Goal: Transaction & Acquisition: Purchase product/service

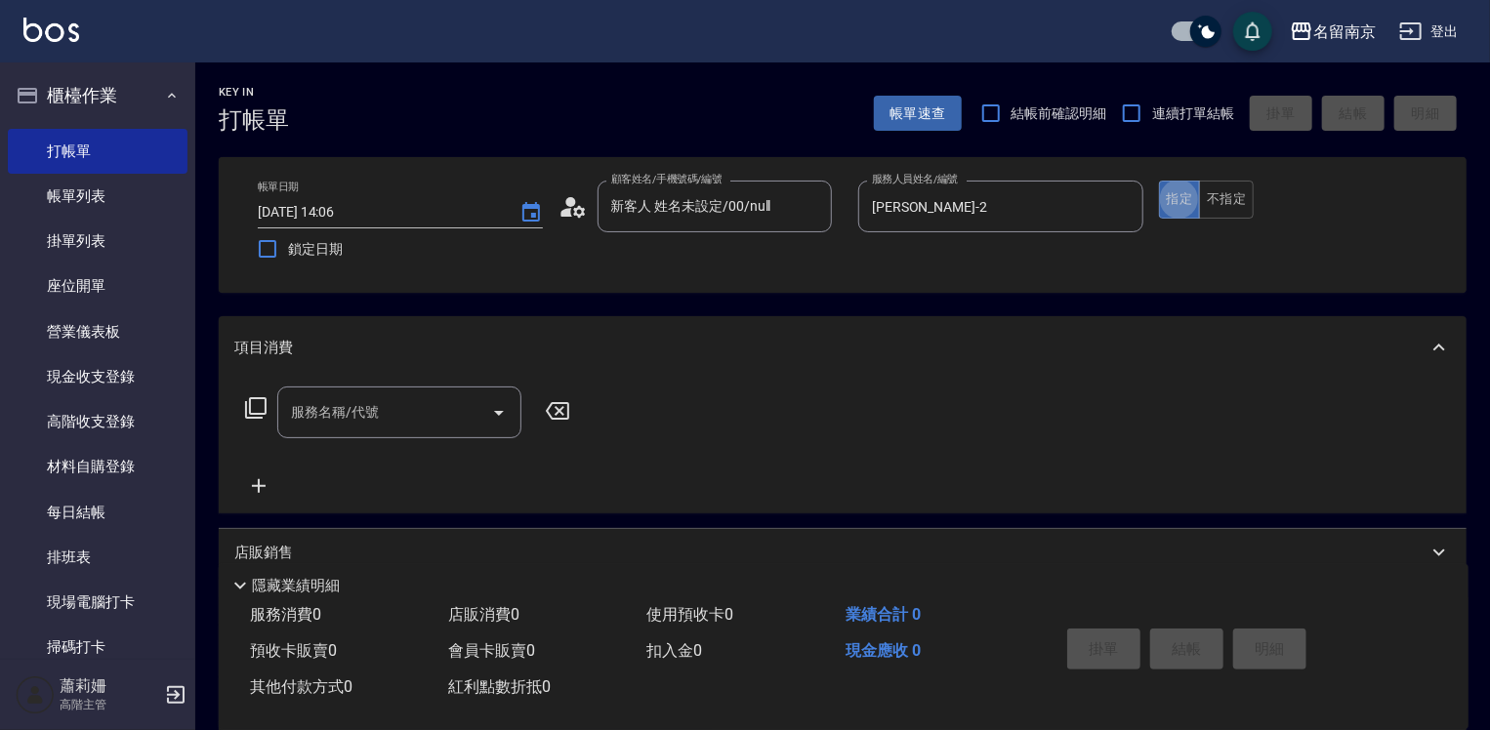
click at [423, 429] on input "服務名稱/代號" at bounding box center [384, 412] width 197 height 34
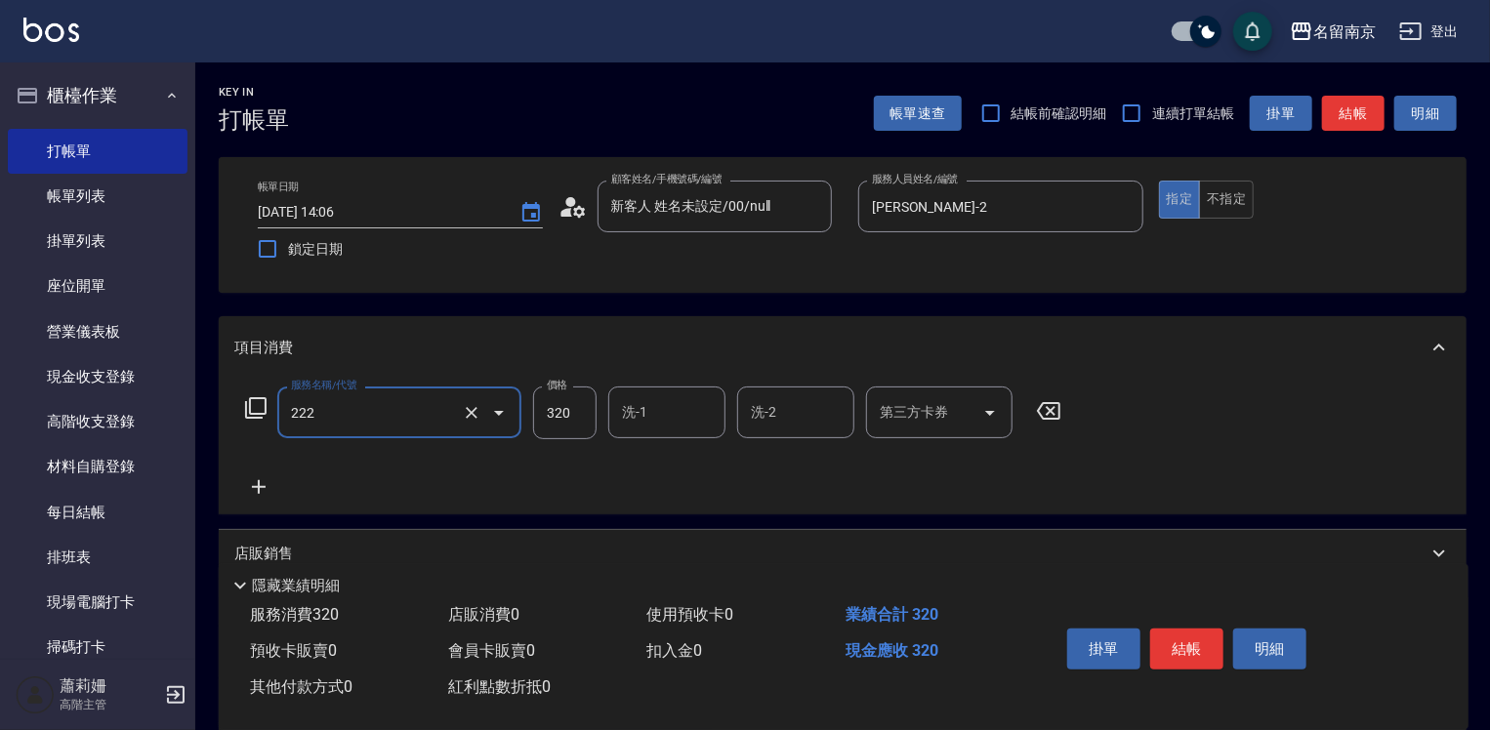
type input "洗髮卡使用320(222)"
click at [461, 413] on button "Clear" at bounding box center [471, 412] width 27 height 27
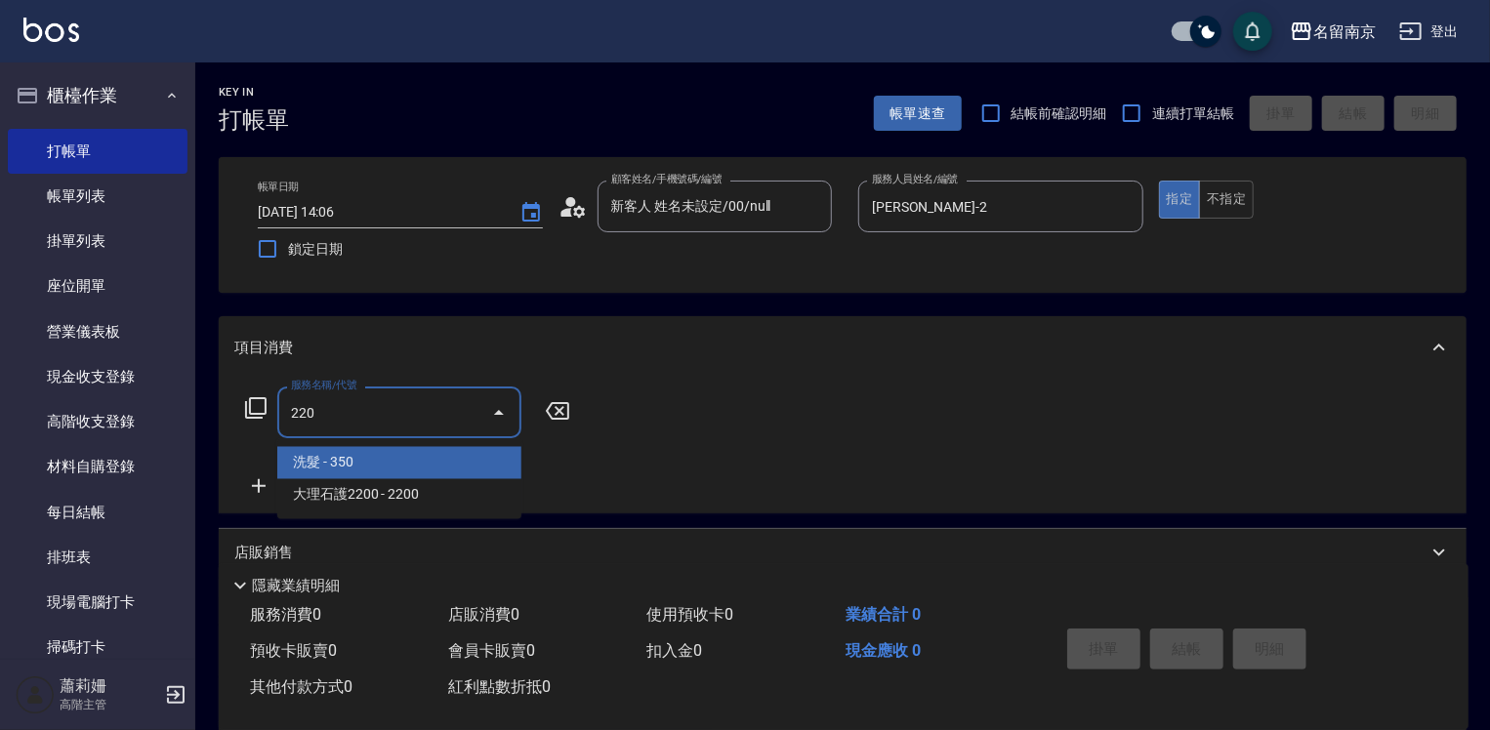
type input "洗髮(220)"
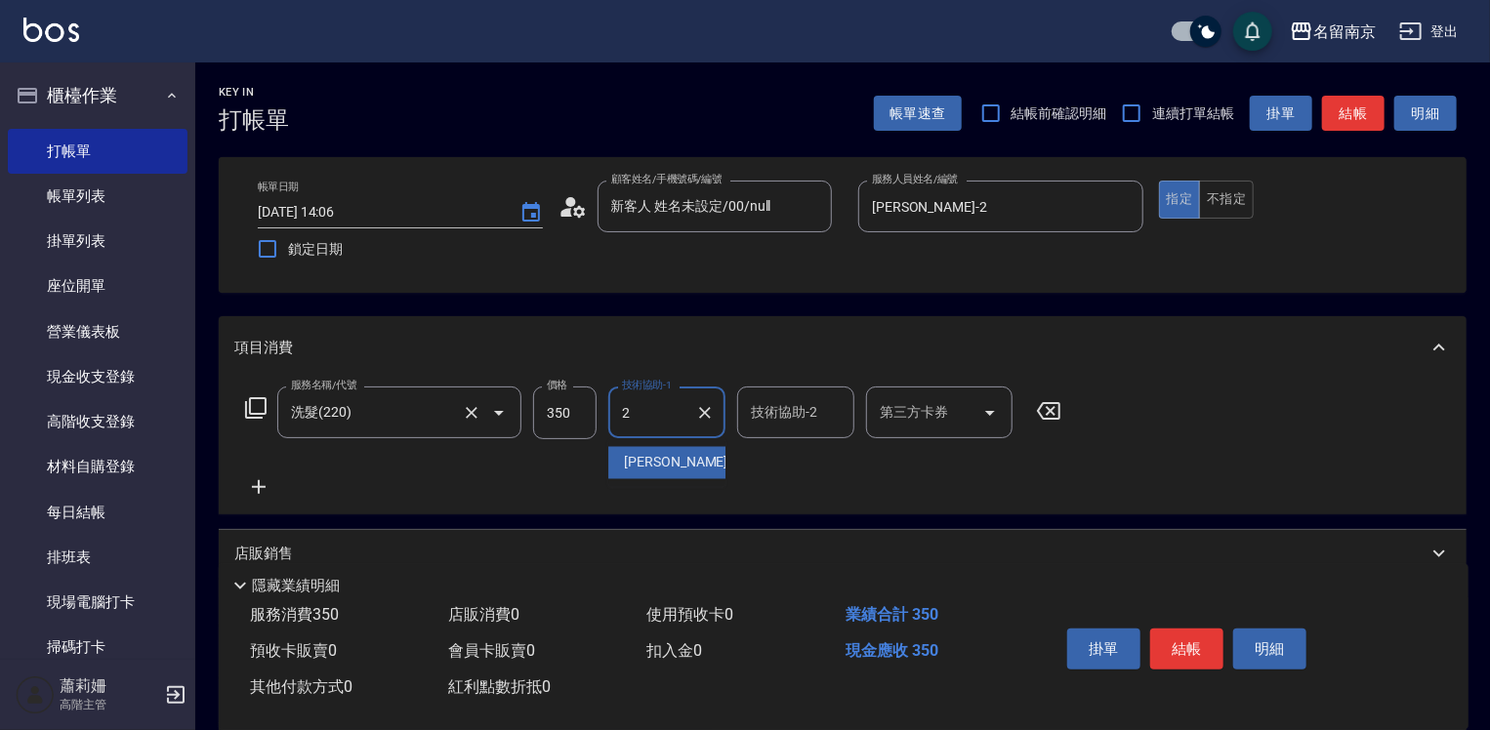
type input "[PERSON_NAME]-2"
click at [258, 486] on icon at bounding box center [259, 487] width 14 height 14
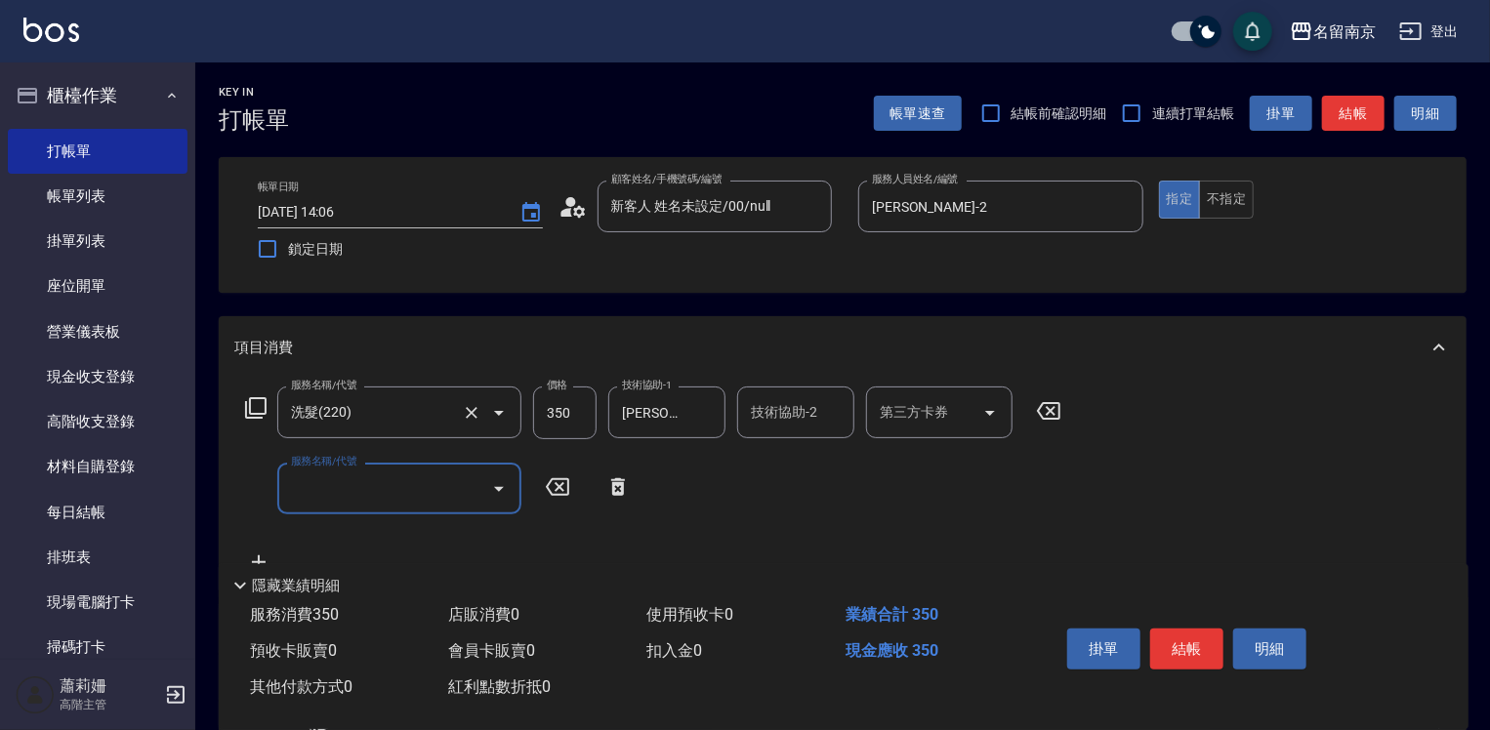
drag, startPoint x: 258, startPoint y: 486, endPoint x: 383, endPoint y: 499, distance: 125.6
click at [382, 499] on input "服務名稱/代號" at bounding box center [384, 489] width 197 height 34
type input "剪髮(301)"
type input "650"
click at [254, 402] on icon at bounding box center [255, 407] width 23 height 23
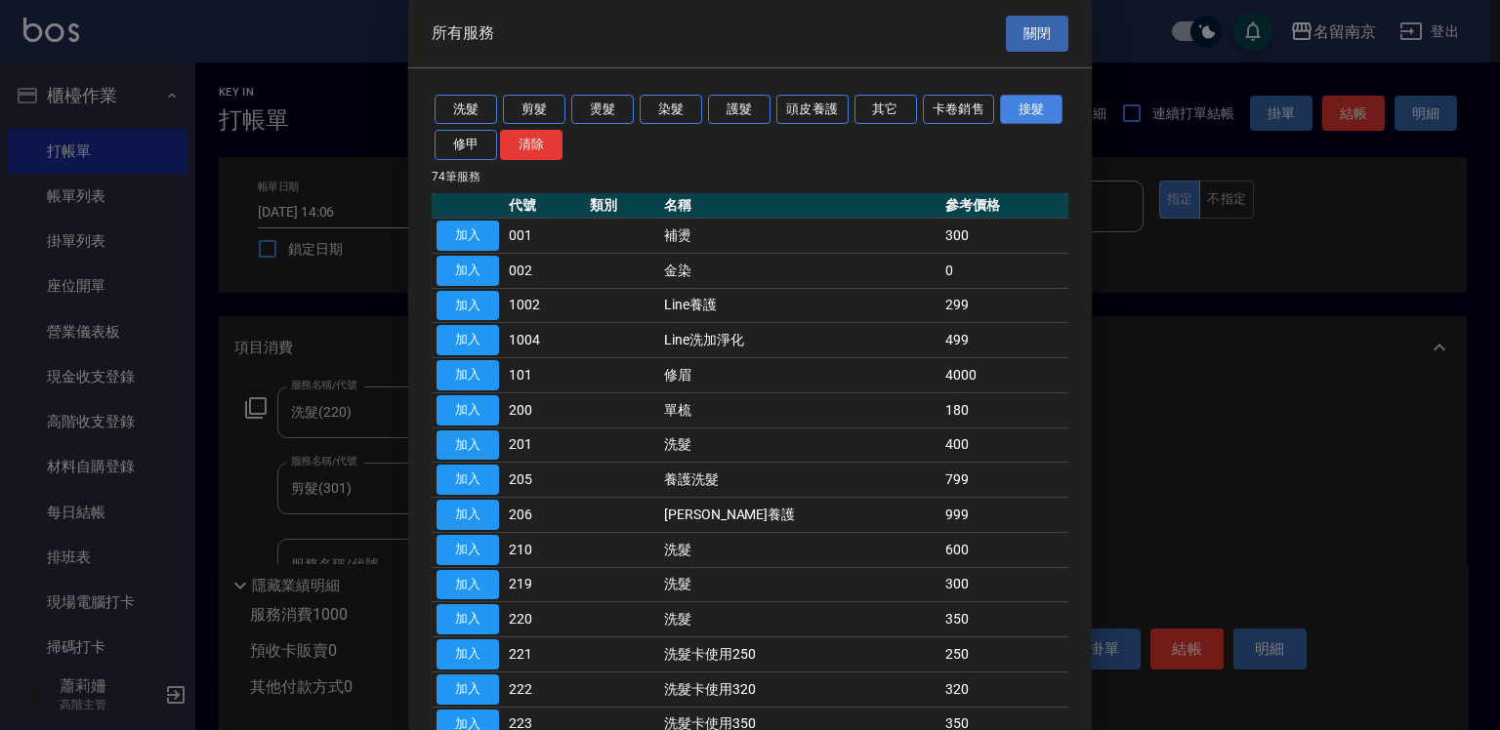
click at [1000, 125] on button "接髮" at bounding box center [1031, 110] width 62 height 30
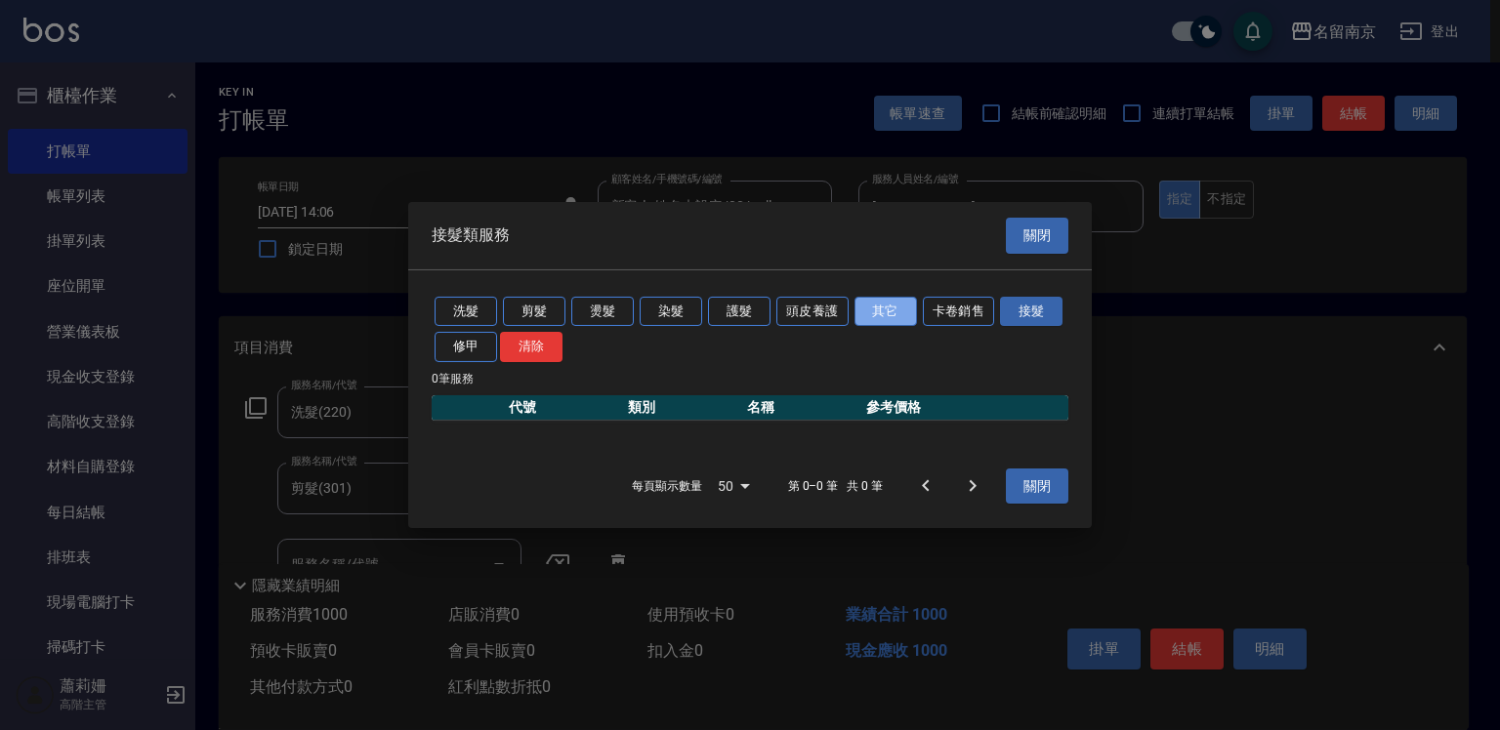
click at [882, 311] on button "其它" at bounding box center [885, 311] width 62 height 30
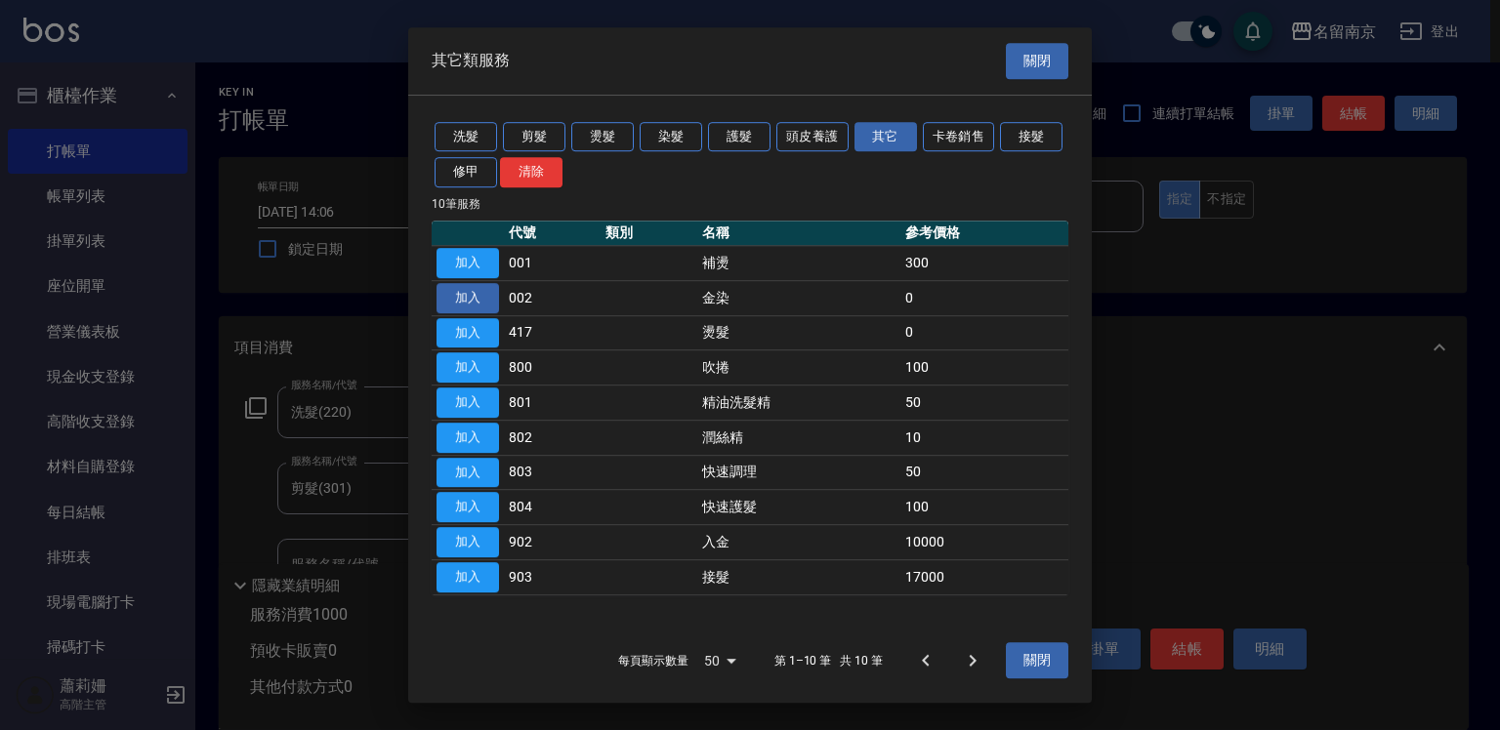
click at [483, 300] on button "加入" at bounding box center [467, 298] width 62 height 30
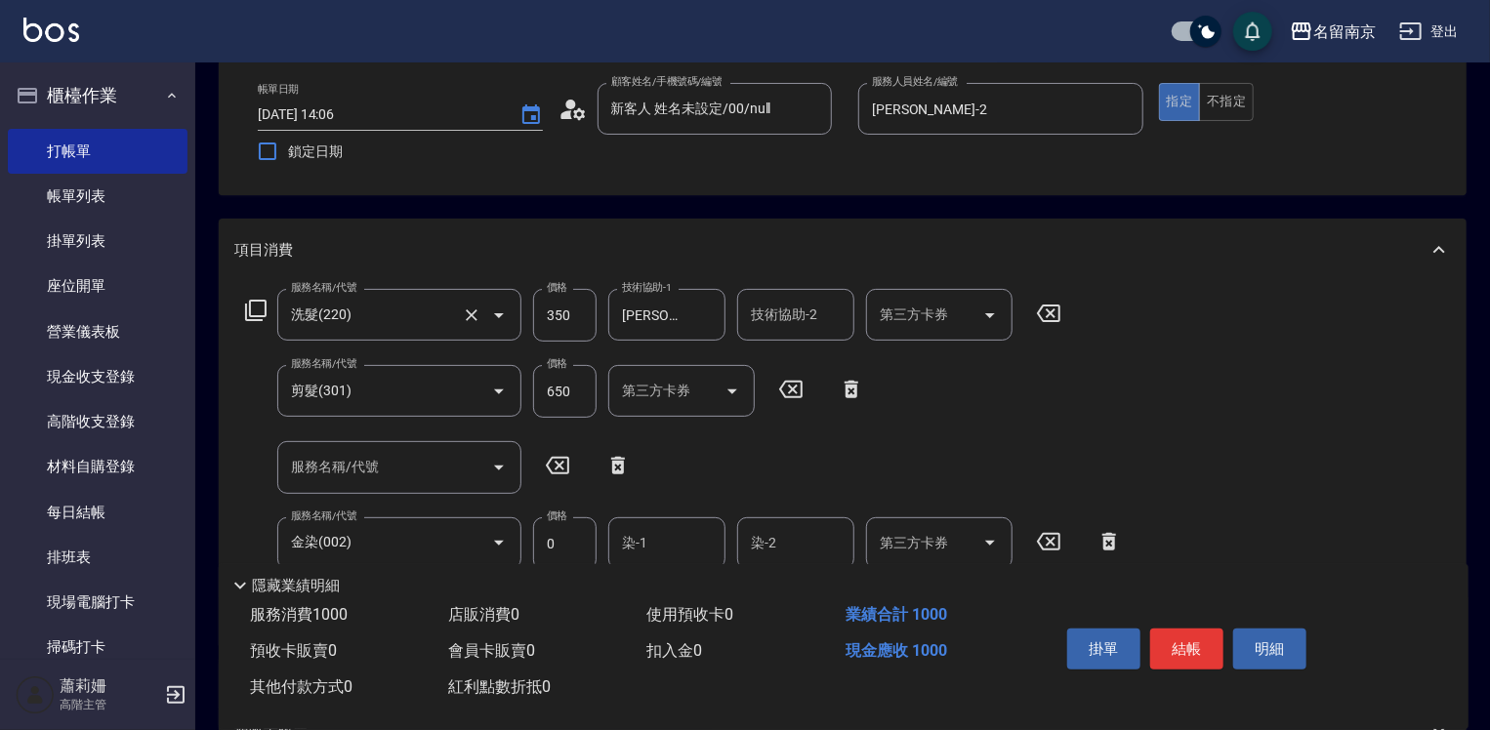
scroll to position [195, 0]
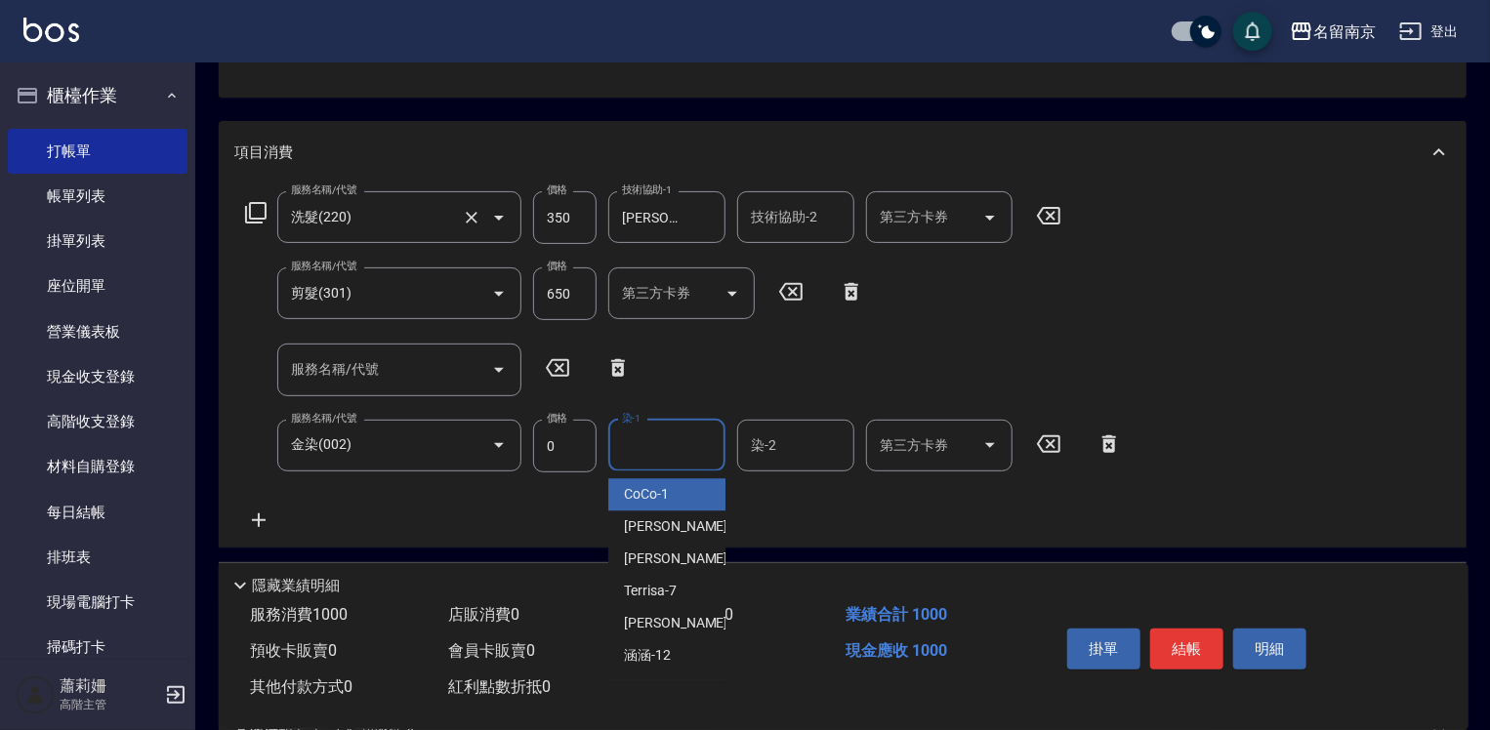
click at [668, 441] on input "染-1" at bounding box center [667, 446] width 100 height 34
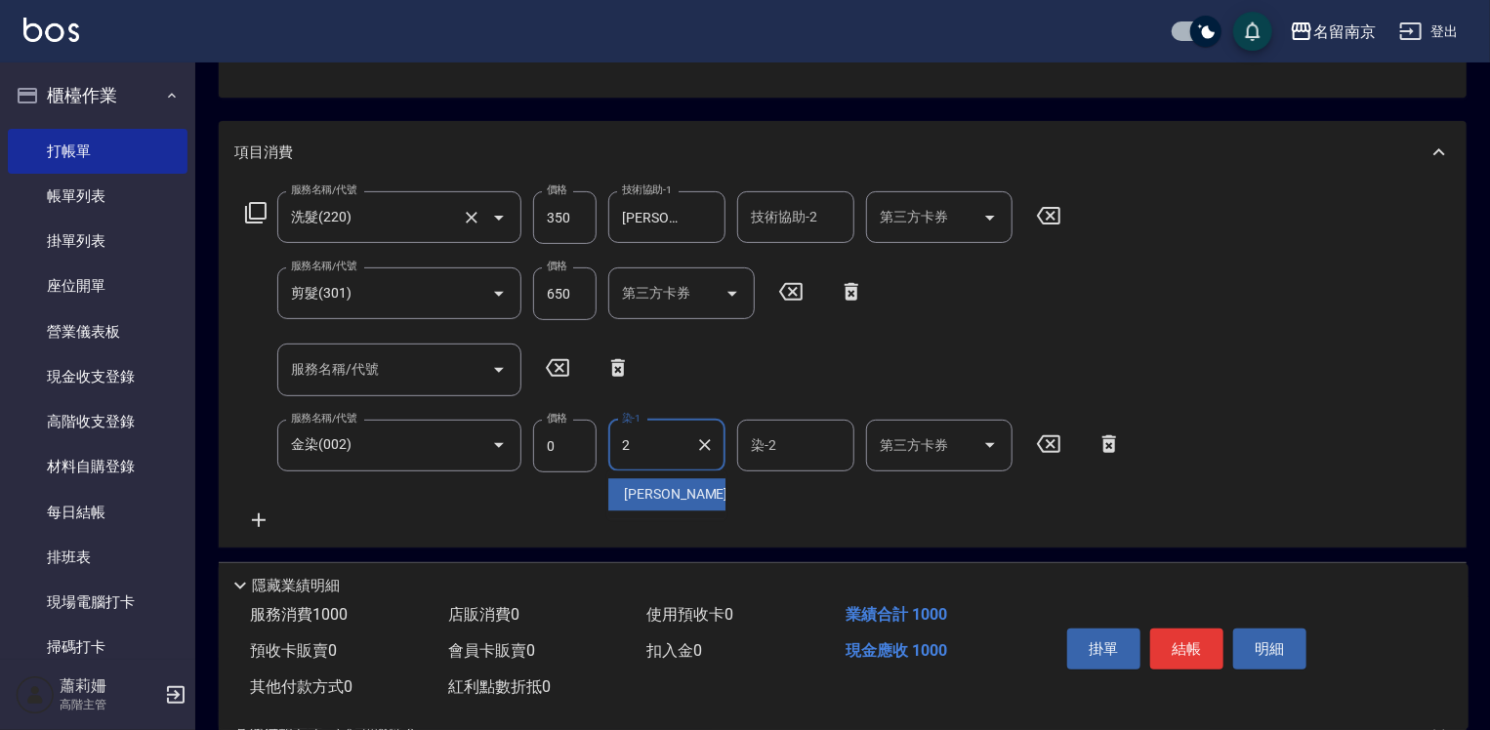
type input "[PERSON_NAME]-2"
click at [1184, 634] on button "結帳" at bounding box center [1186, 649] width 73 height 41
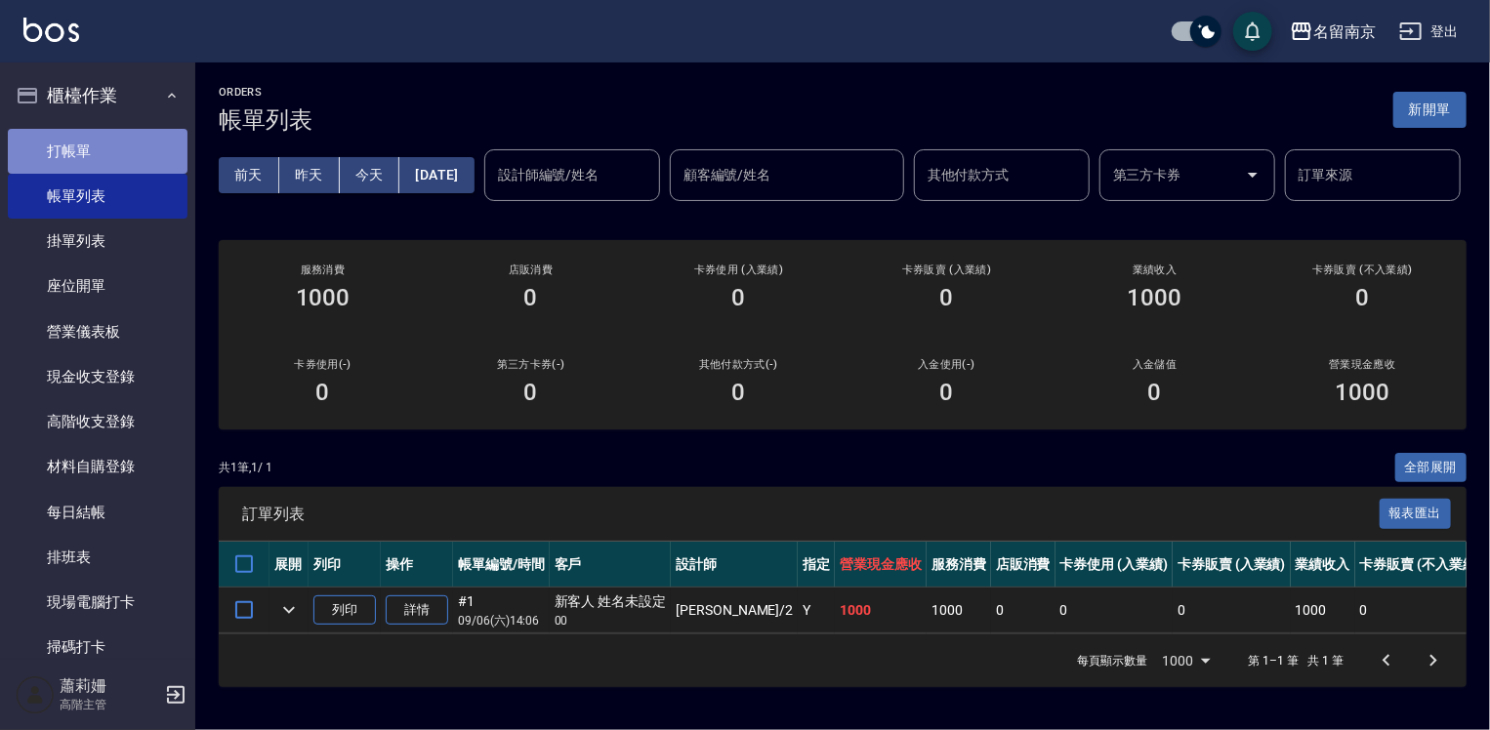
click at [141, 157] on link "打帳單" at bounding box center [98, 151] width 180 height 45
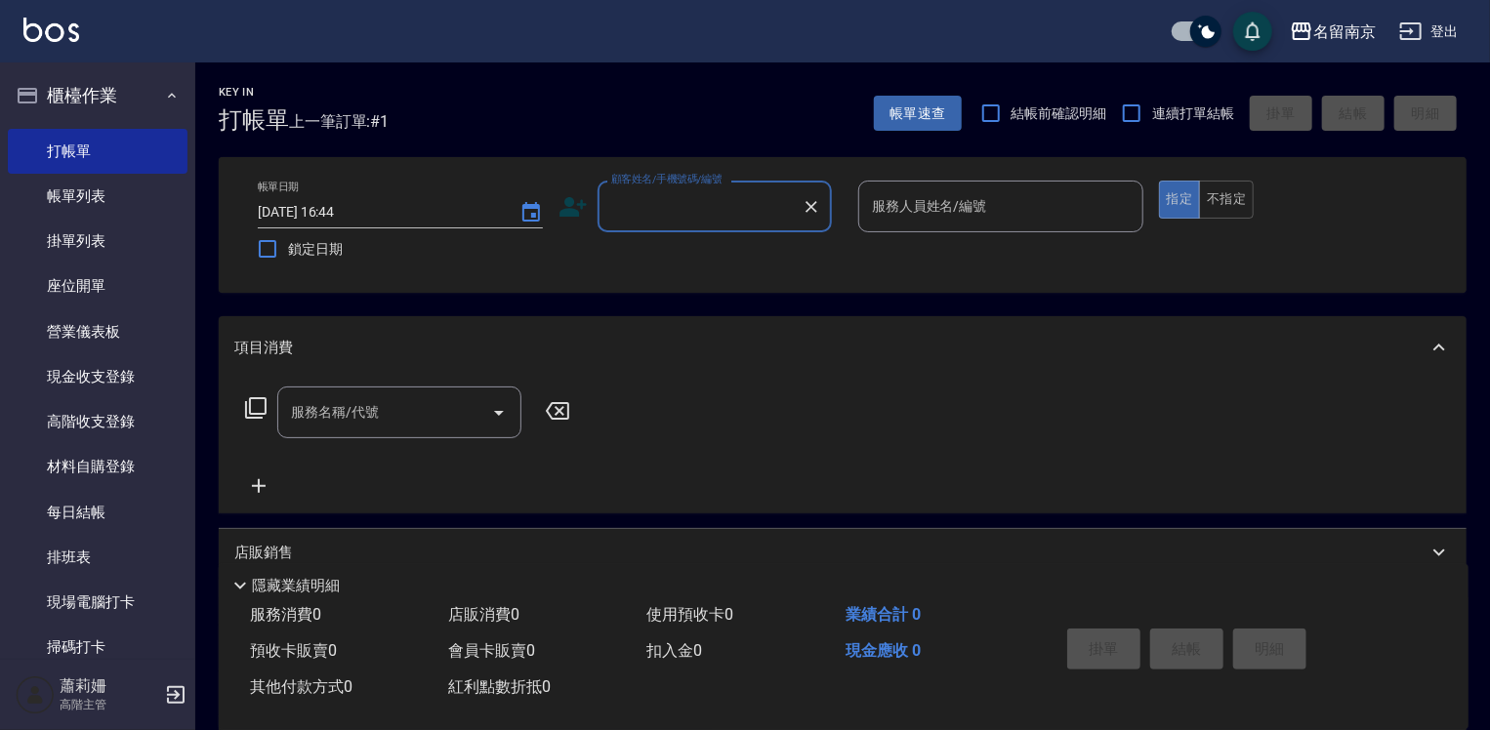
drag, startPoint x: 689, startPoint y: 195, endPoint x: 768, endPoint y: 216, distance: 80.8
click at [691, 196] on input "顧客姓名/手機號碼/編號" at bounding box center [699, 206] width 187 height 34
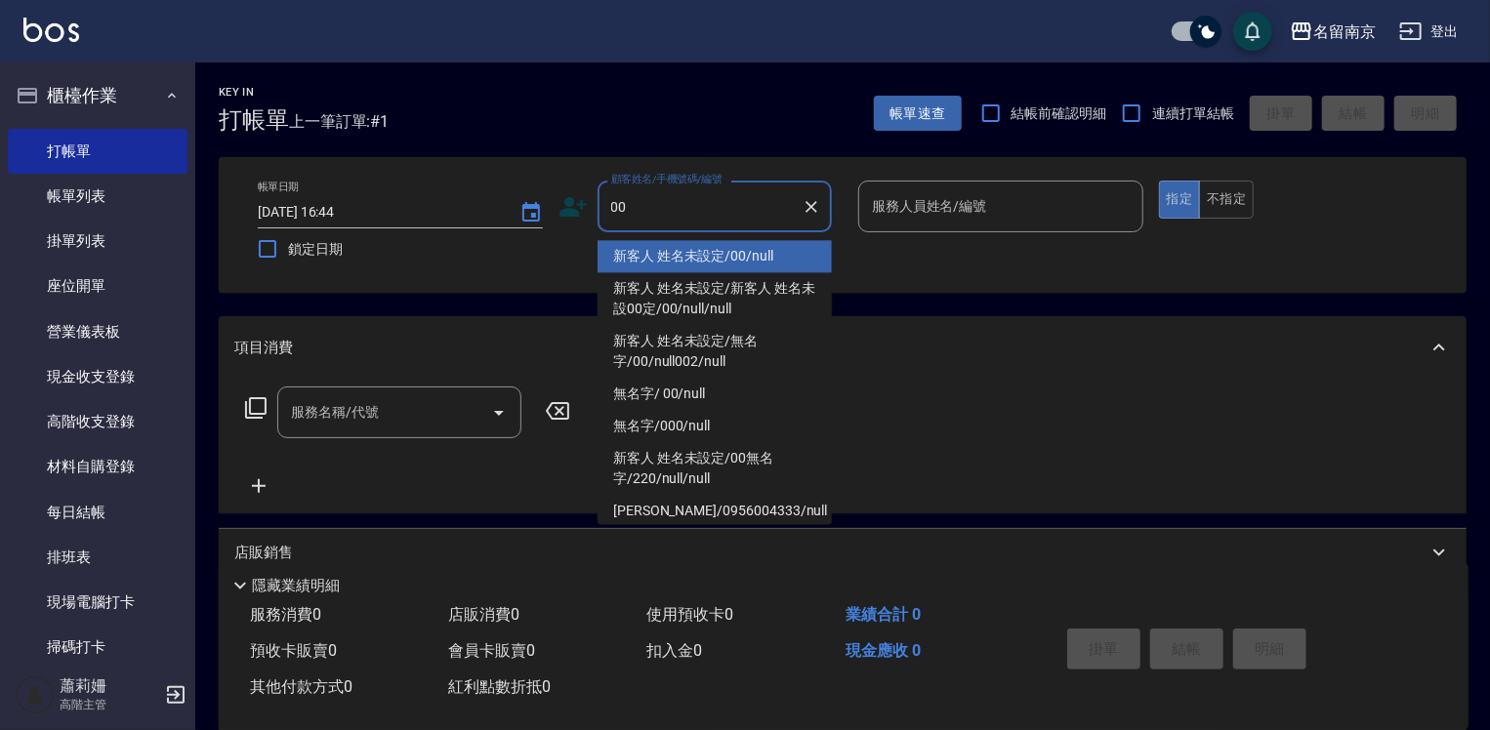
type input "新客人 姓名未設定/00/null"
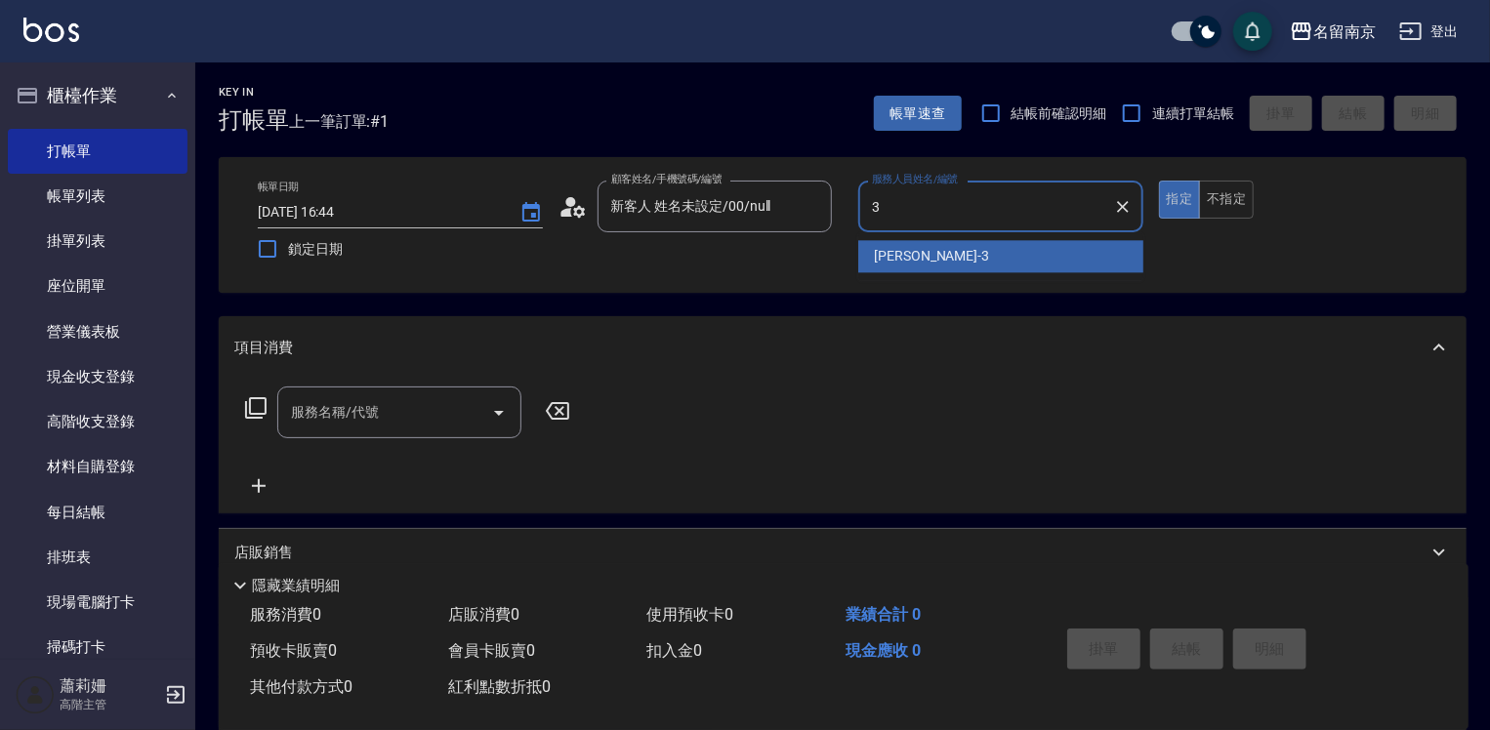
type input "[PERSON_NAME]-3"
type button "true"
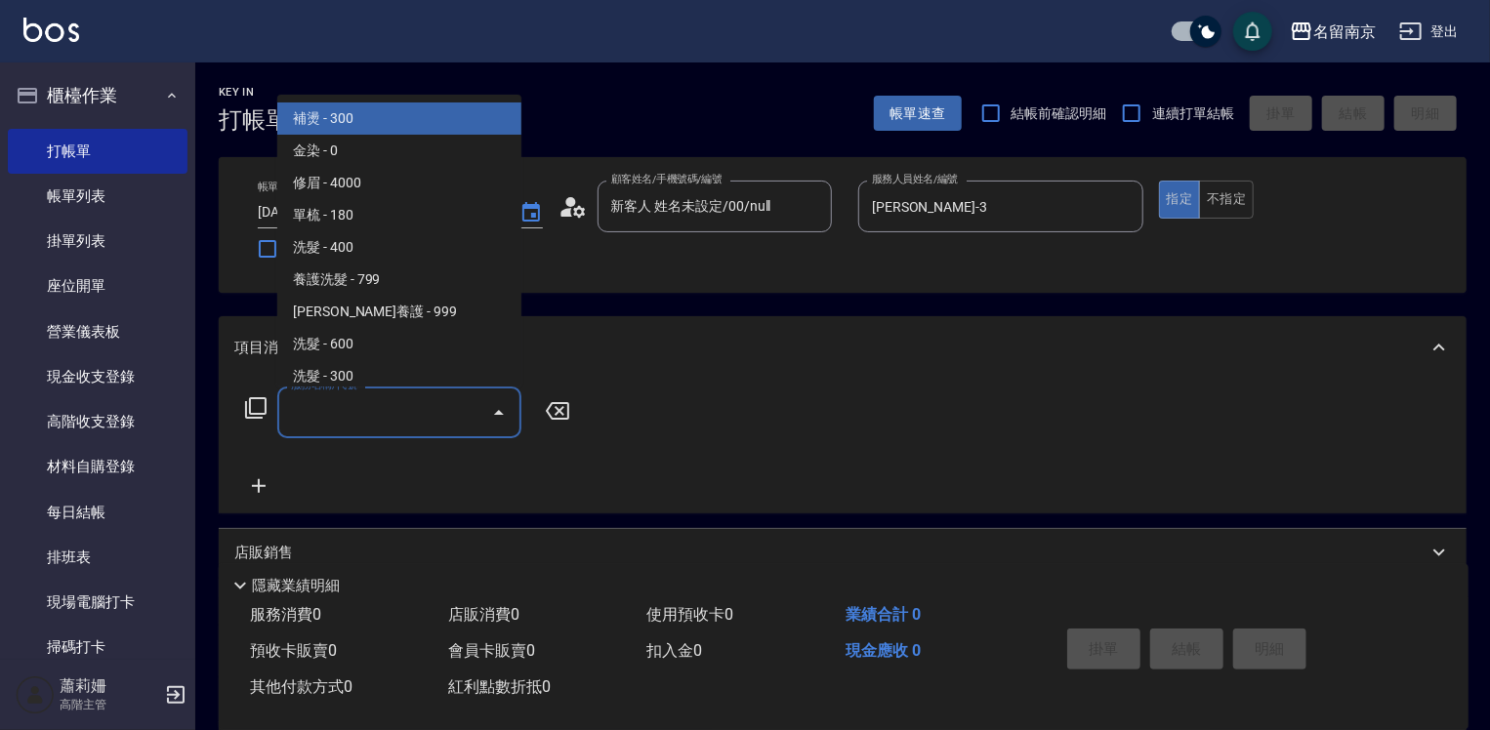
drag, startPoint x: 405, startPoint y: 420, endPoint x: 498, endPoint y: 449, distance: 97.3
click at [415, 422] on input "服務名稱/代號" at bounding box center [384, 412] width 197 height 34
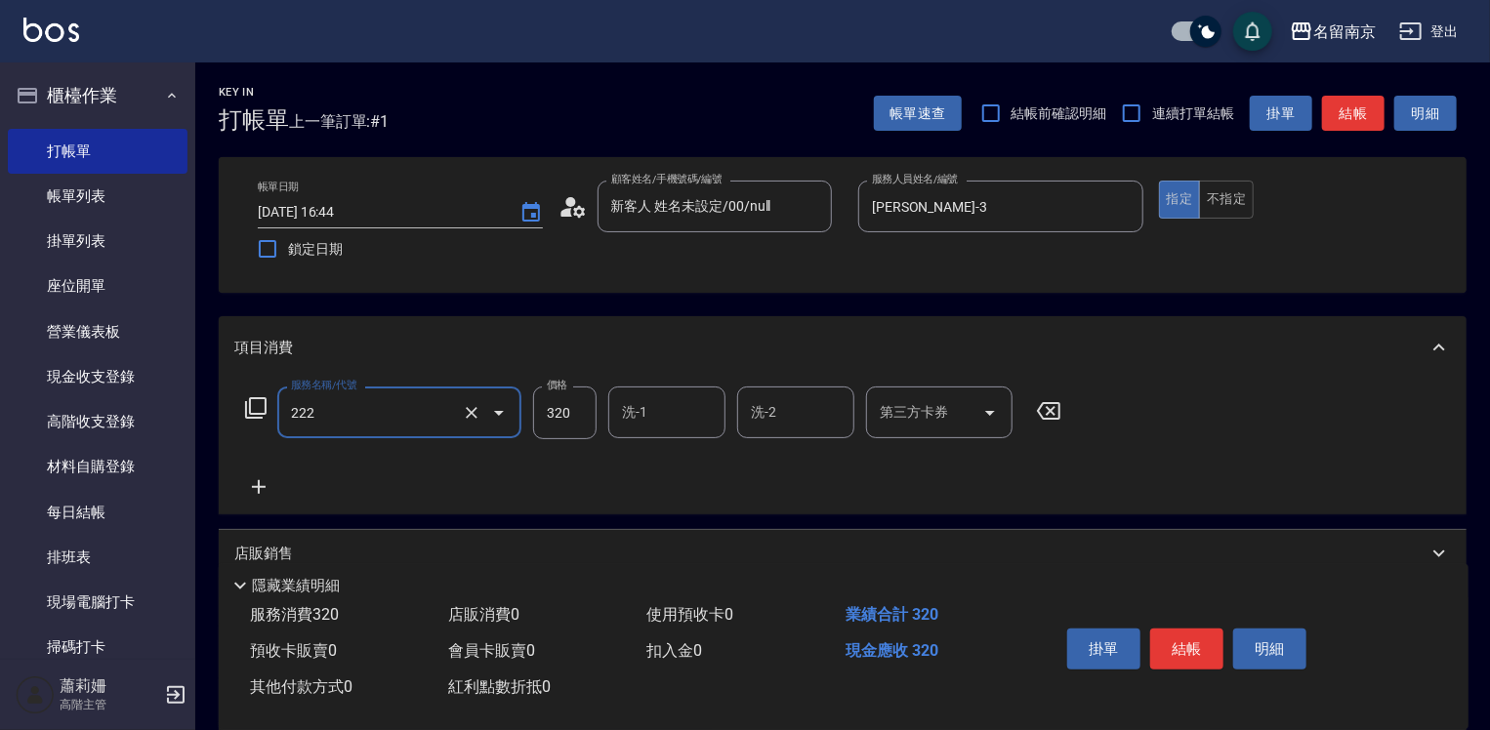
type input "洗髮卡使用320(222)"
type input "Terrisa-7"
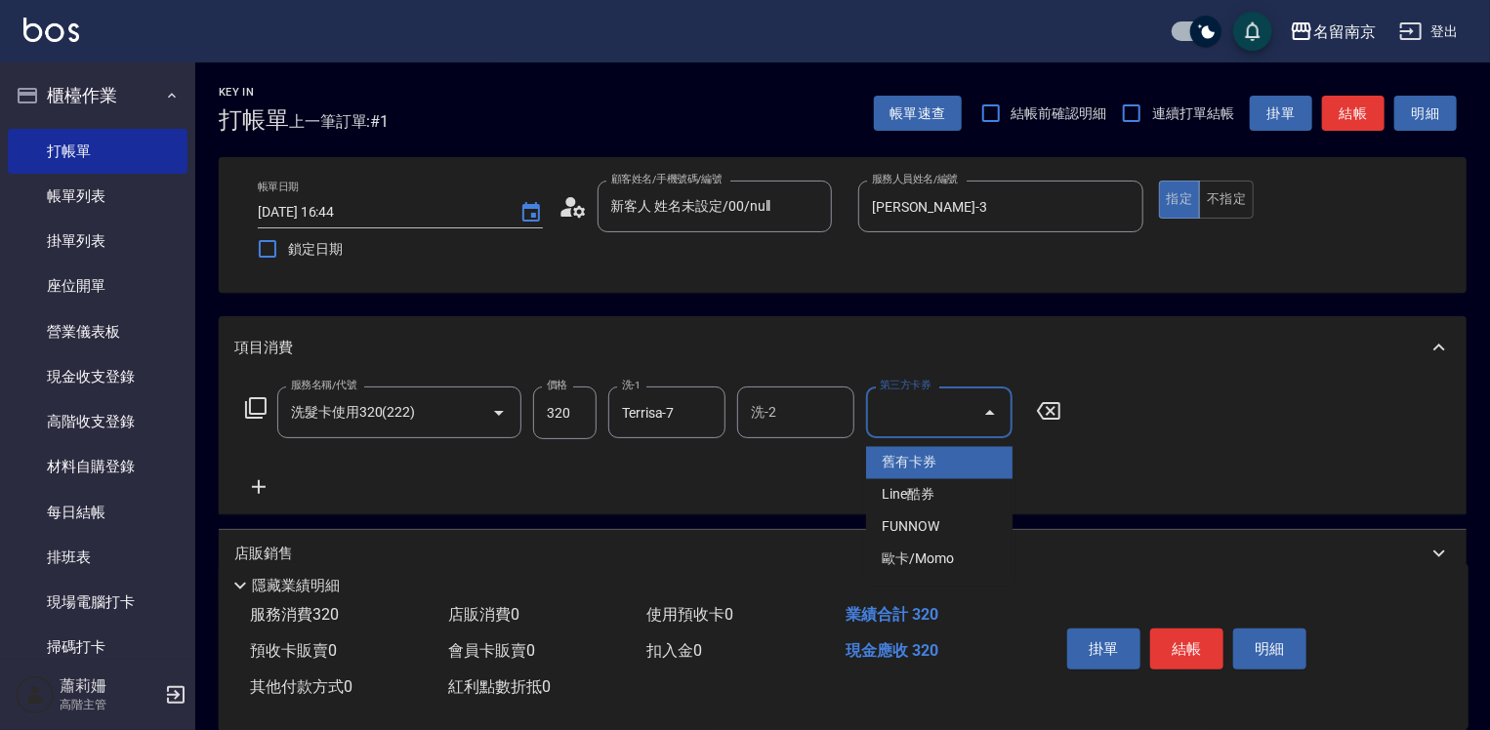
click at [893, 408] on input "第三方卡券" at bounding box center [925, 412] width 100 height 34
click at [924, 467] on span "舊有卡券" at bounding box center [939, 463] width 146 height 32
type input "舊有卡券"
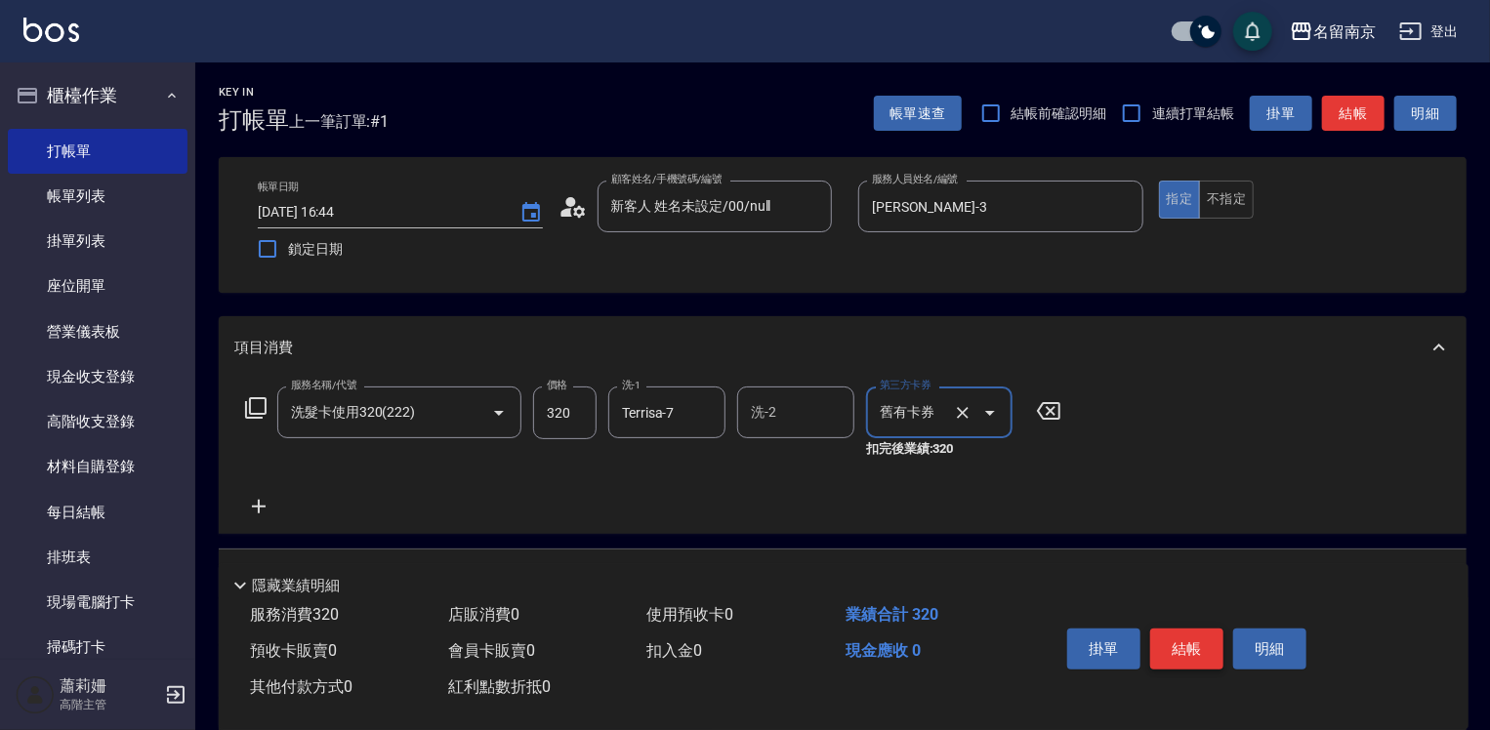
click at [1181, 644] on button "結帳" at bounding box center [1186, 649] width 73 height 41
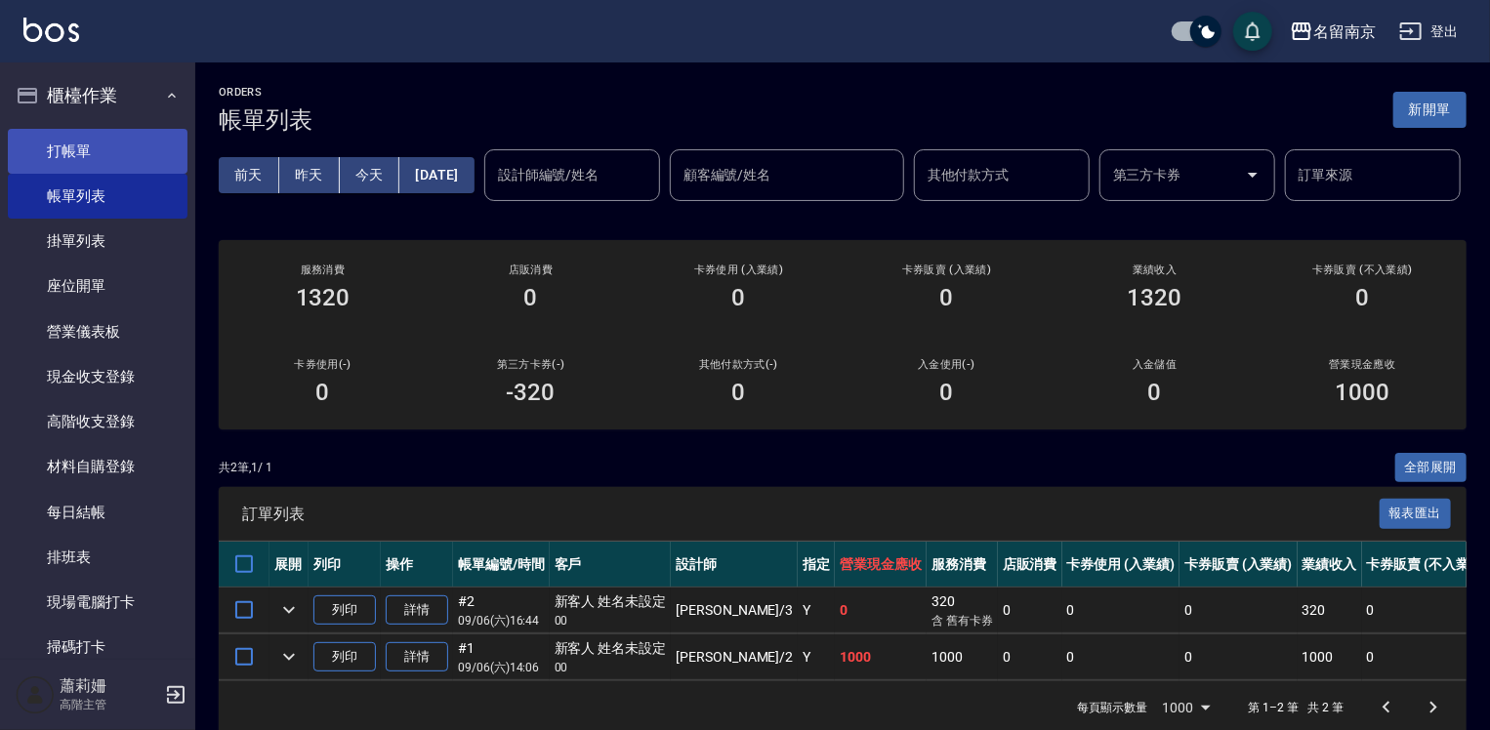
click at [66, 148] on link "打帳單" at bounding box center [98, 151] width 180 height 45
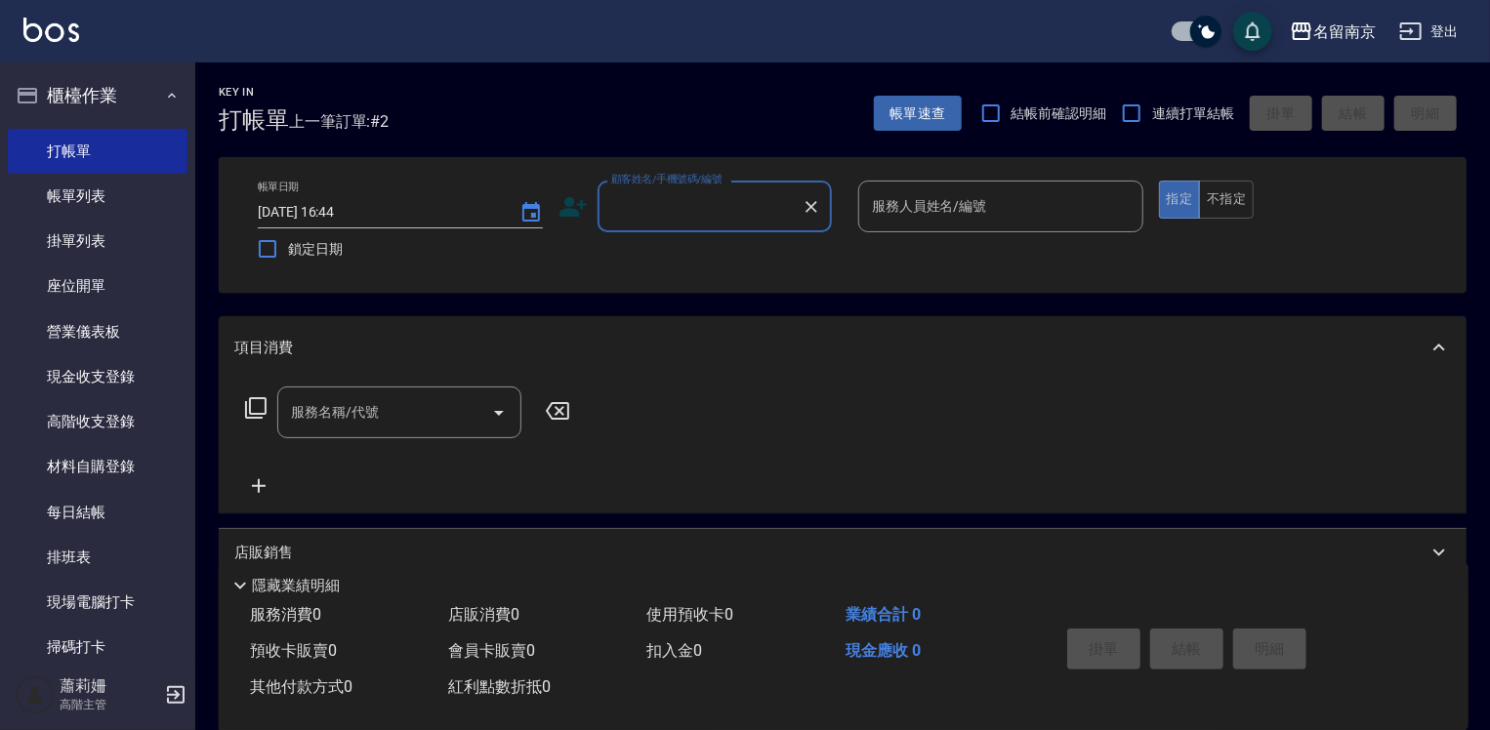
click at [680, 220] on input "顧客姓名/手機號碼/編號" at bounding box center [699, 206] width 187 height 34
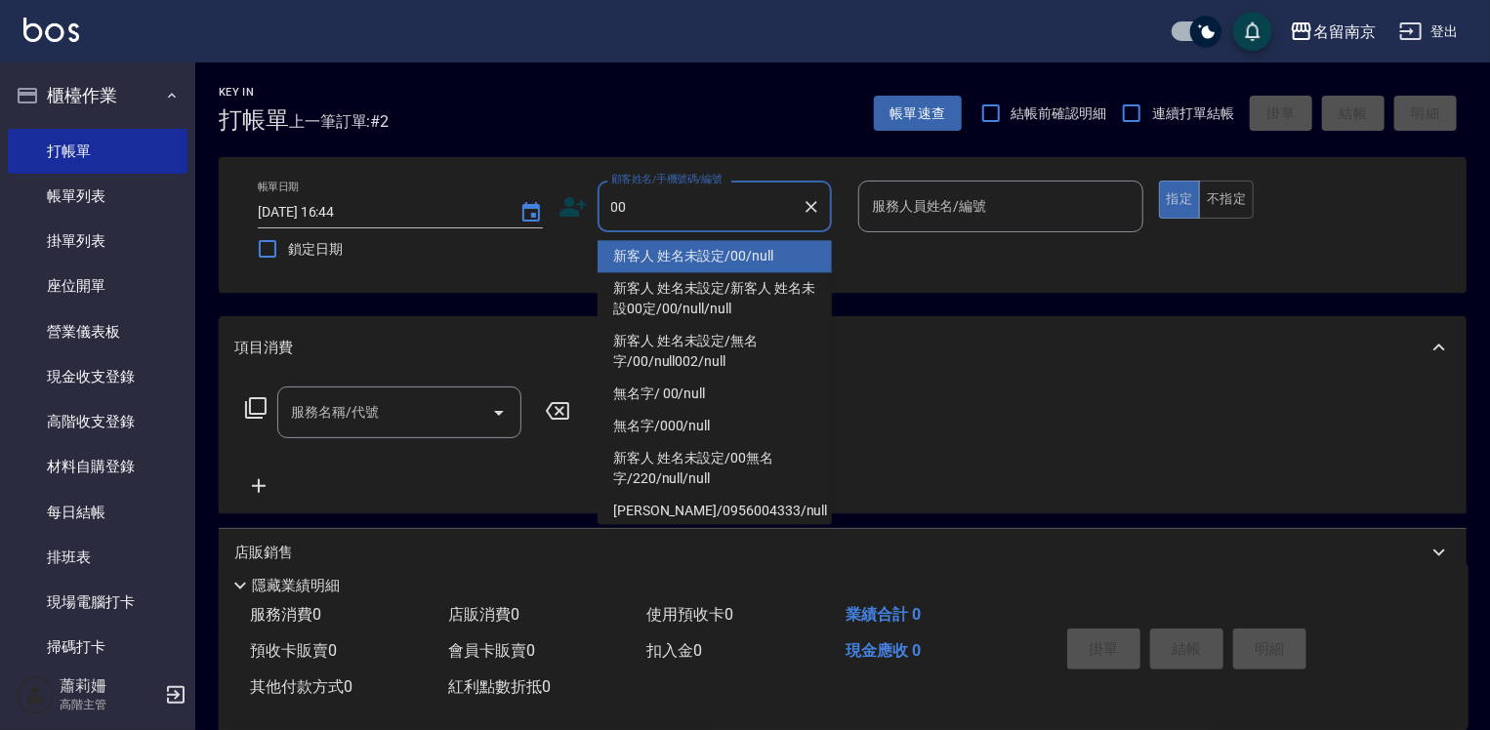
type input "新客人 姓名未設定/00/null"
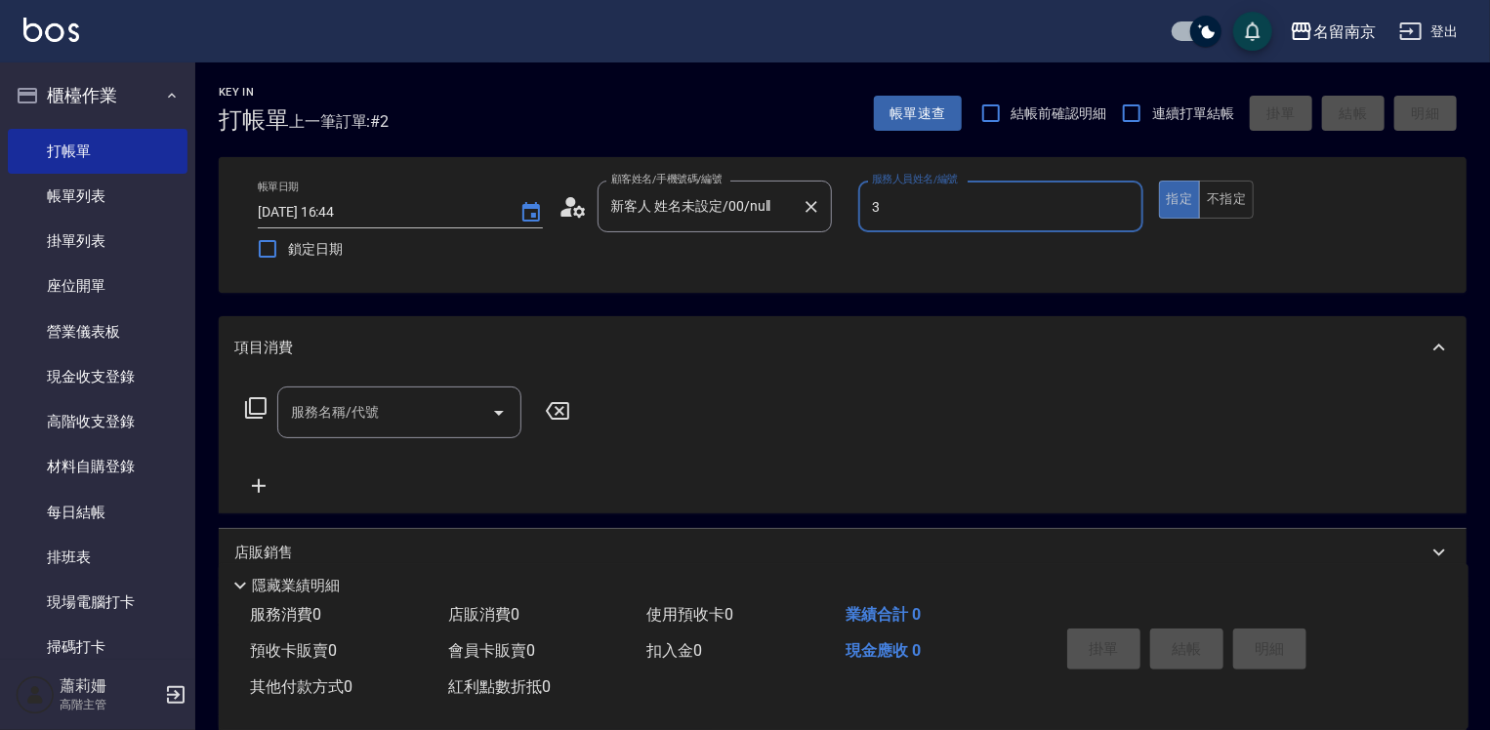
type input "[PERSON_NAME]-3"
type button "true"
click at [439, 432] on div "服務名稱/代號" at bounding box center [399, 413] width 244 height 52
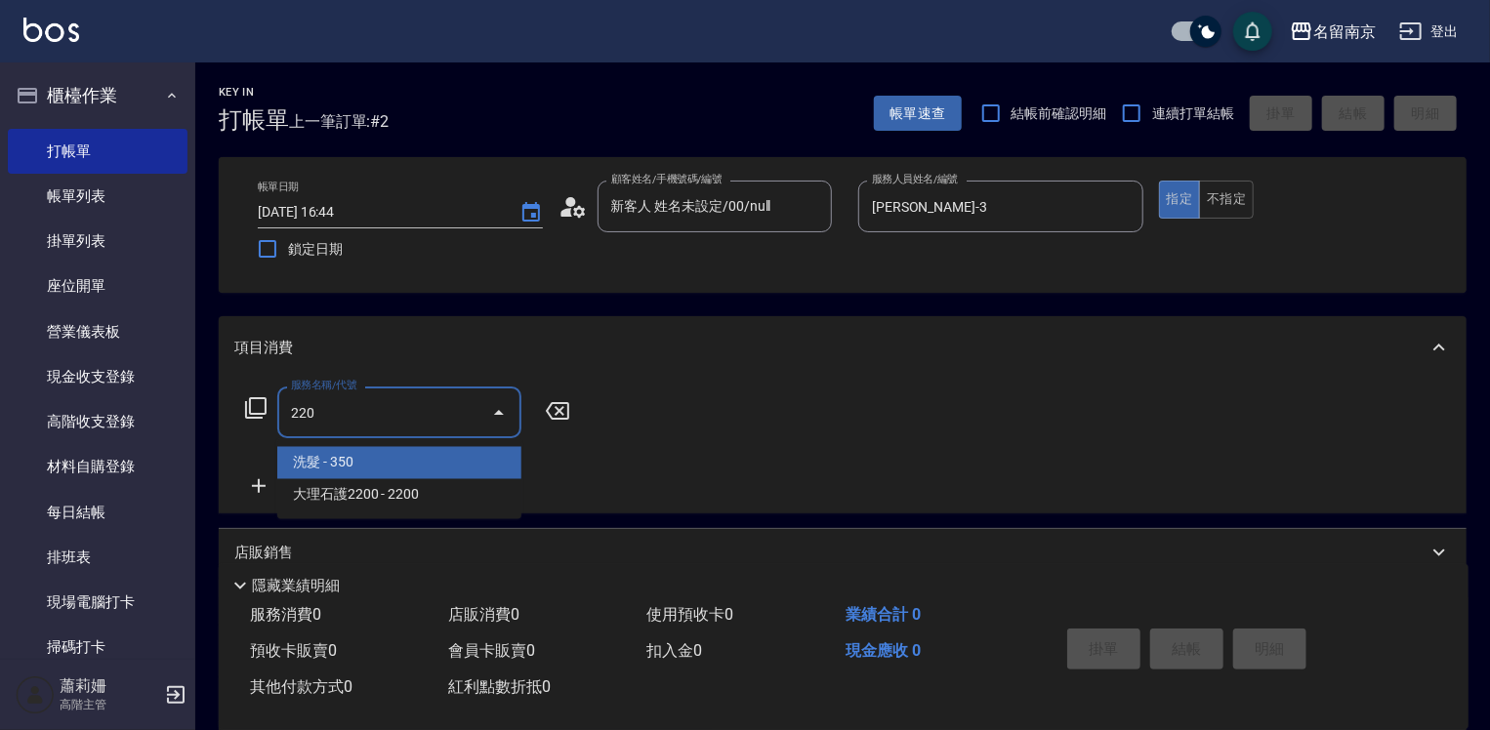
type input "洗髮(220)"
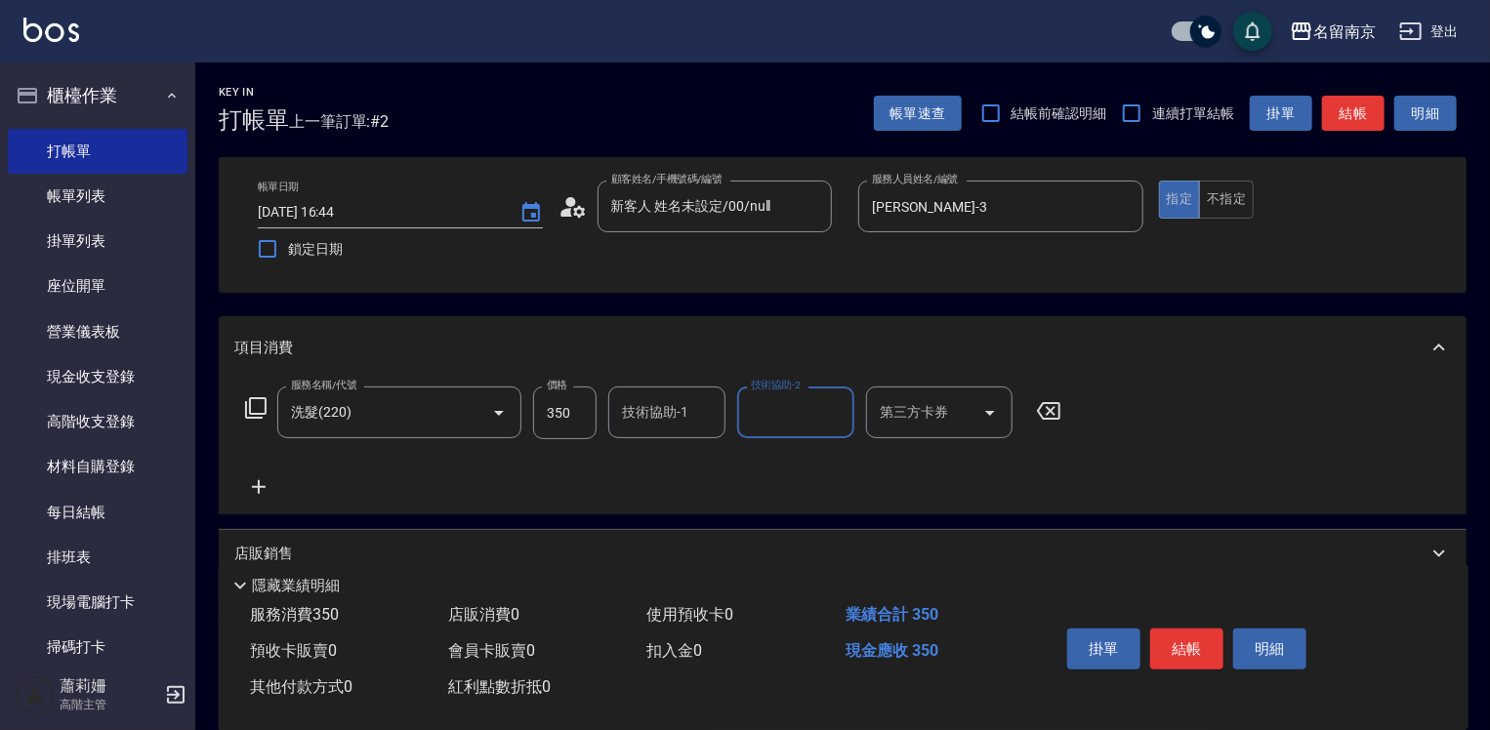
click at [665, 392] on div "技術協助-1" at bounding box center [666, 413] width 117 height 52
type input "[PERSON_NAME]-3"
click at [259, 478] on icon at bounding box center [258, 487] width 49 height 23
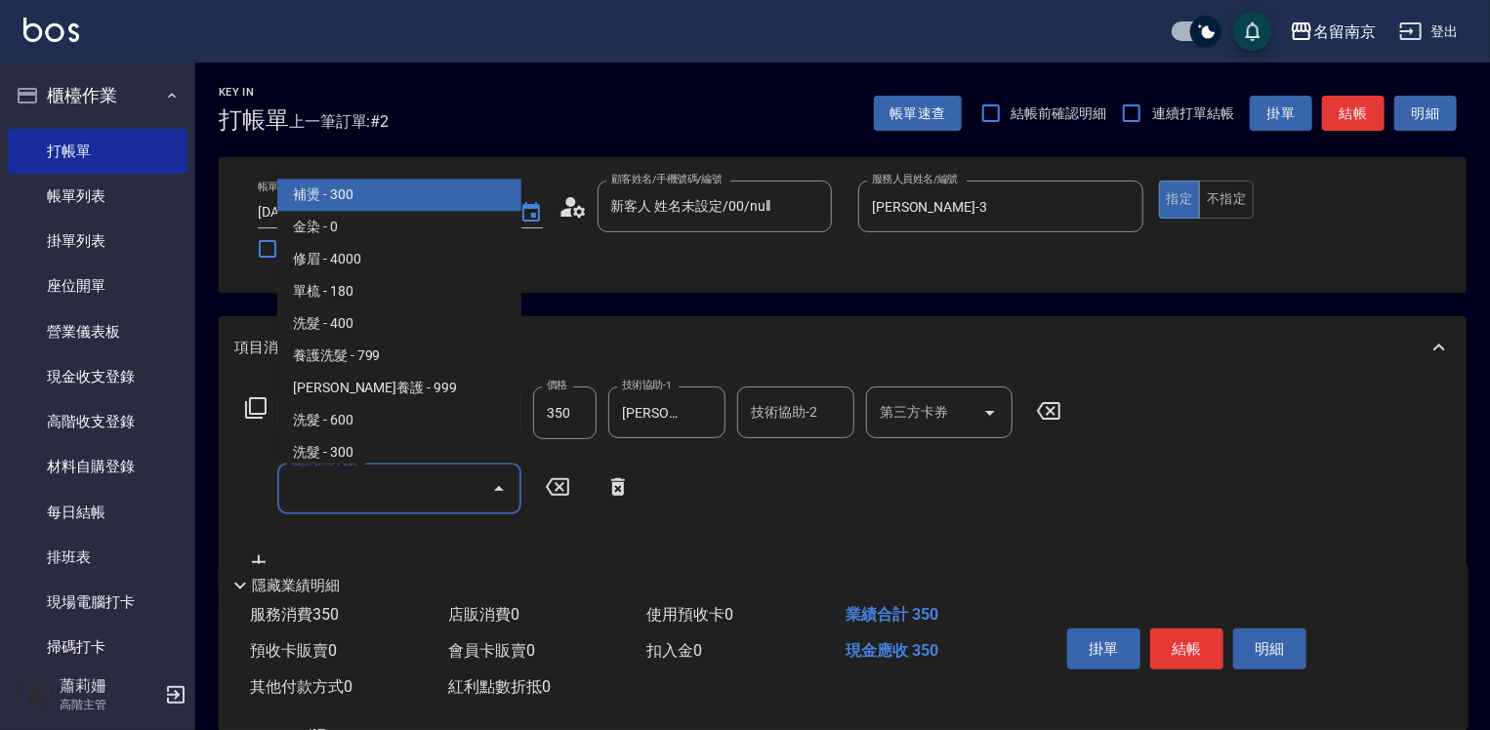
click at [328, 483] on input "服務名稱/代號" at bounding box center [384, 489] width 197 height 34
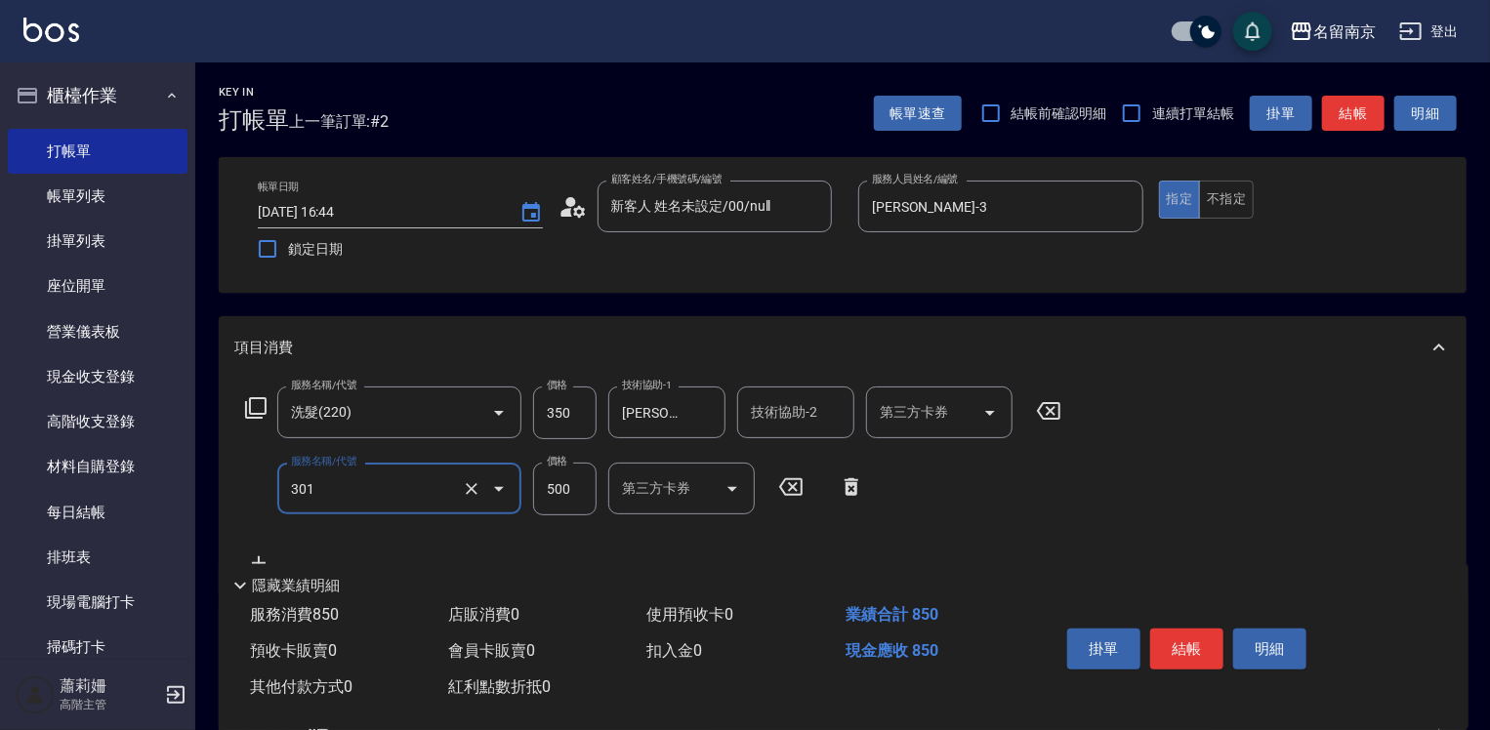
type input "剪髮(301)"
click at [576, 484] on input "650" at bounding box center [564, 489] width 63 height 53
type input "550"
click at [1165, 651] on button "結帳" at bounding box center [1186, 649] width 73 height 41
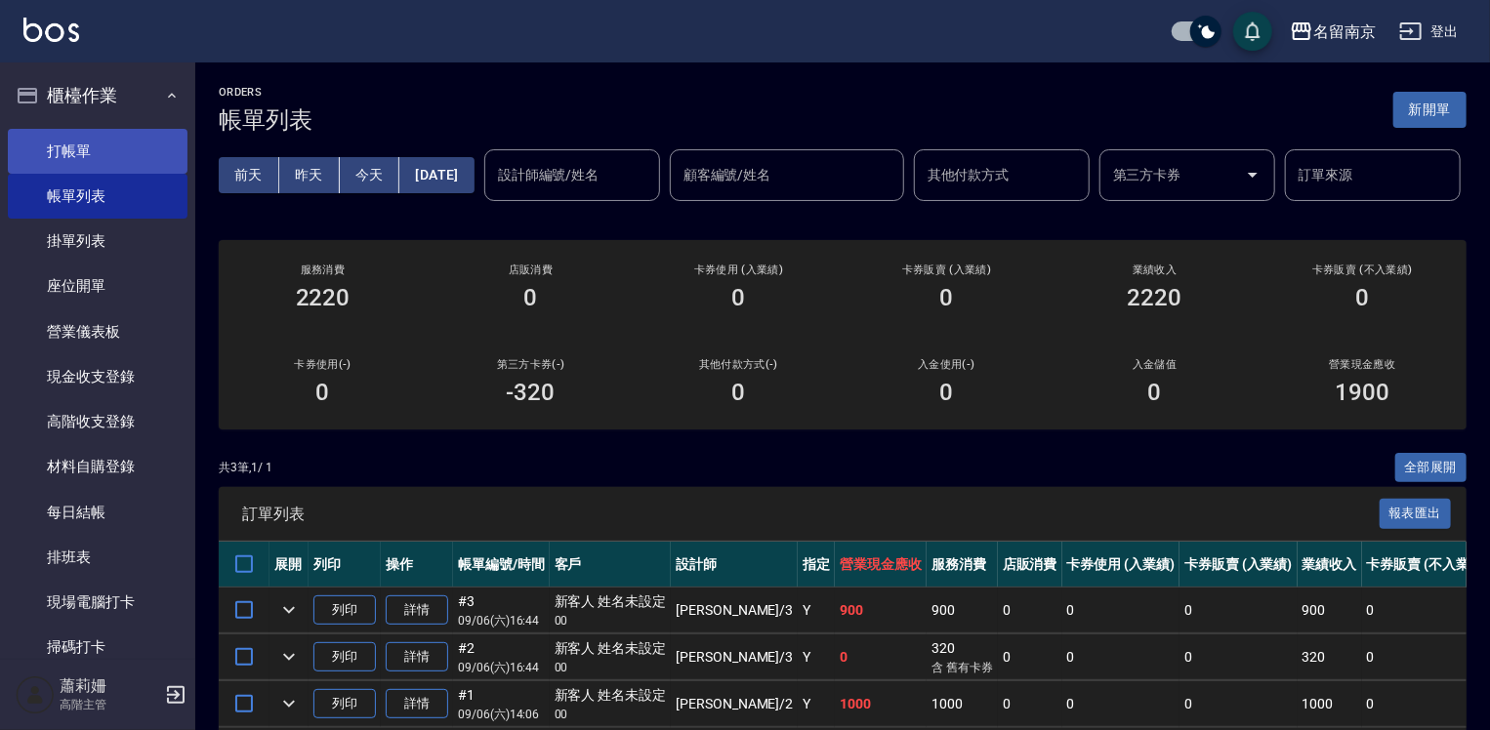
click at [101, 156] on link "打帳單" at bounding box center [98, 151] width 180 height 45
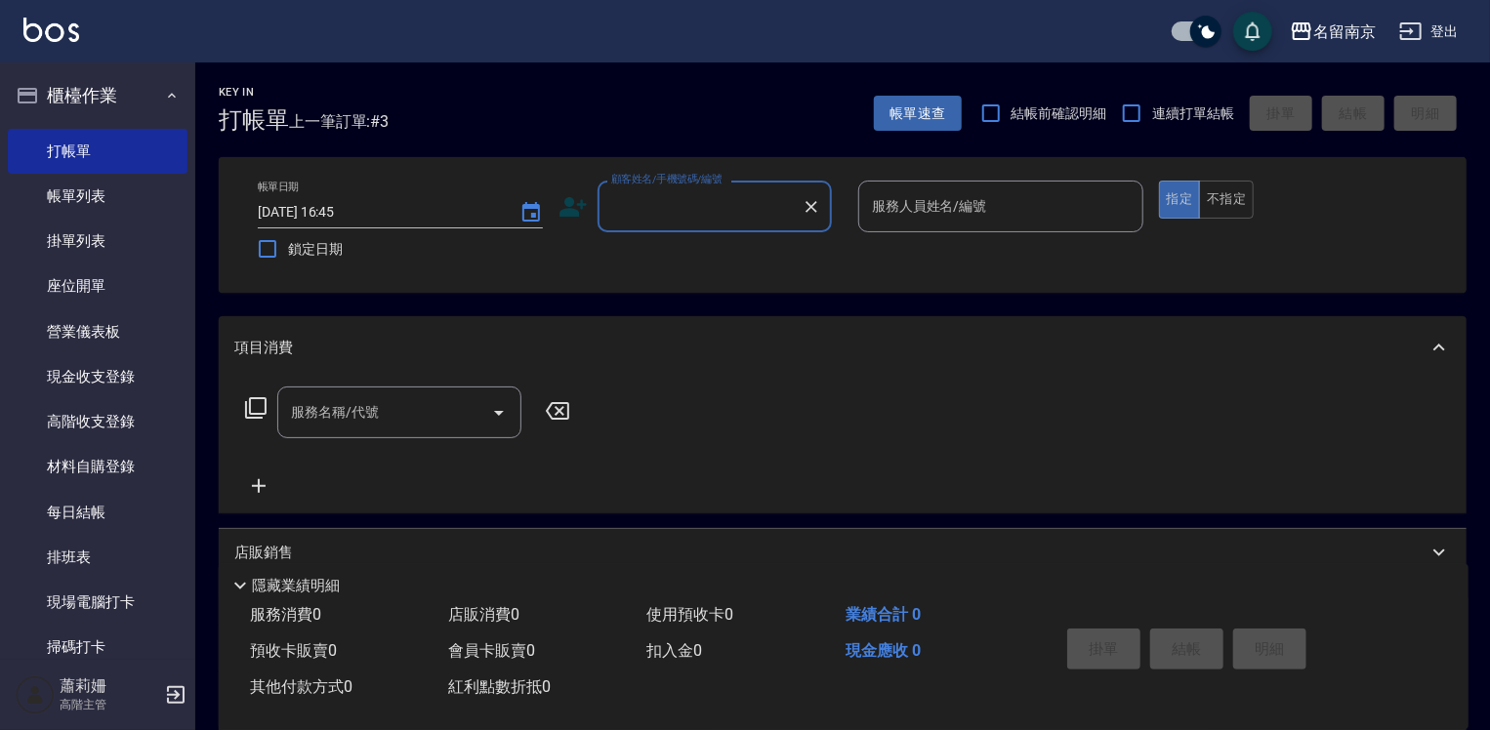
drag, startPoint x: 685, startPoint y: 211, endPoint x: 746, endPoint y: 213, distance: 61.6
click at [723, 210] on input "顧客姓名/手機號碼/編號" at bounding box center [699, 206] width 187 height 34
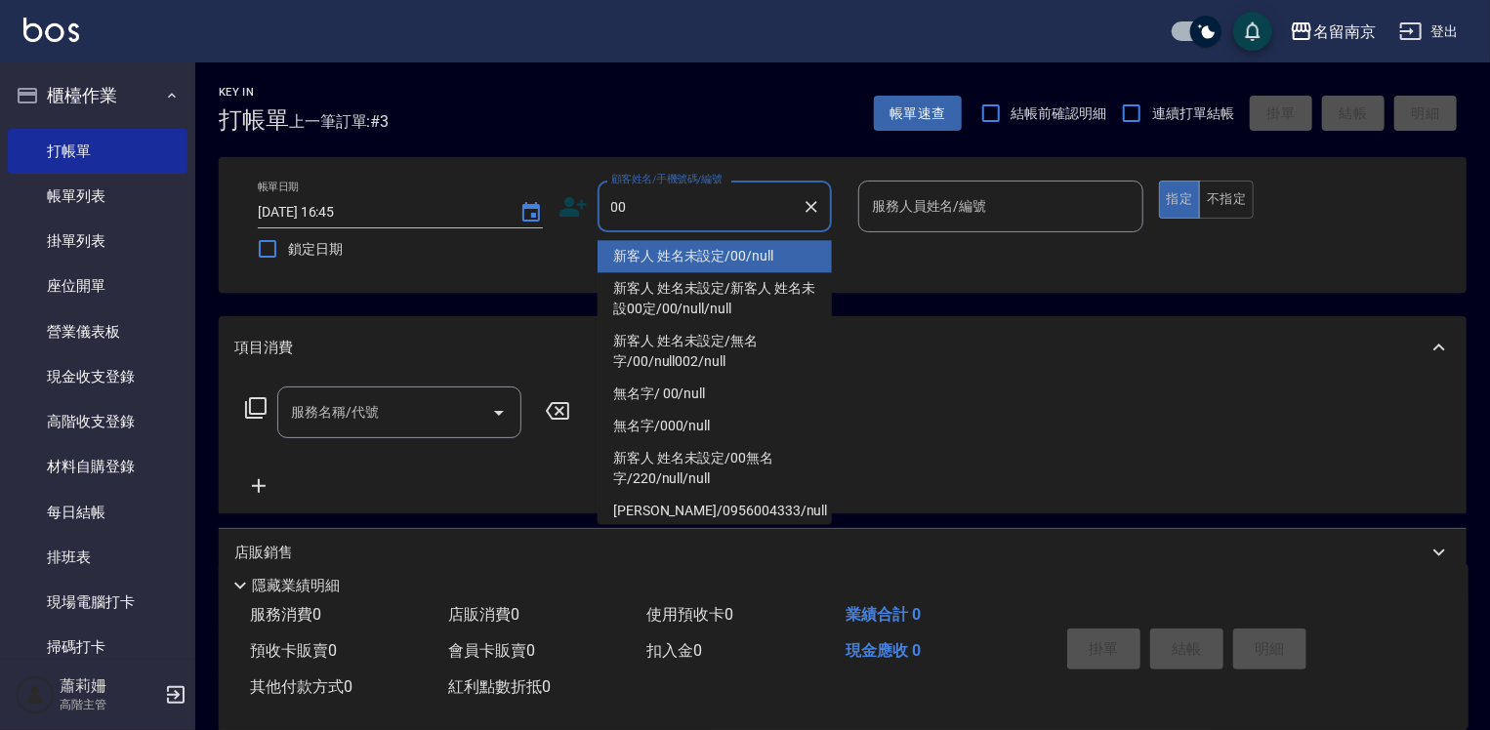
type input "新客人 姓名未設定/00/null"
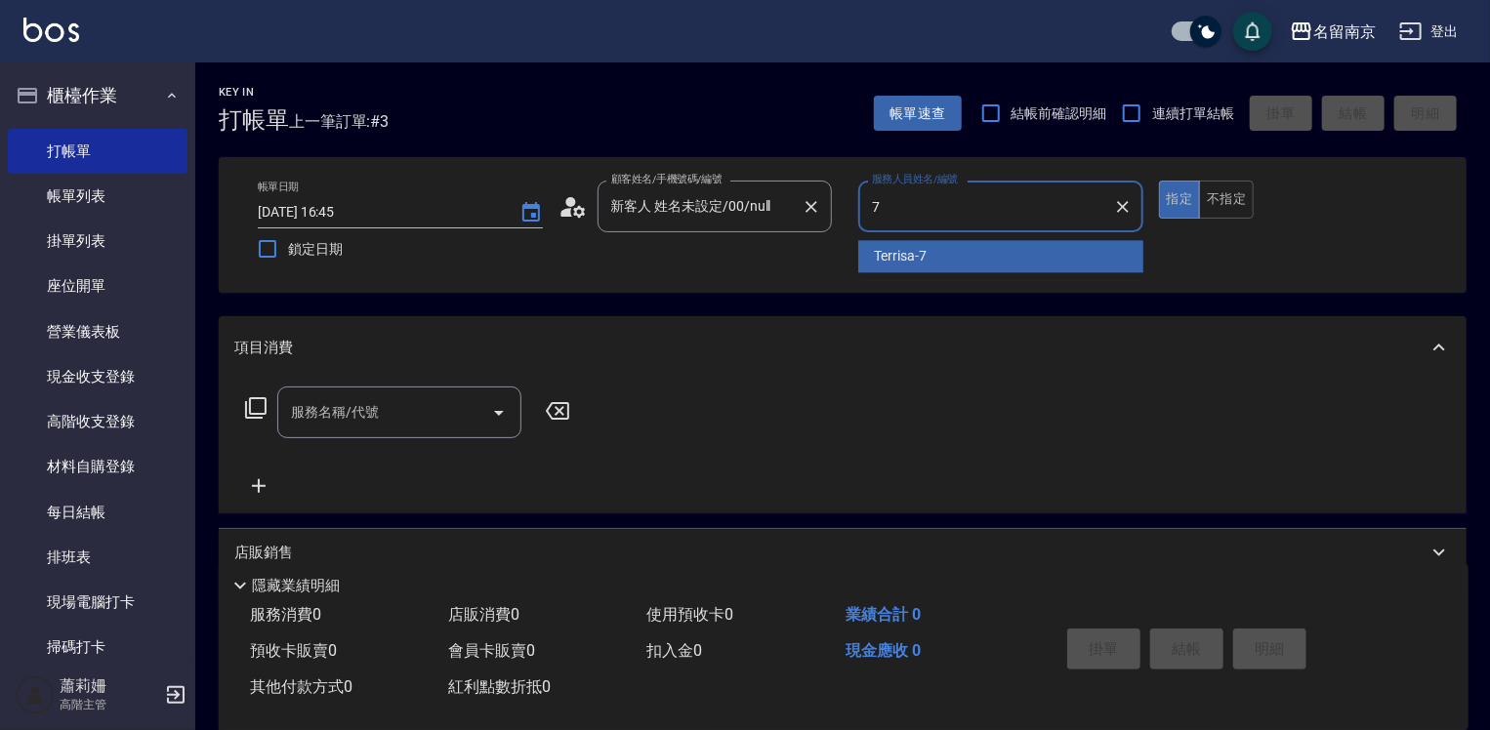
type input "Terrisa-7"
type button "true"
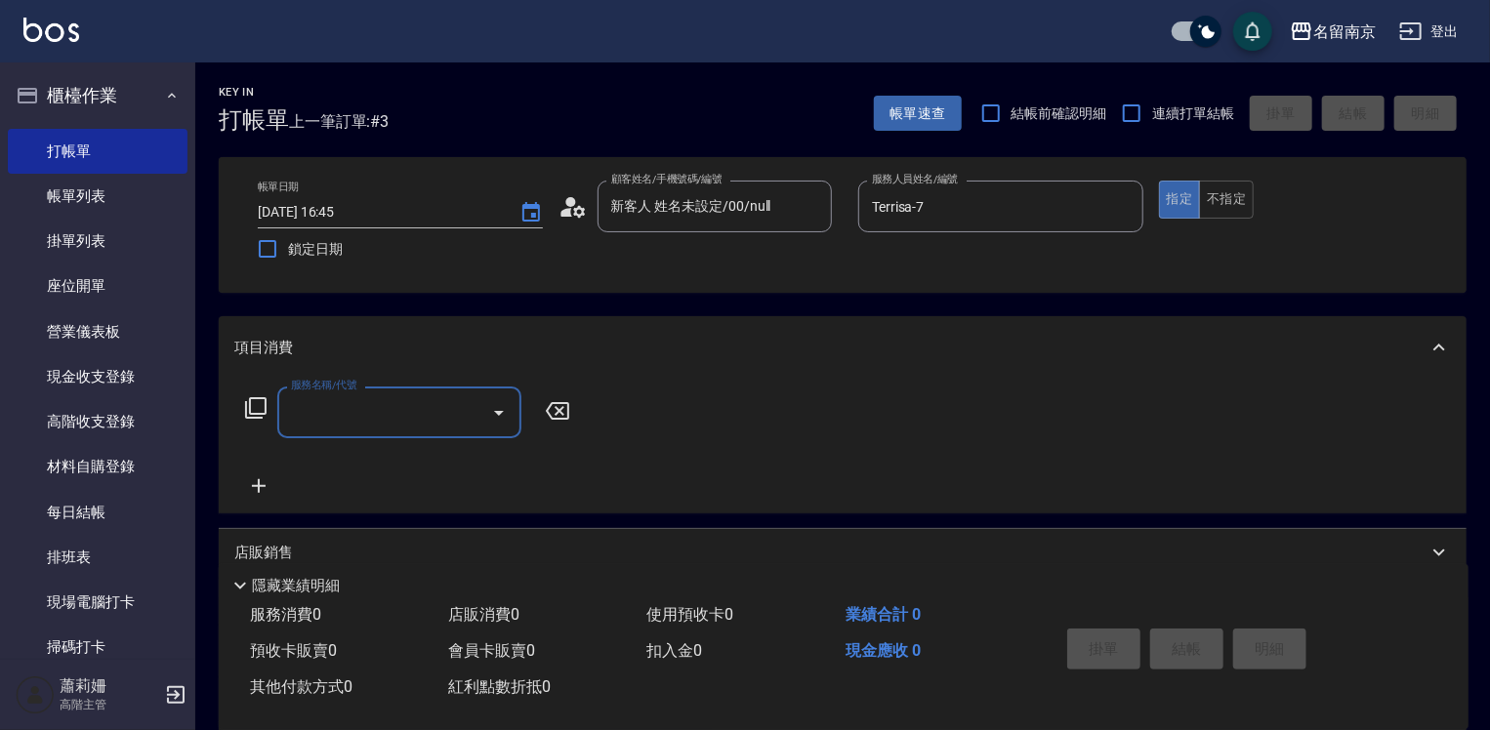
click at [337, 416] on input "服務名稱/代號" at bounding box center [384, 412] width 197 height 34
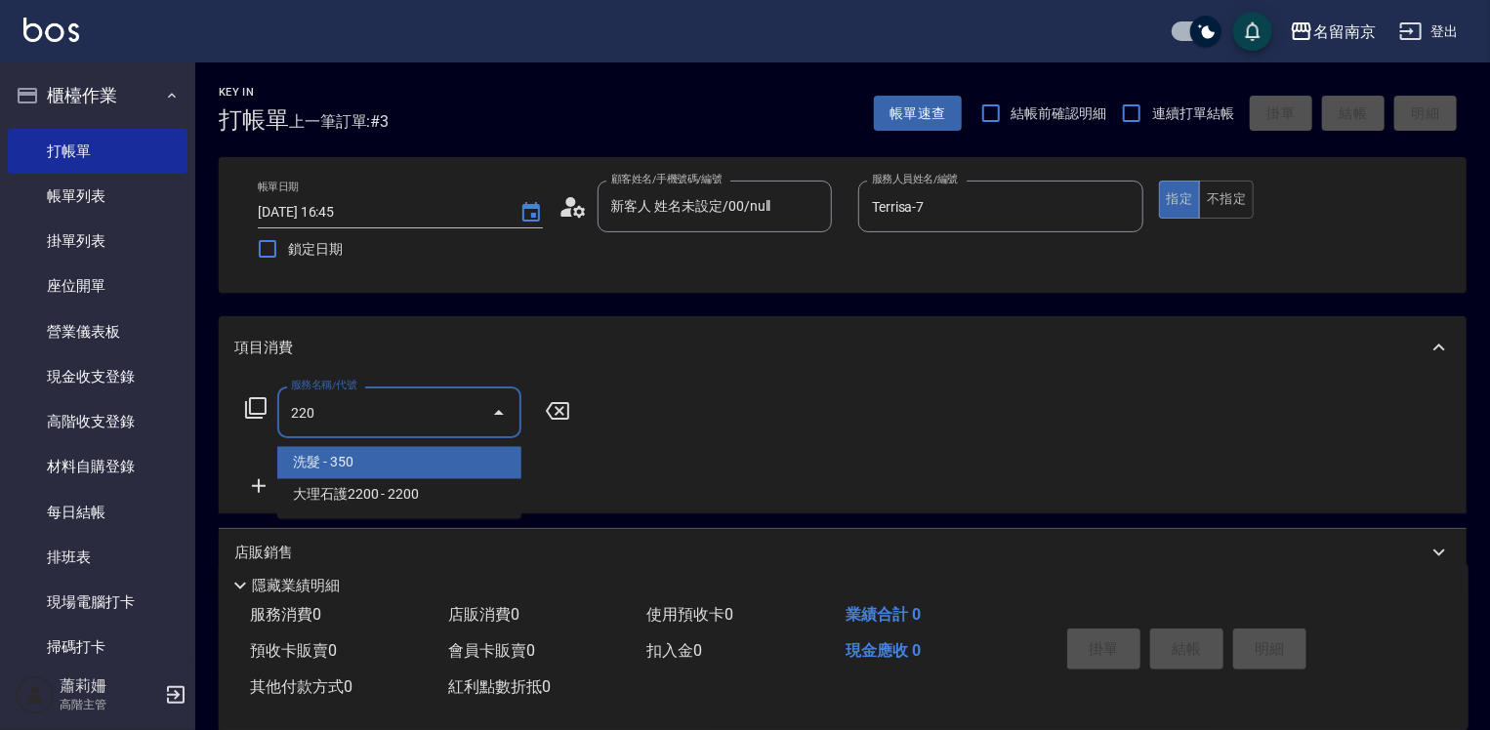
type input "洗髮(220)"
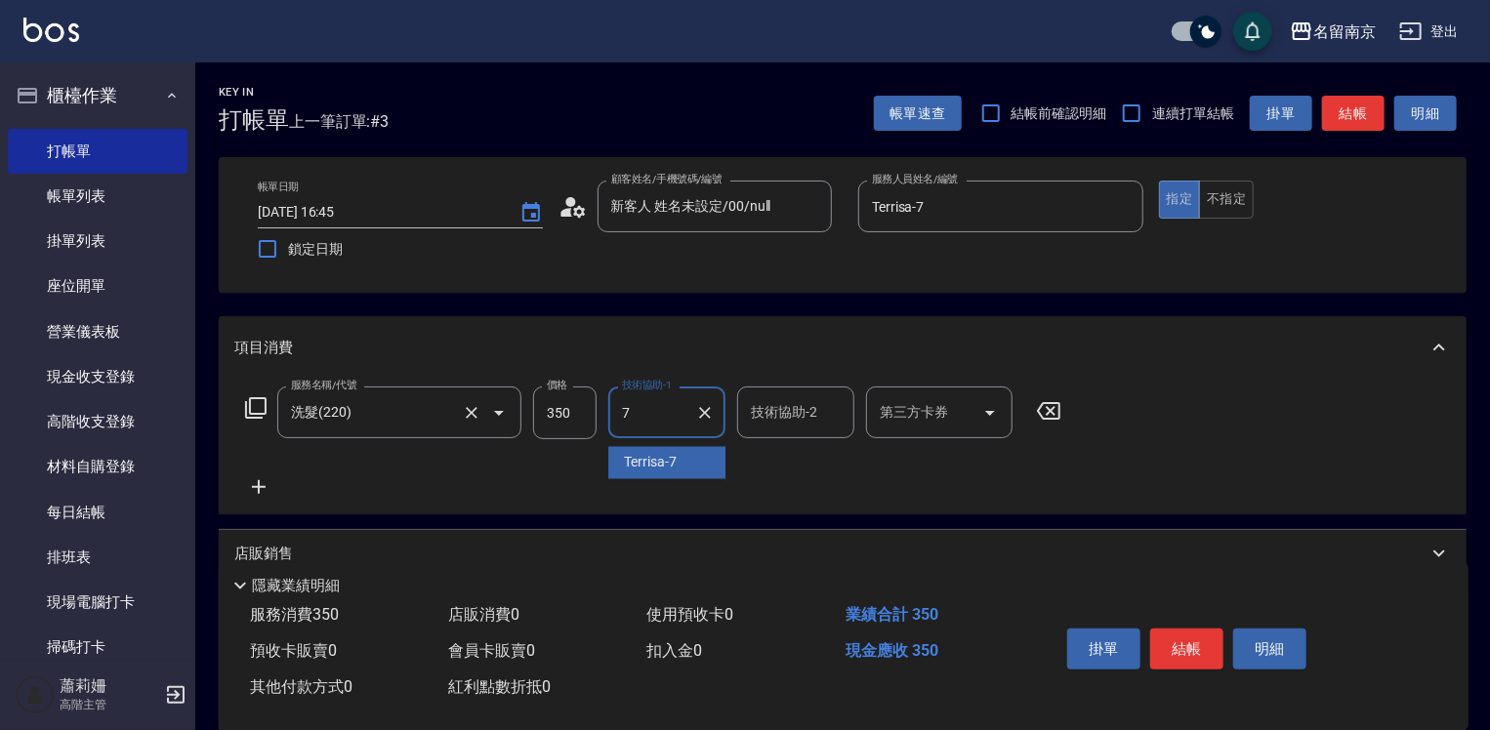
type input "Terrisa-7"
click at [254, 482] on icon at bounding box center [258, 487] width 49 height 23
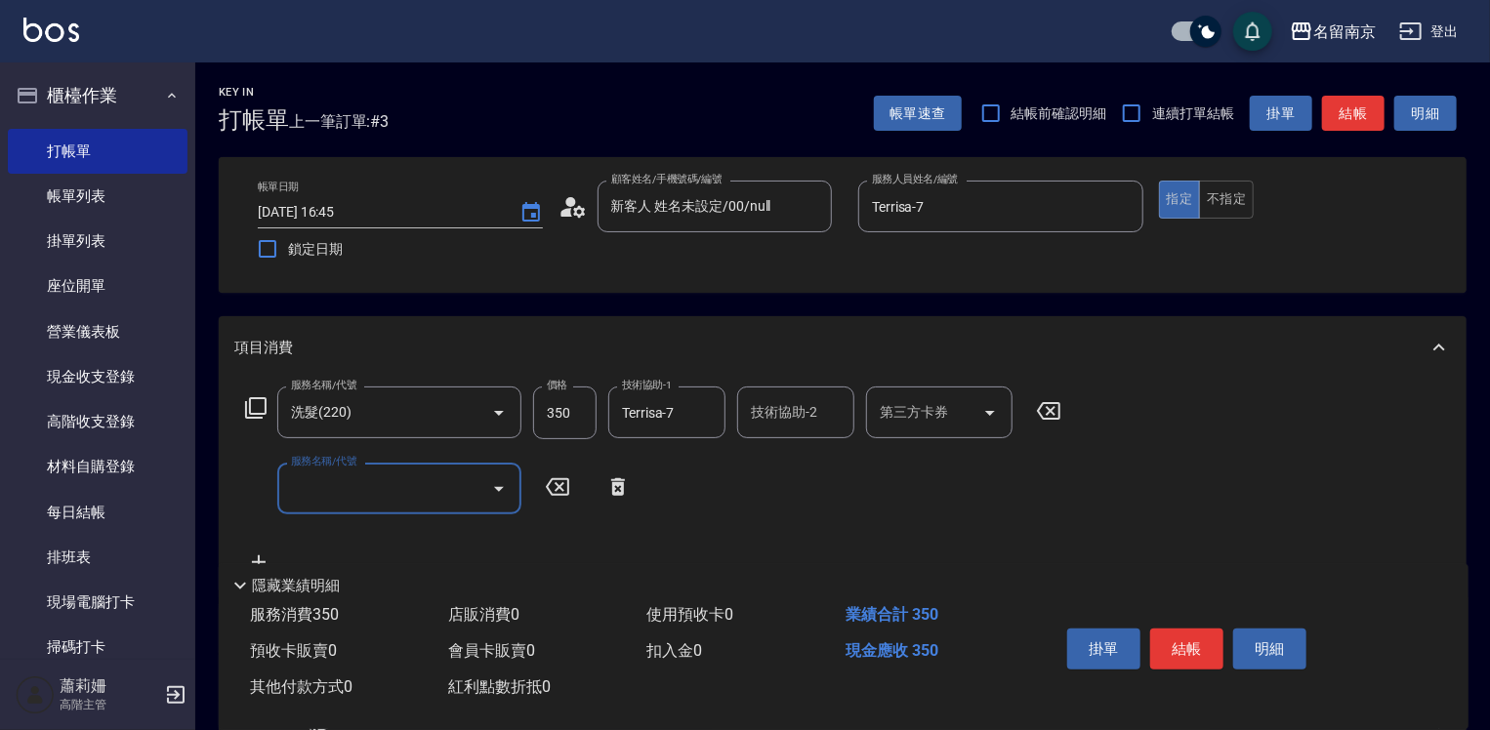
click at [296, 490] on input "服務名稱/代號" at bounding box center [384, 489] width 197 height 34
type input "染髮(1500)(501)"
type input "2500"
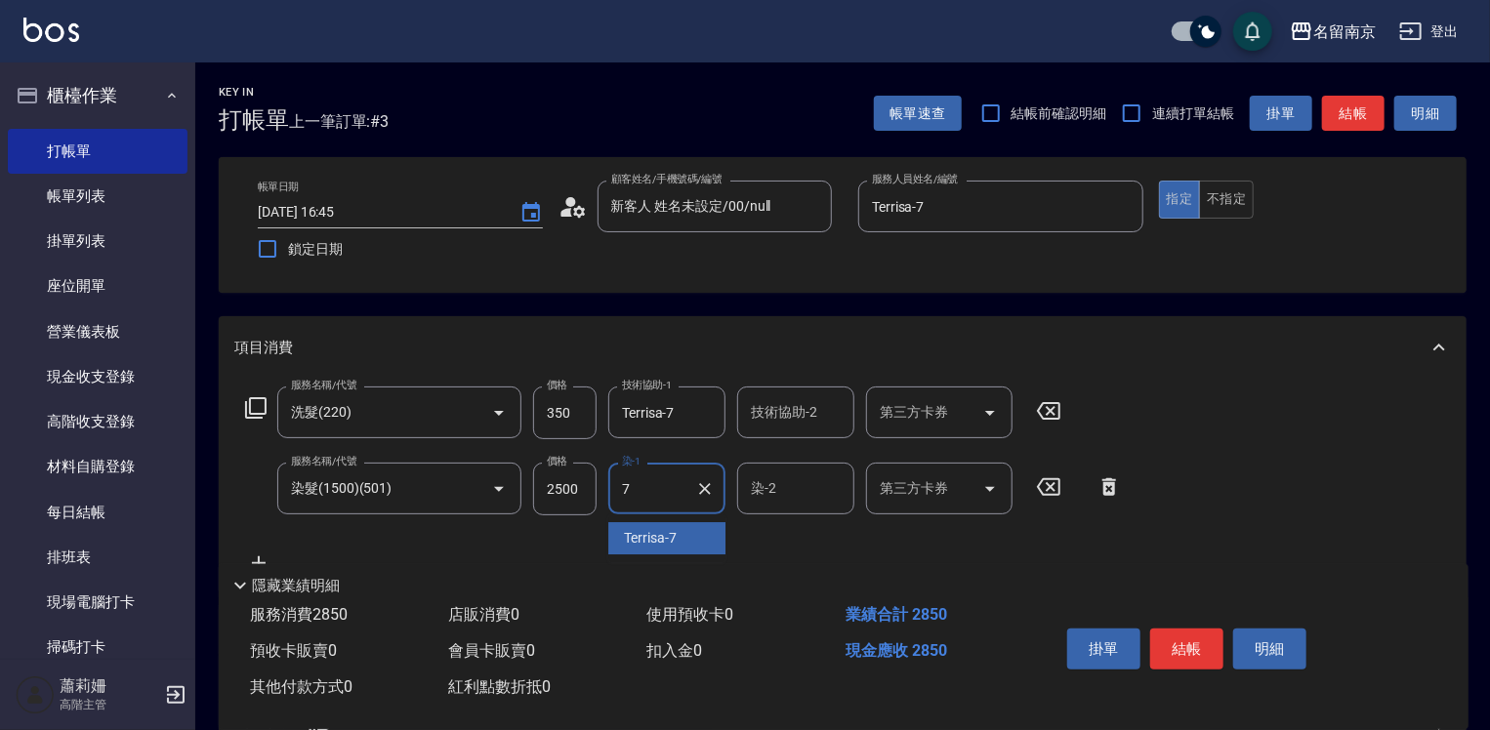
type input "Terrisa-7"
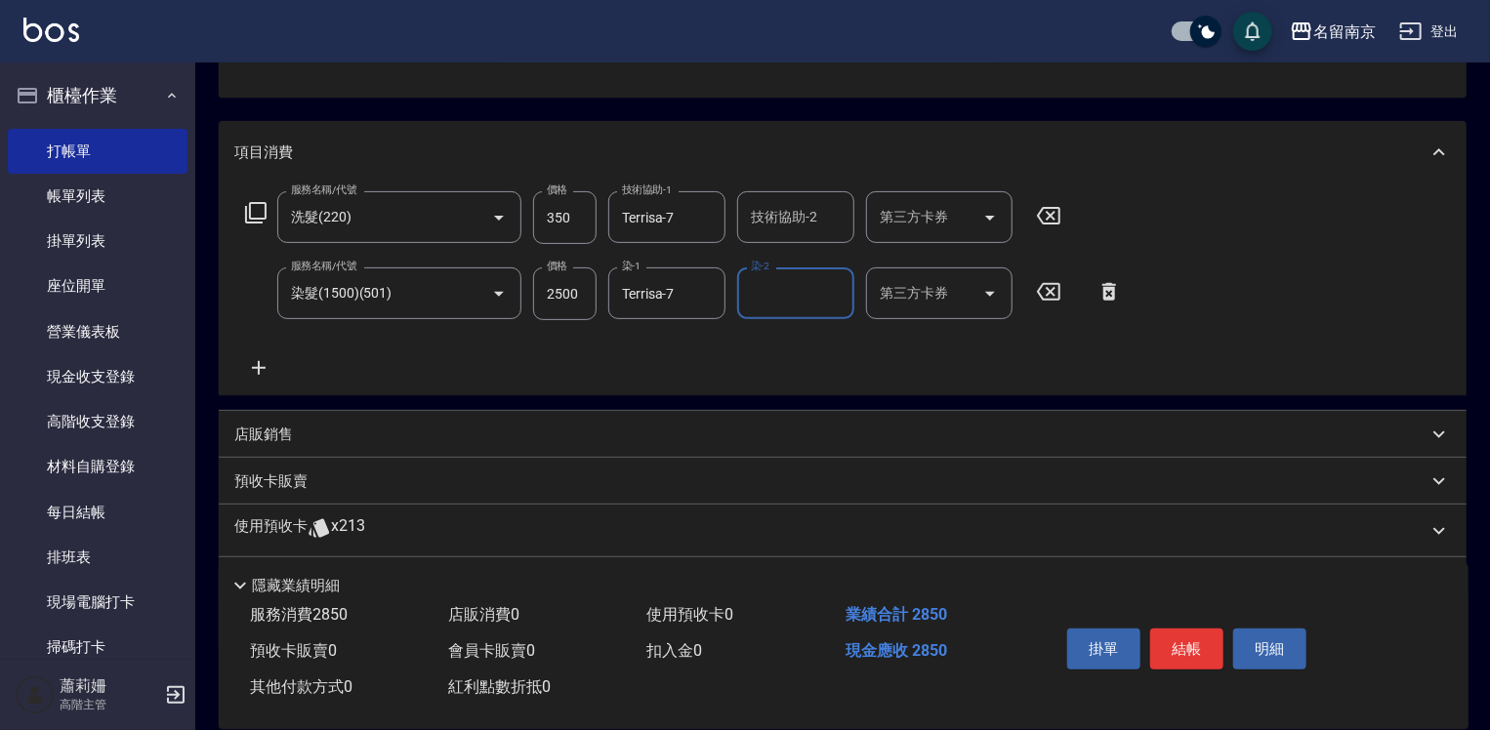
scroll to position [293, 0]
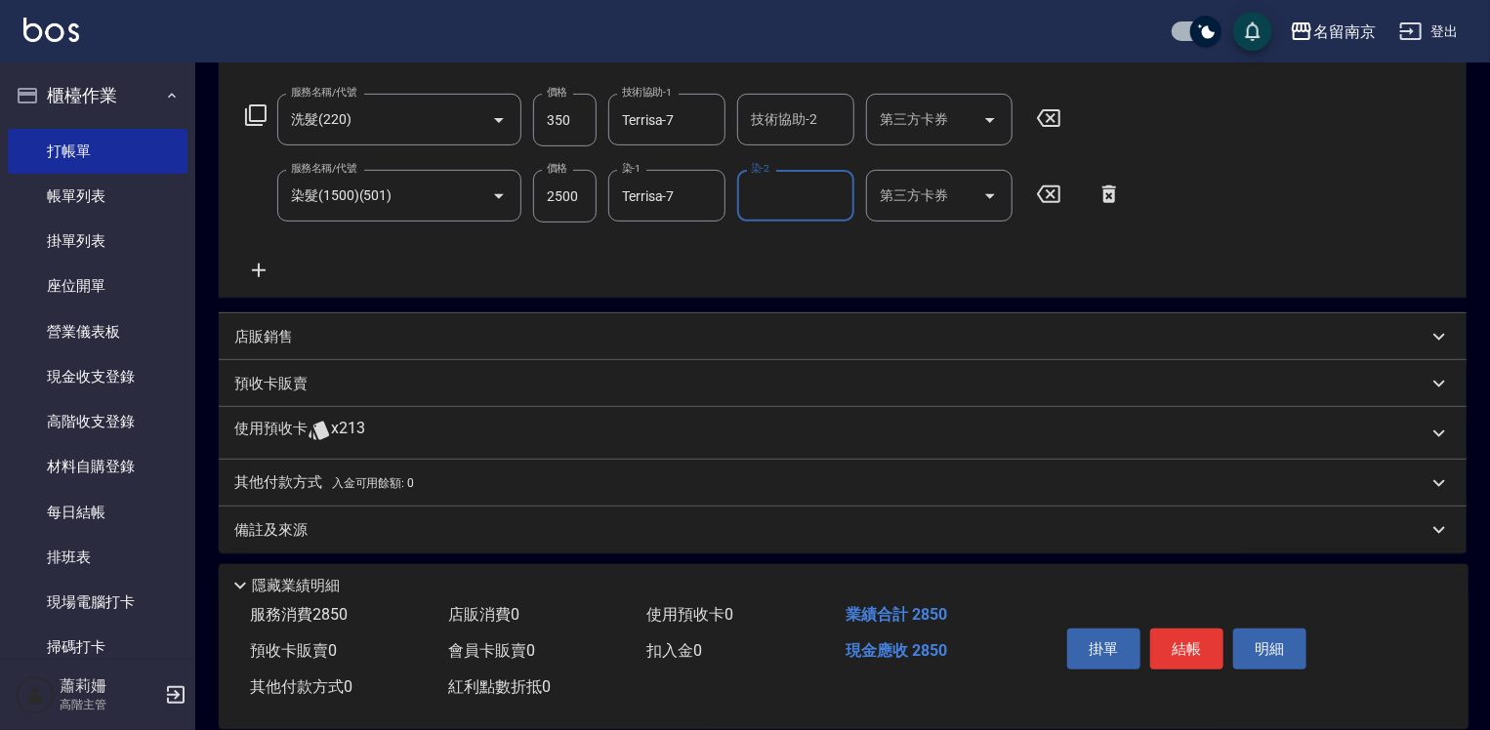
click at [267, 267] on icon at bounding box center [258, 270] width 49 height 23
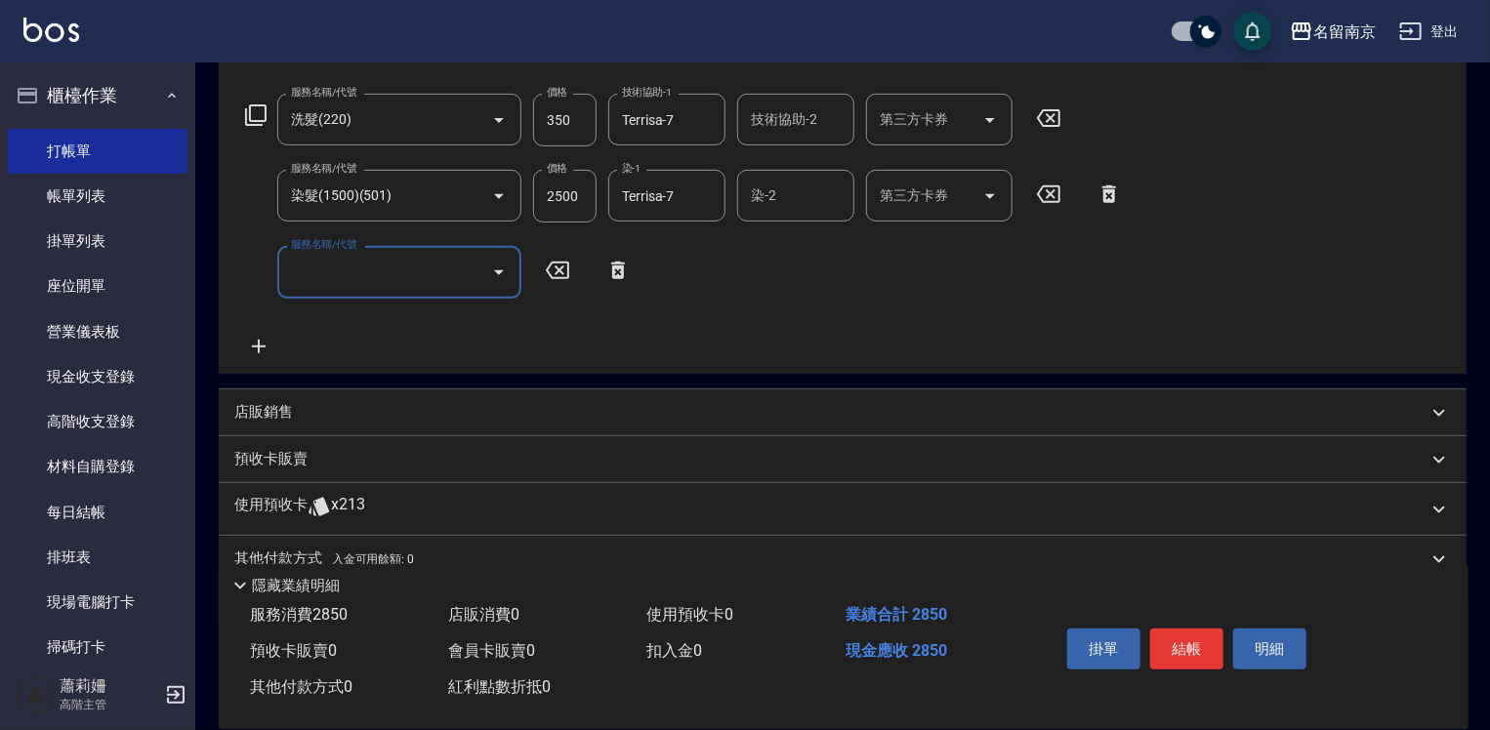
drag, startPoint x: 267, startPoint y: 267, endPoint x: 349, endPoint y: 260, distance: 82.3
click at [349, 260] on div "服務名稱/代號 服務名稱/代號" at bounding box center [399, 272] width 244 height 52
type input "剪髮(301)"
type input "650"
click at [572, 196] on input "2500" at bounding box center [564, 196] width 63 height 53
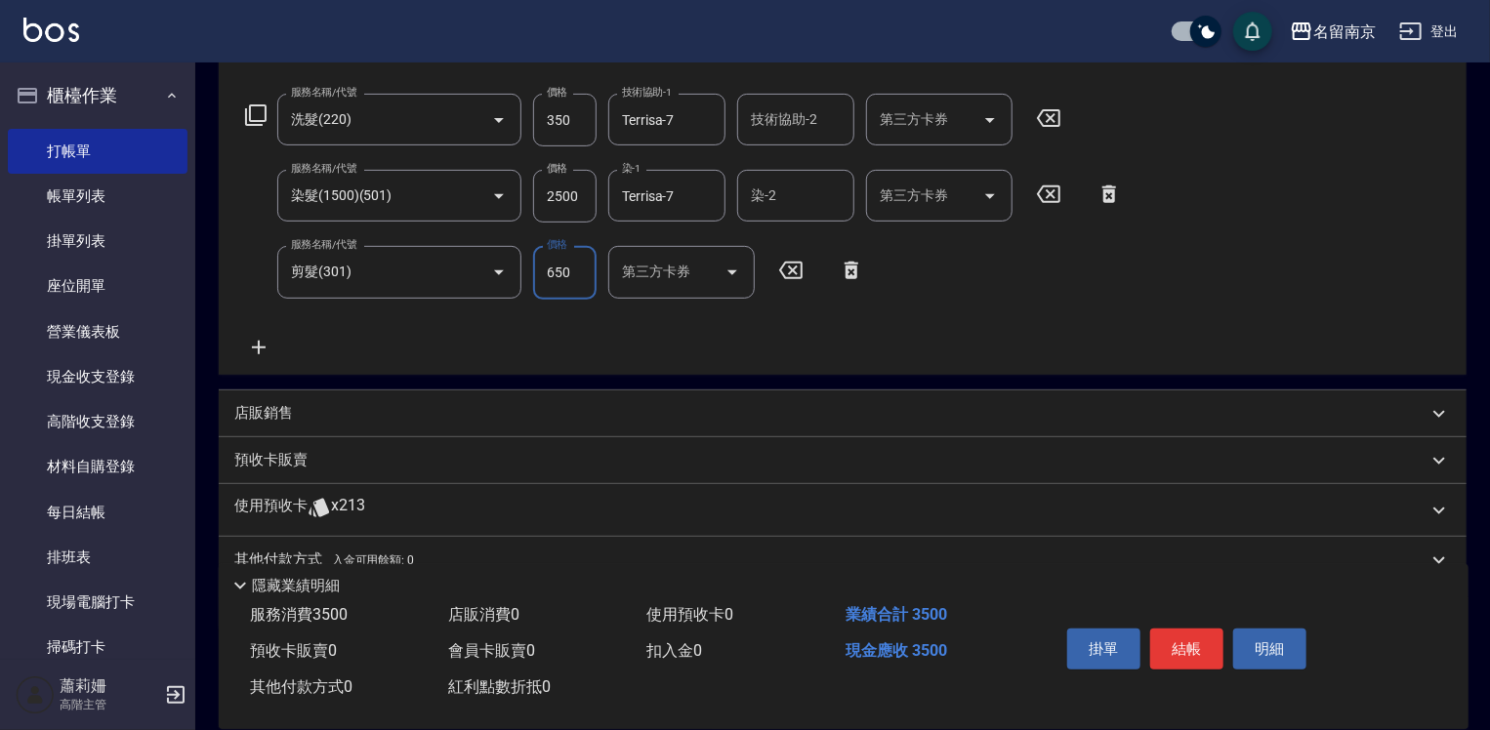
scroll to position [378, 0]
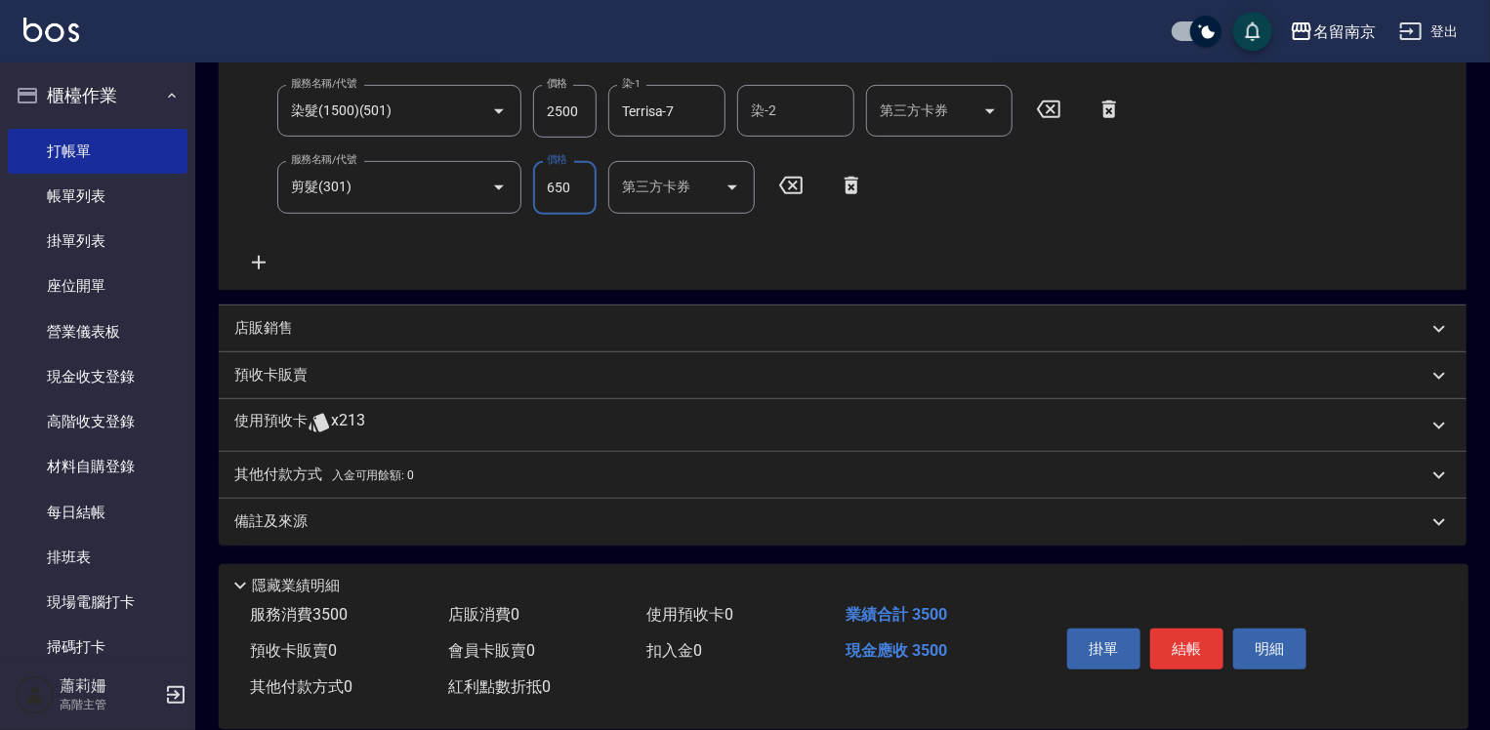
click at [281, 316] on div "店販銷售" at bounding box center [843, 329] width 1248 height 47
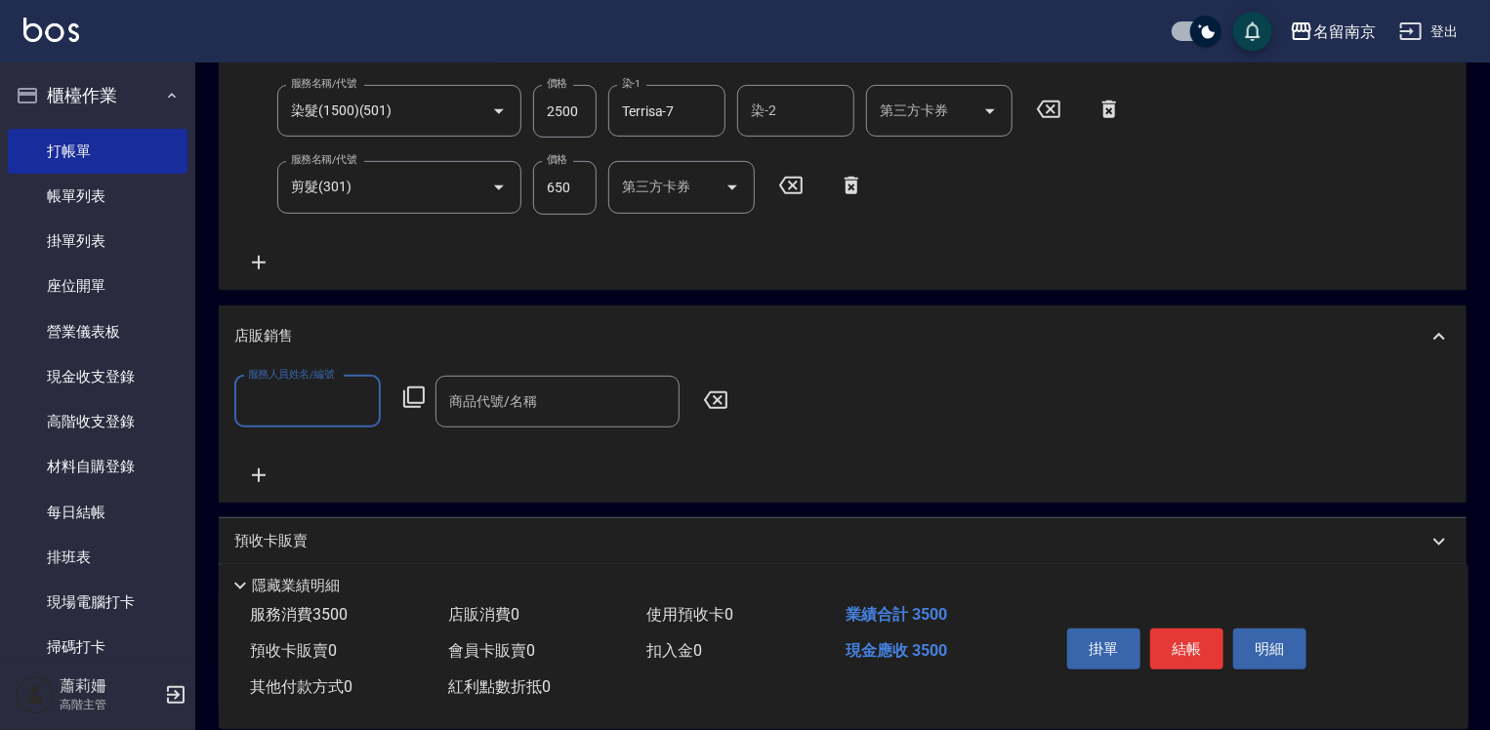
scroll to position [0, 0]
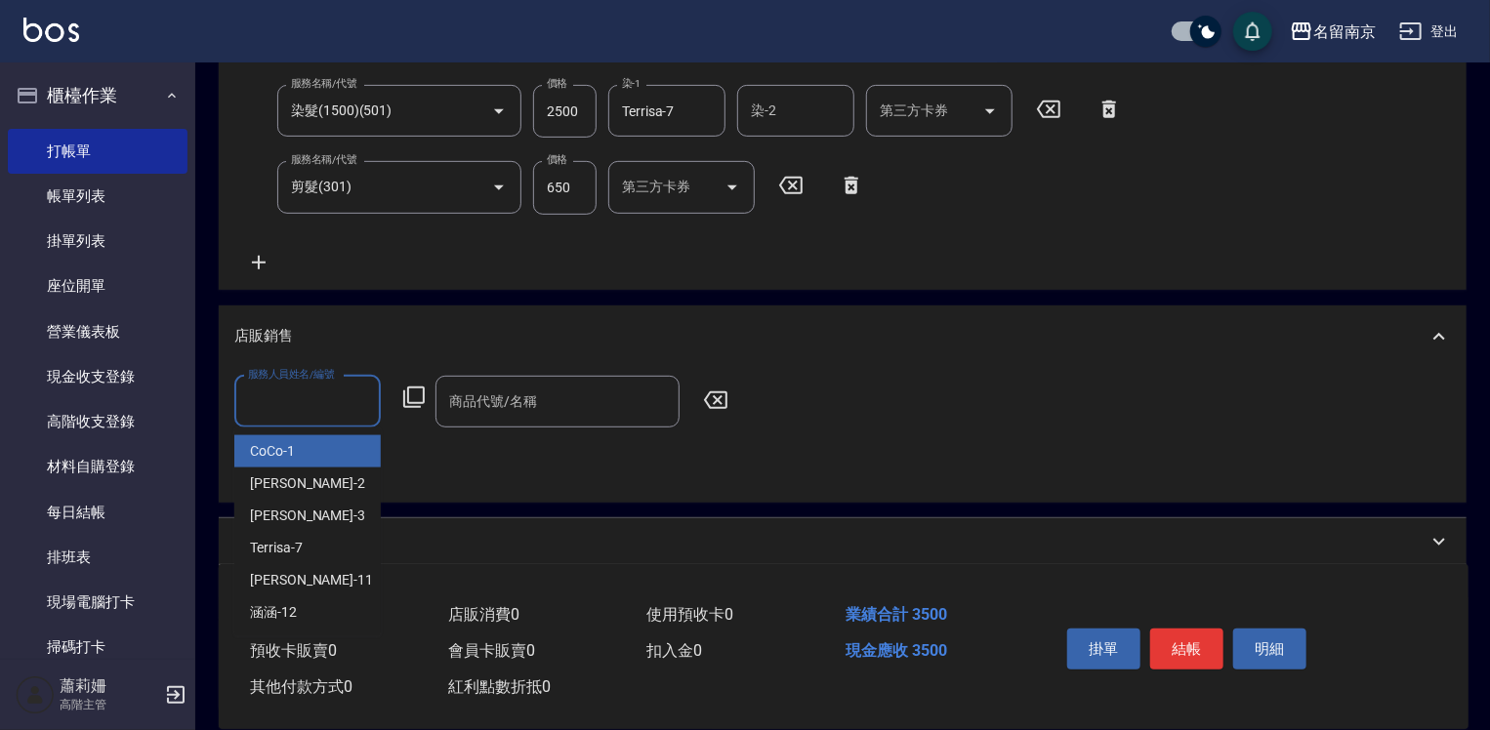
drag, startPoint x: 292, startPoint y: 413, endPoint x: 334, endPoint y: 410, distance: 42.1
click at [294, 414] on input "服務人員姓名/編號" at bounding box center [307, 402] width 129 height 34
type input "Terrisa-7"
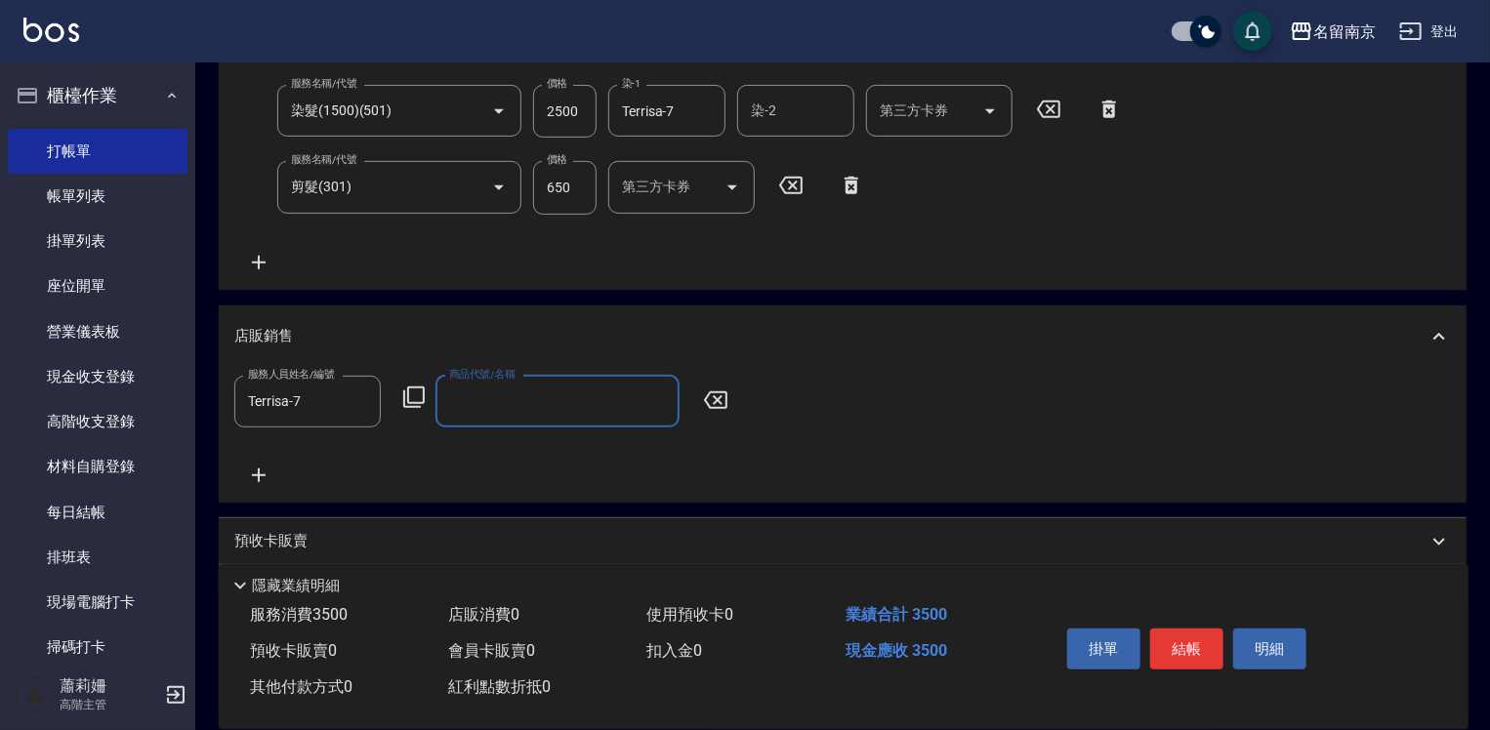
click at [411, 387] on icon at bounding box center [413, 397] width 21 height 21
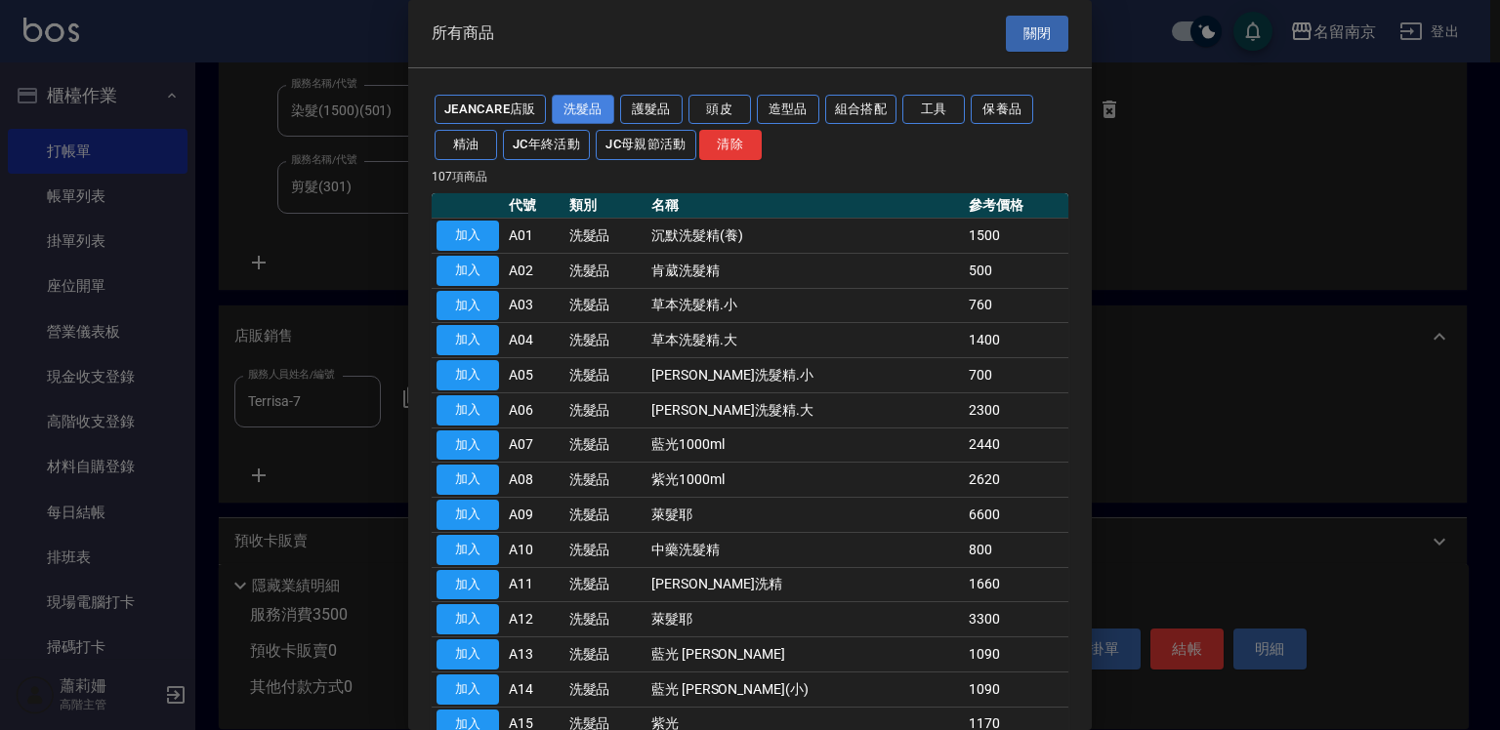
click at [594, 106] on button "洗髮品" at bounding box center [583, 110] width 62 height 30
click at [665, 105] on button "護髮品" at bounding box center [651, 110] width 62 height 30
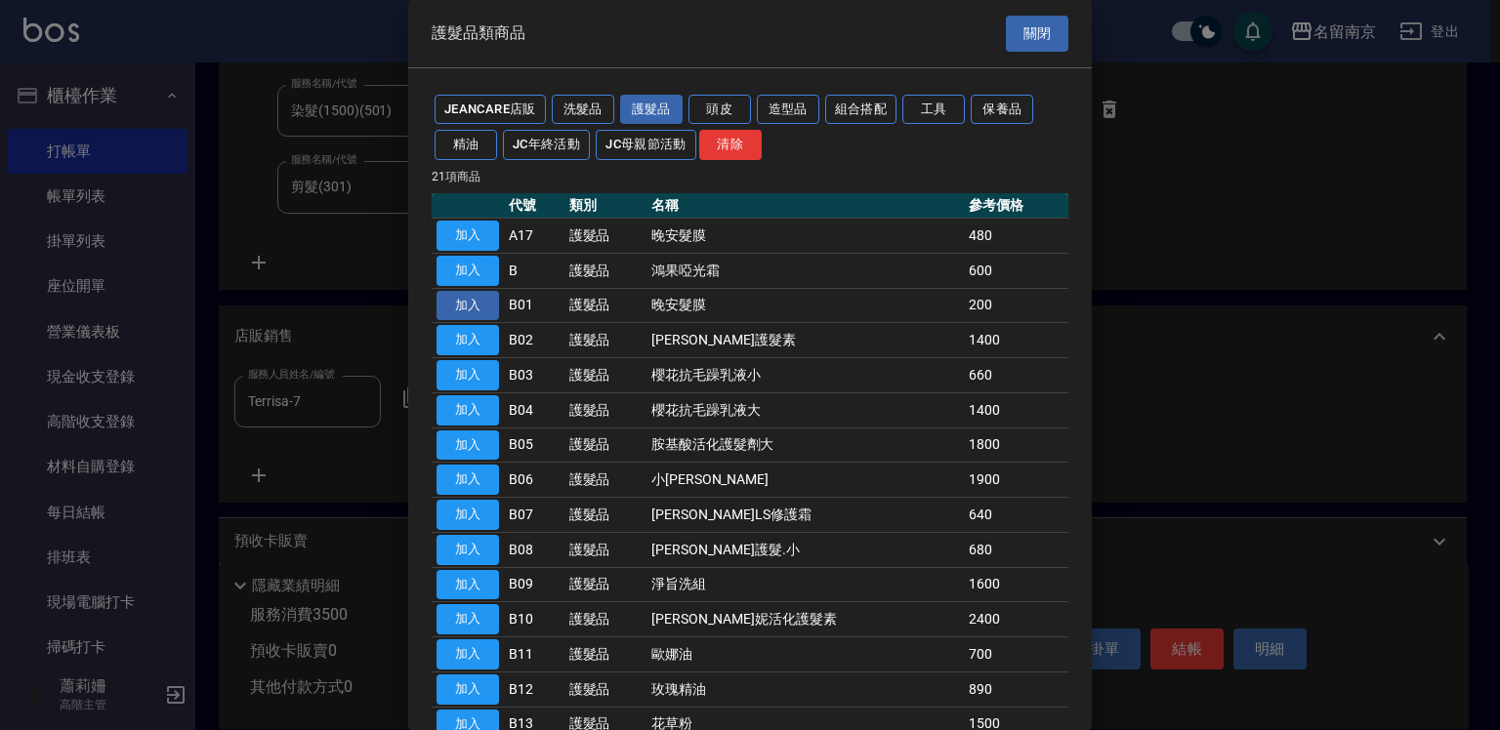
click at [468, 308] on button "加入" at bounding box center [467, 306] width 62 height 30
type input "晚安髮膜"
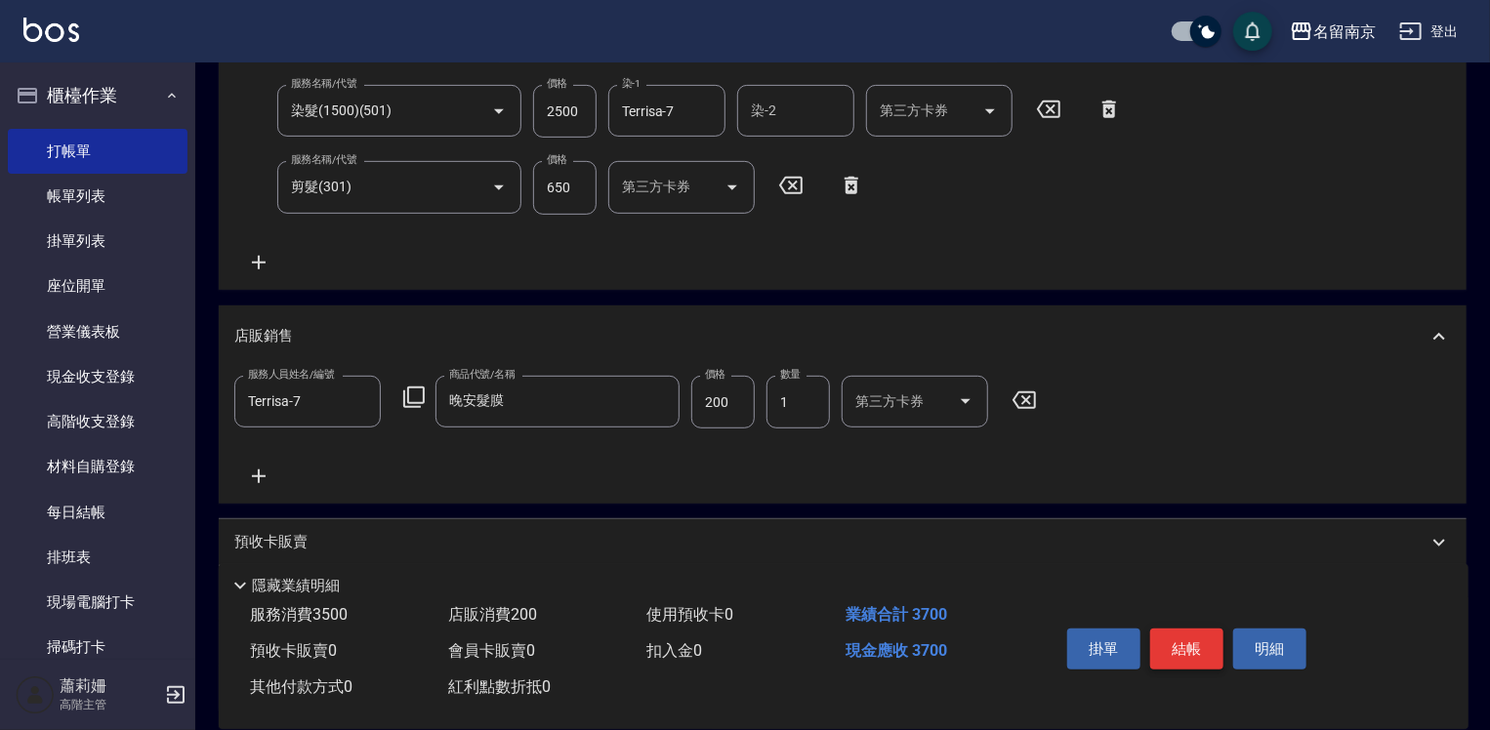
click at [1203, 656] on button "結帳" at bounding box center [1186, 649] width 73 height 41
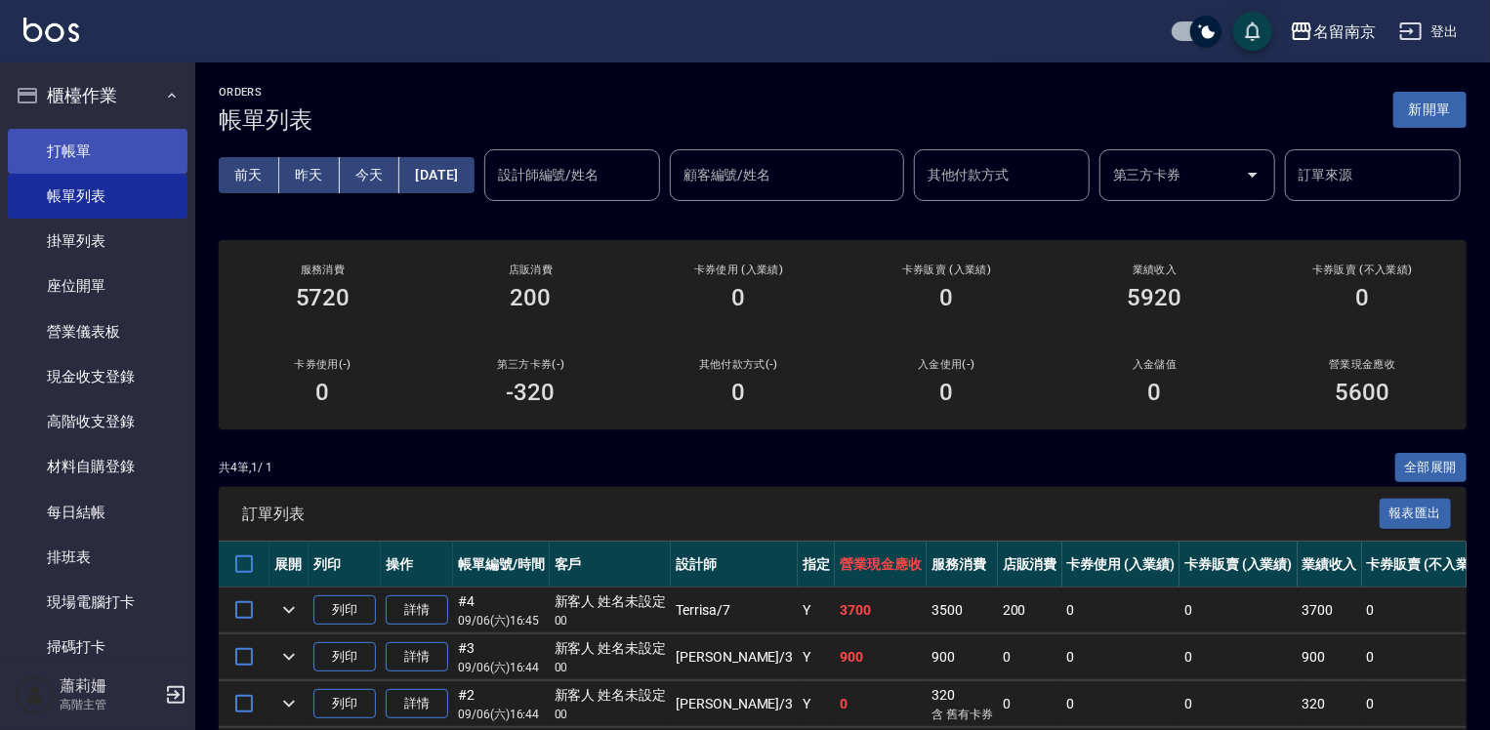
click at [97, 142] on link "打帳單" at bounding box center [98, 151] width 180 height 45
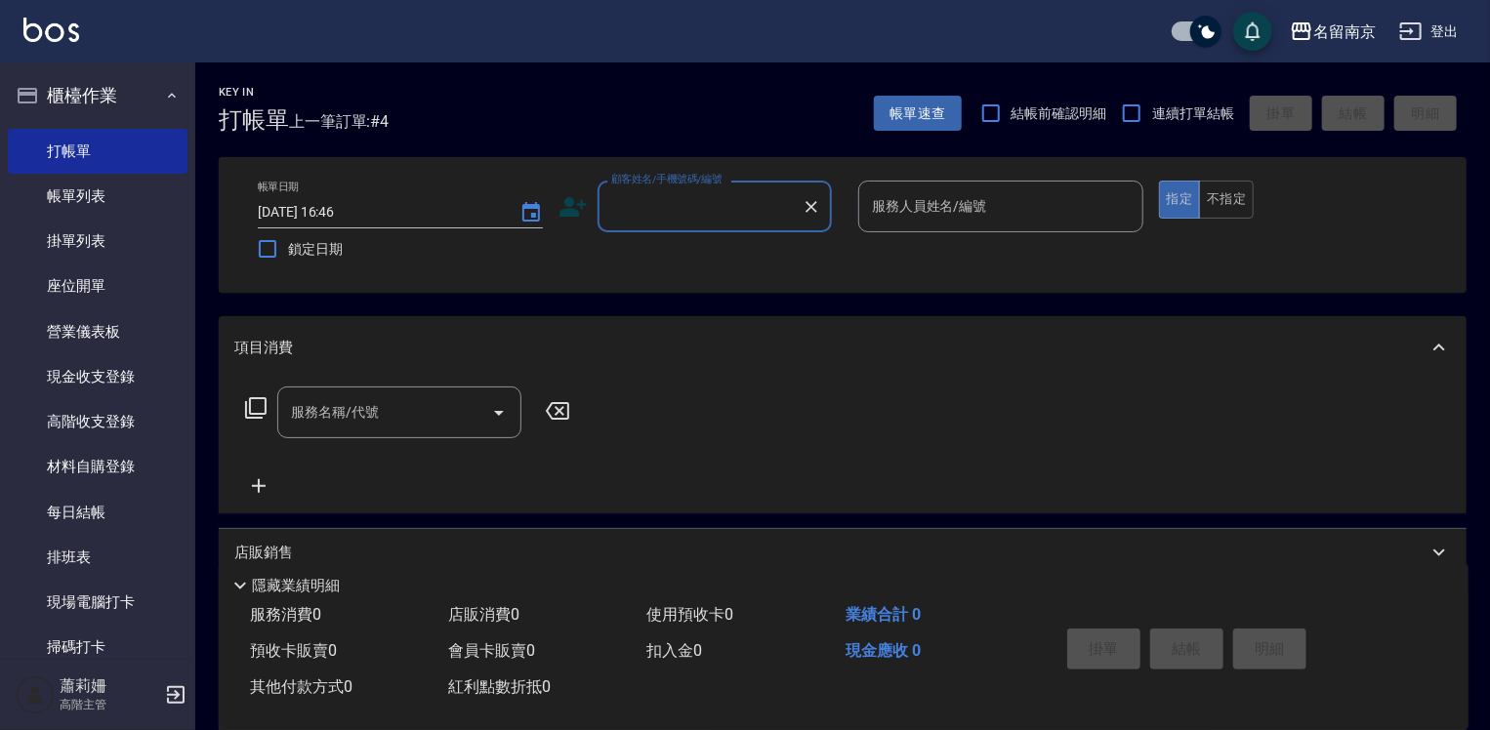
click at [671, 193] on input "顧客姓名/手機號碼/編號" at bounding box center [699, 206] width 187 height 34
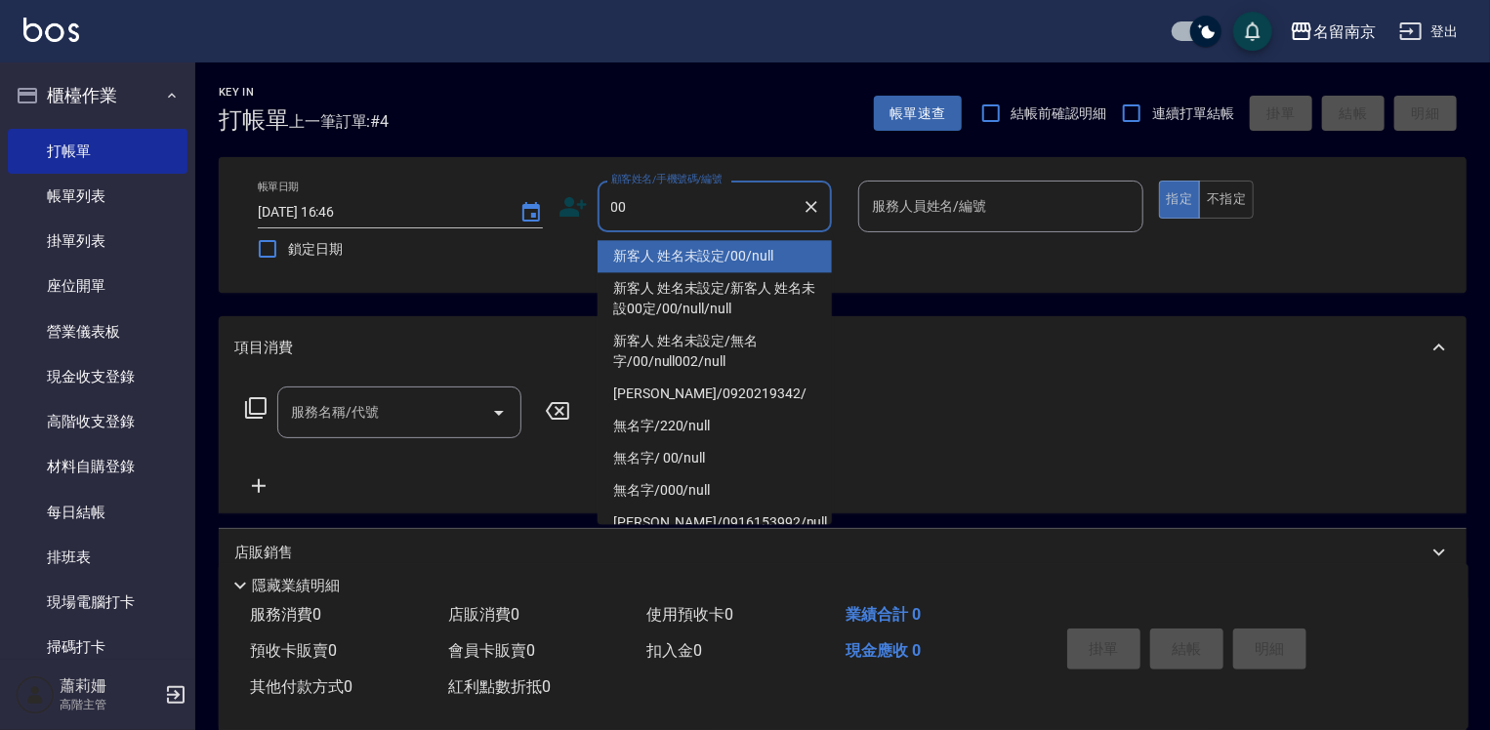
type input "新客人 姓名未設定/00/null"
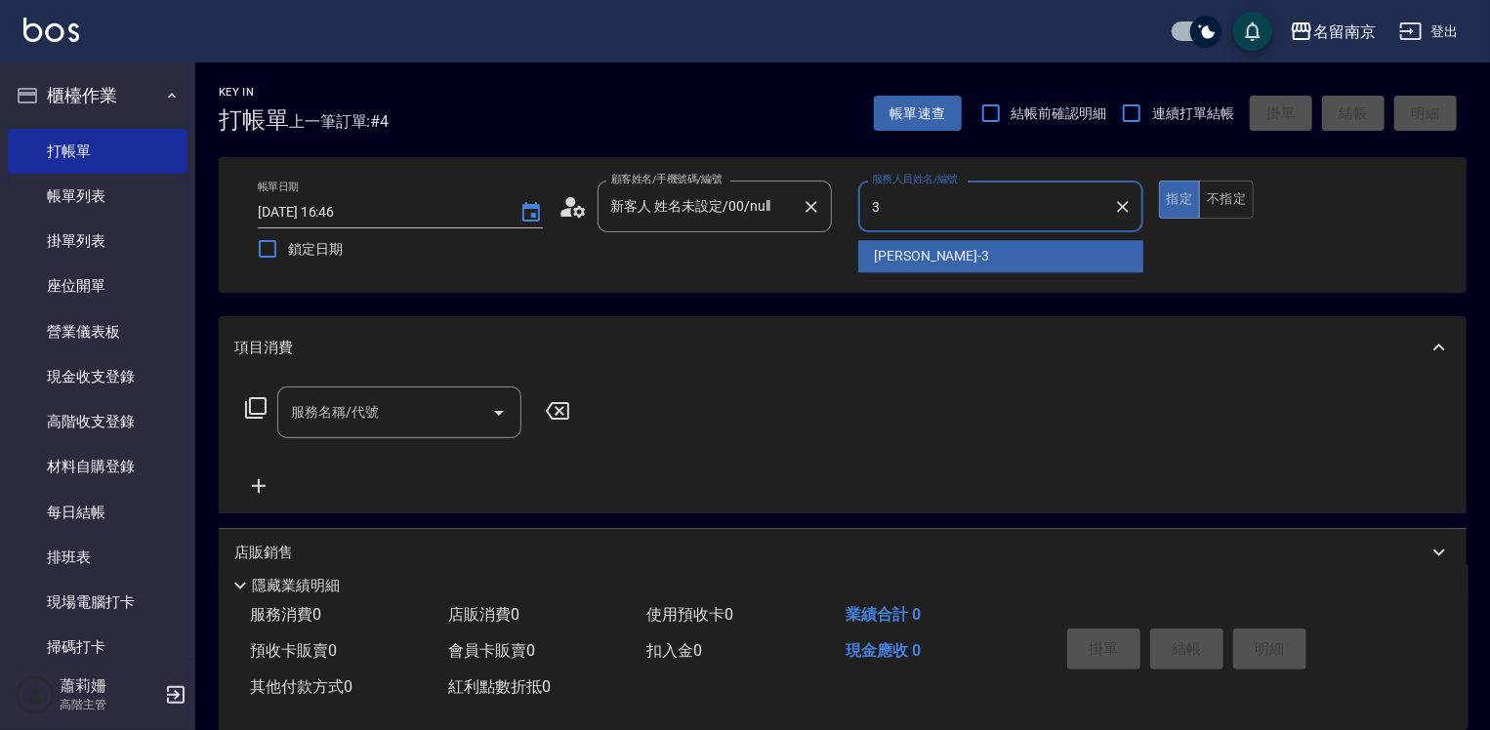
type input "[PERSON_NAME]-3"
type button "true"
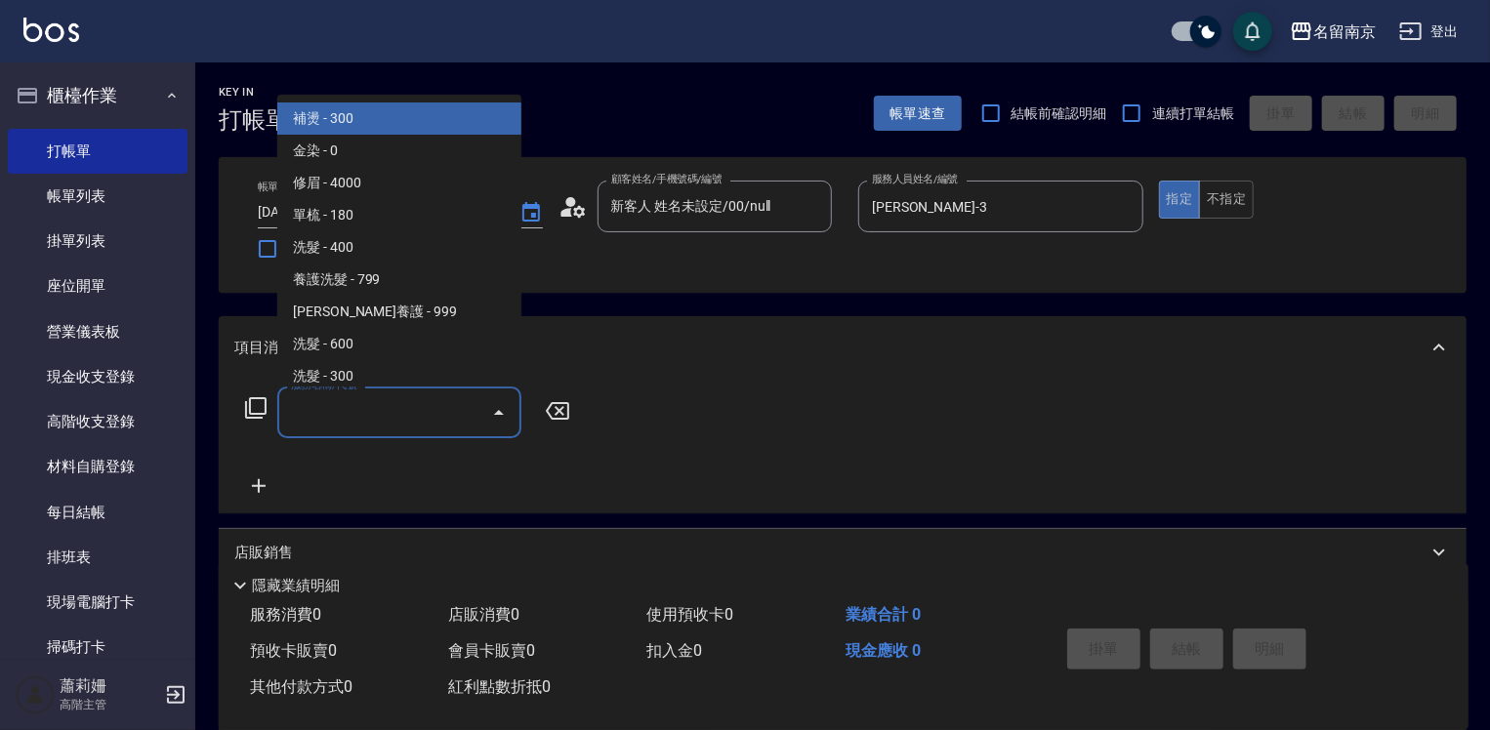
click at [352, 398] on input "服務名稱/代號" at bounding box center [384, 412] width 197 height 34
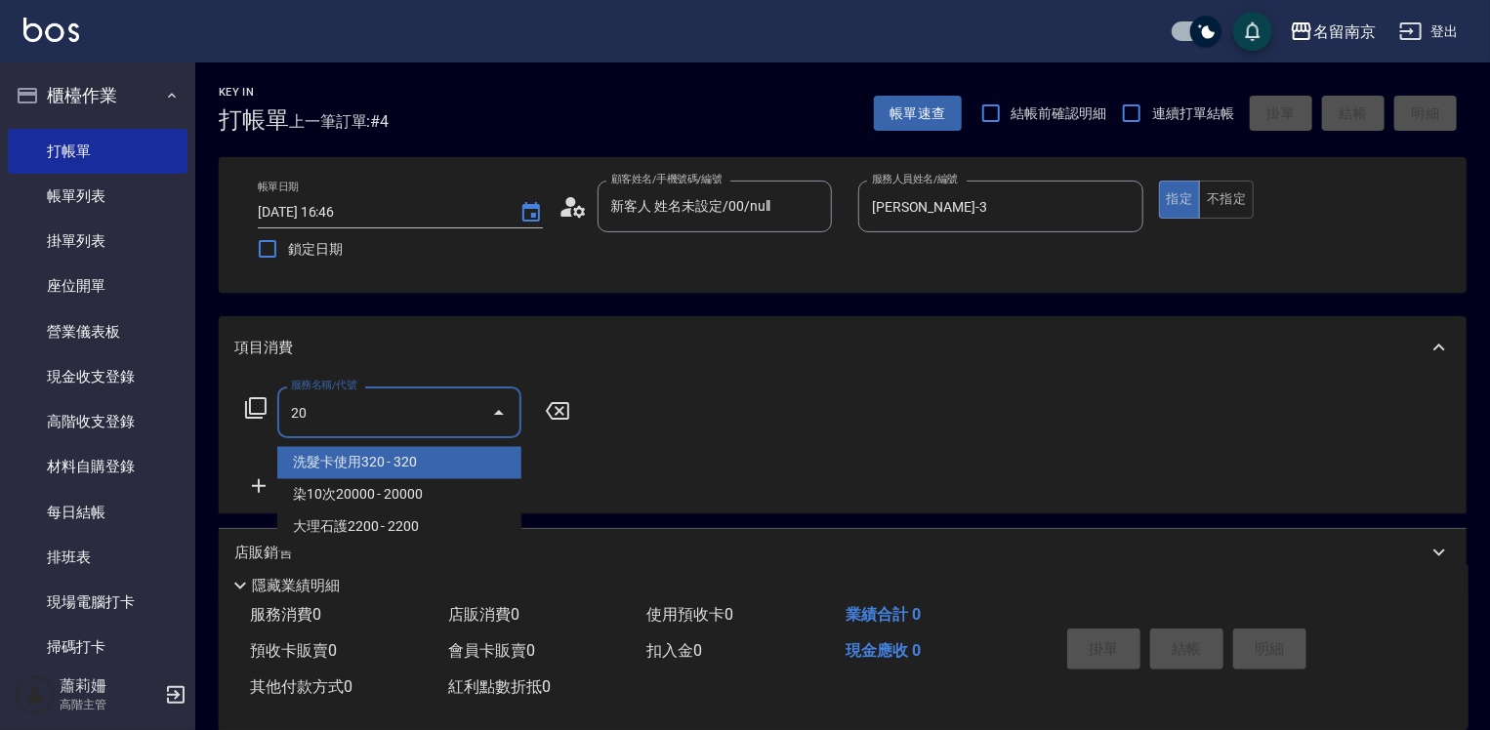
type input "2"
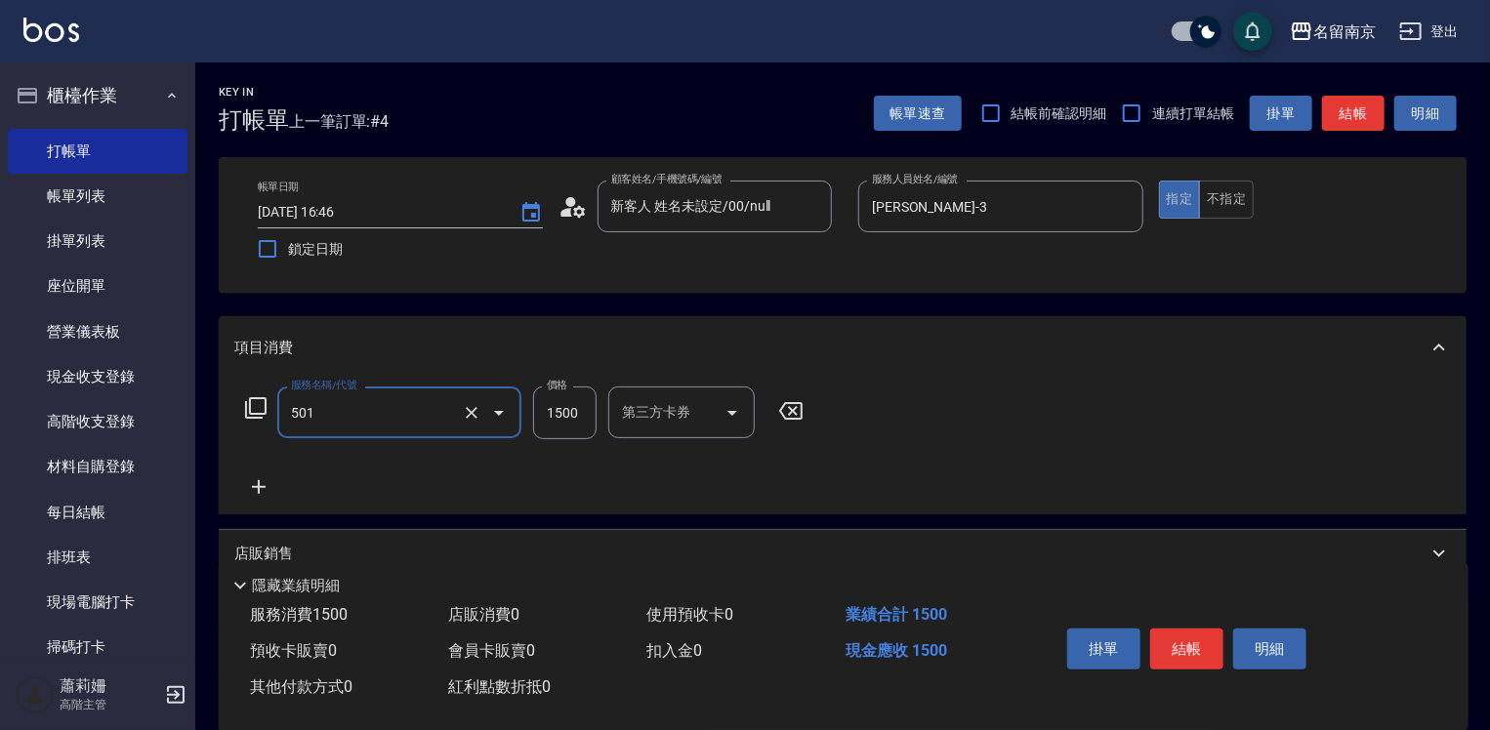
type input "染髮(1500)(501)"
type input "2"
click at [351, 417] on input "染髮(1500)(501)" at bounding box center [372, 412] width 172 height 34
type input "自備燙2500(401)"
type input "[PERSON_NAME]-3"
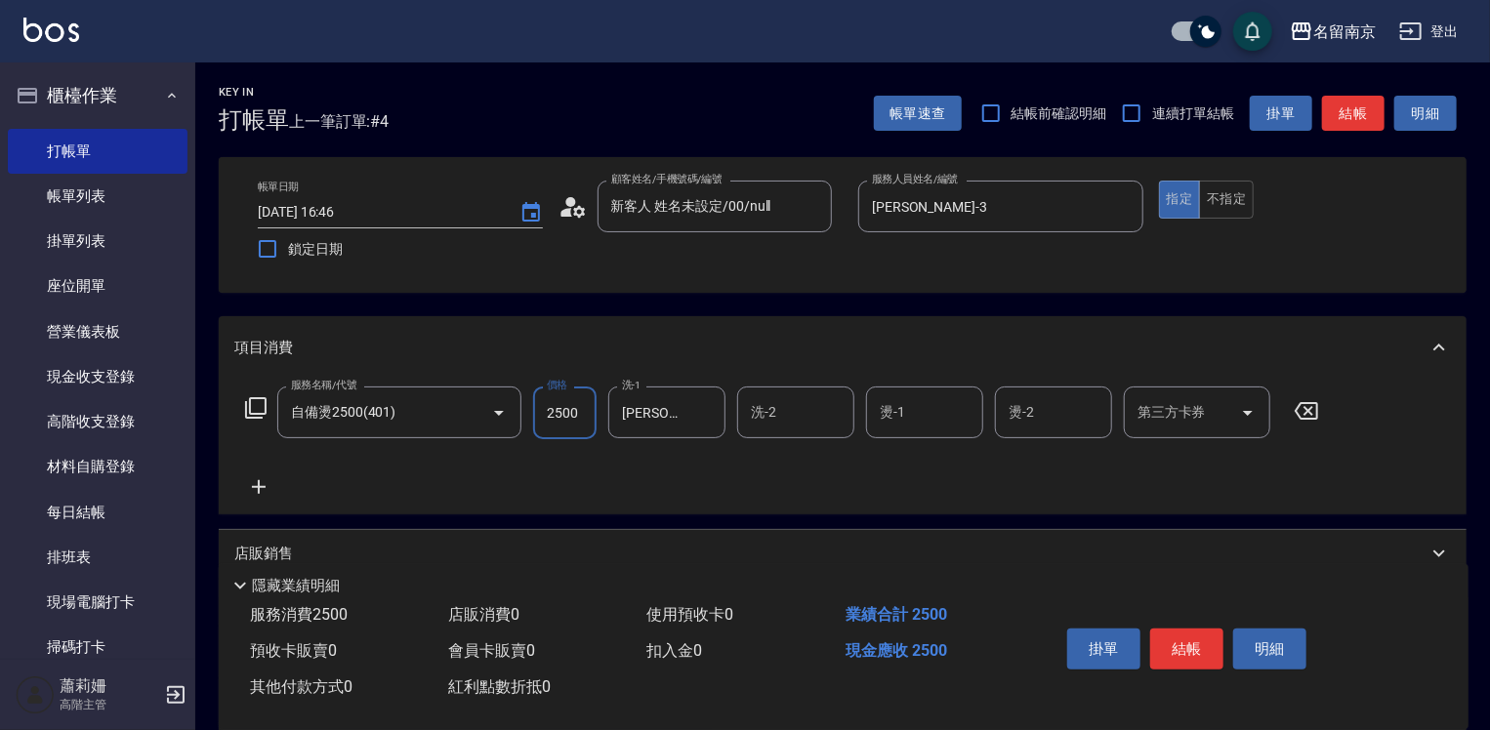
click at [569, 412] on input "2500" at bounding box center [564, 413] width 63 height 53
type input "2800"
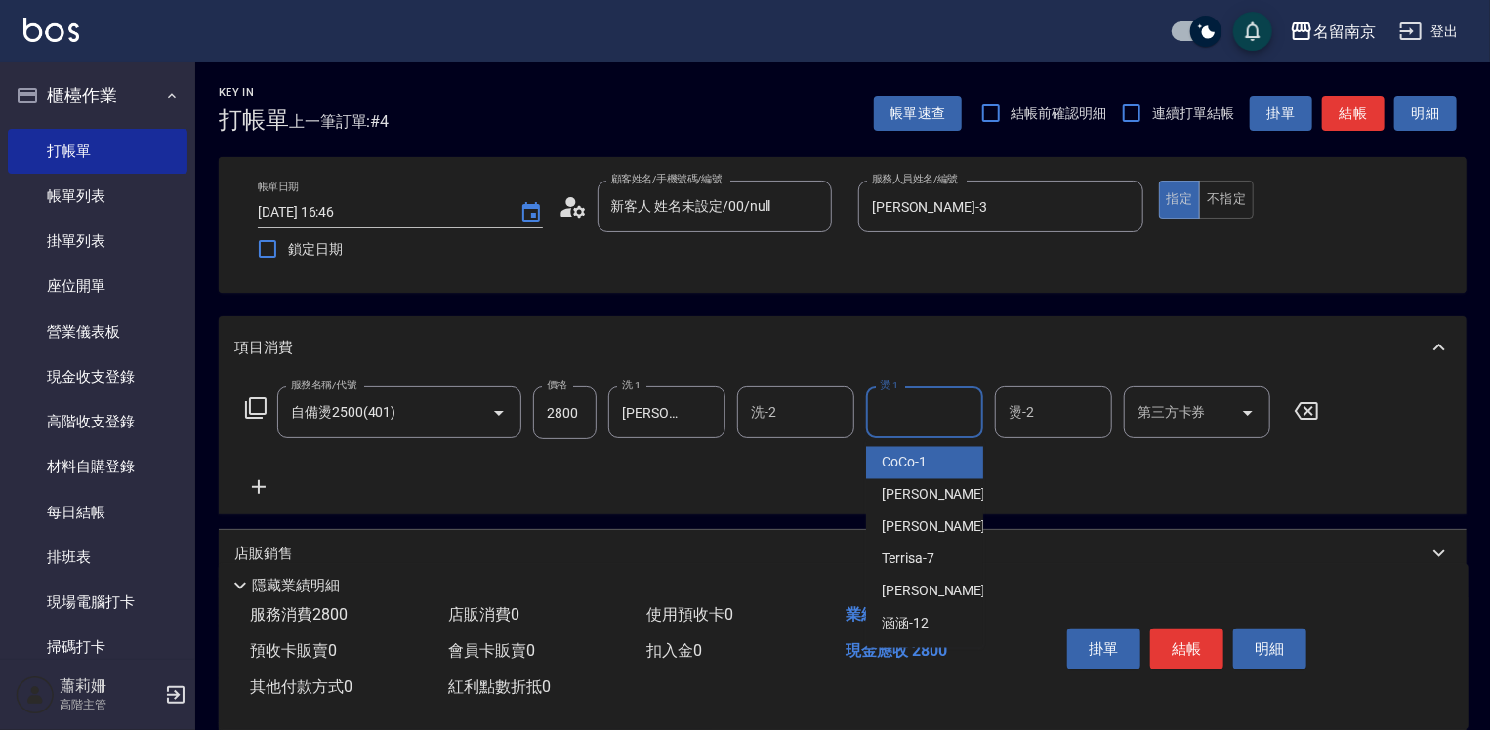
click at [888, 422] on input "燙-1" at bounding box center [925, 412] width 100 height 34
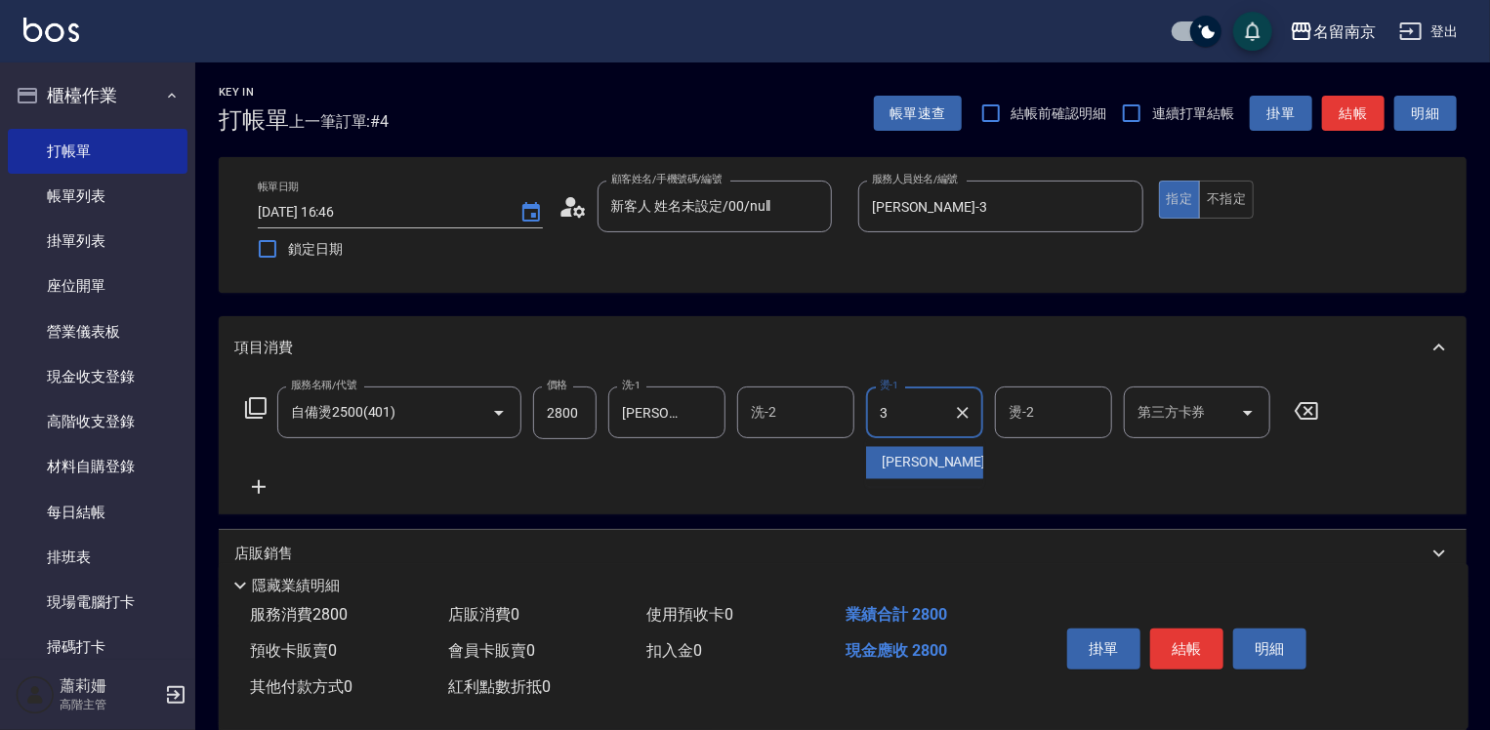
type input "[PERSON_NAME]-3"
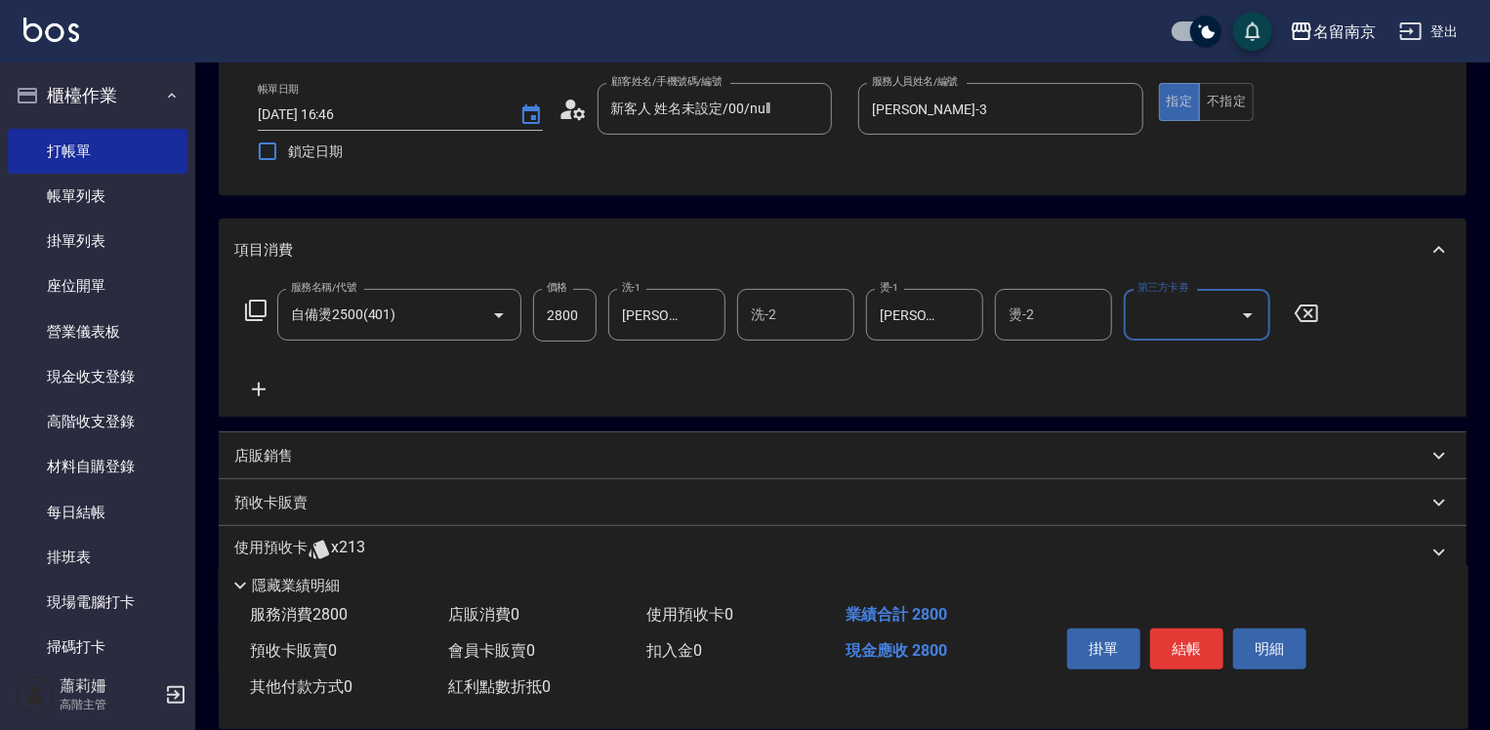
click at [246, 457] on p "店販銷售" at bounding box center [263, 456] width 59 height 21
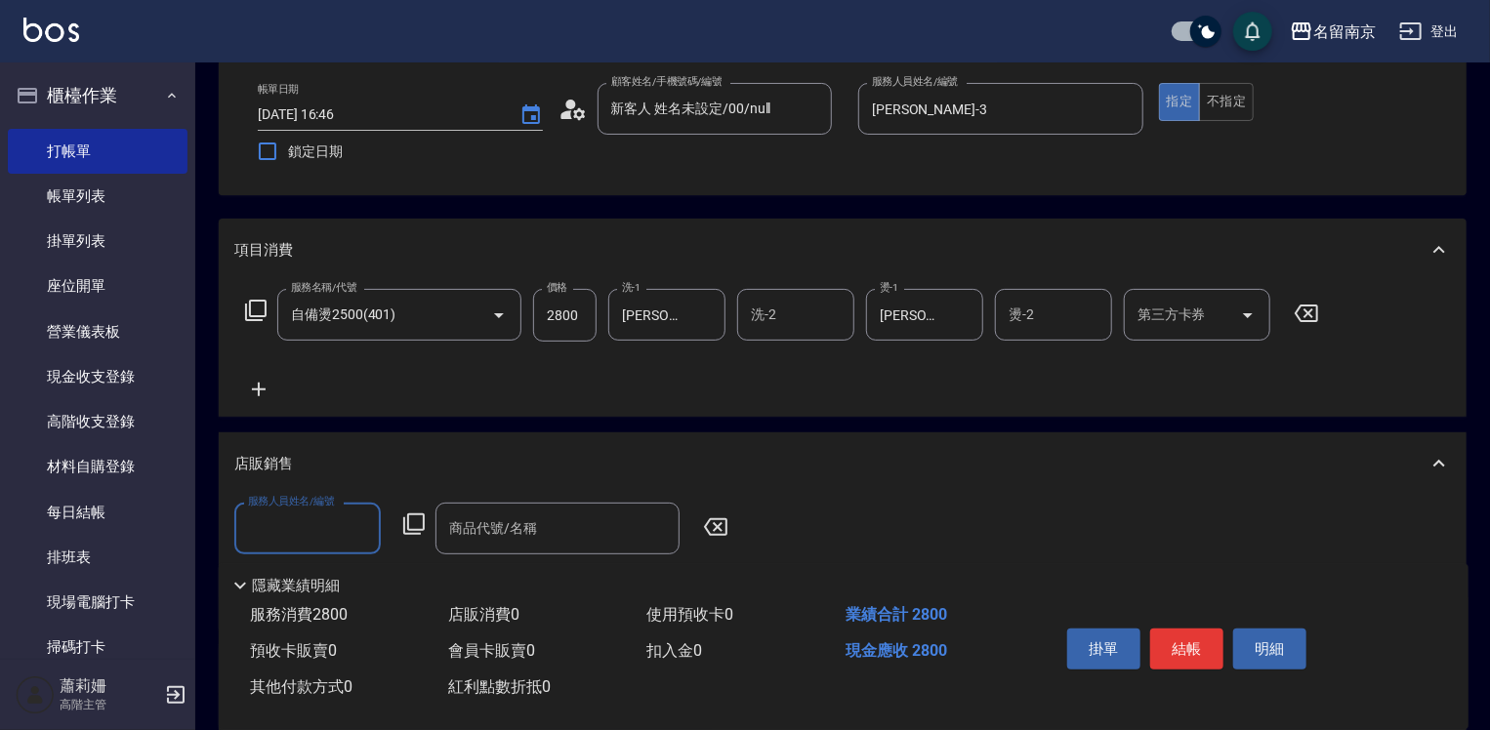
scroll to position [0, 0]
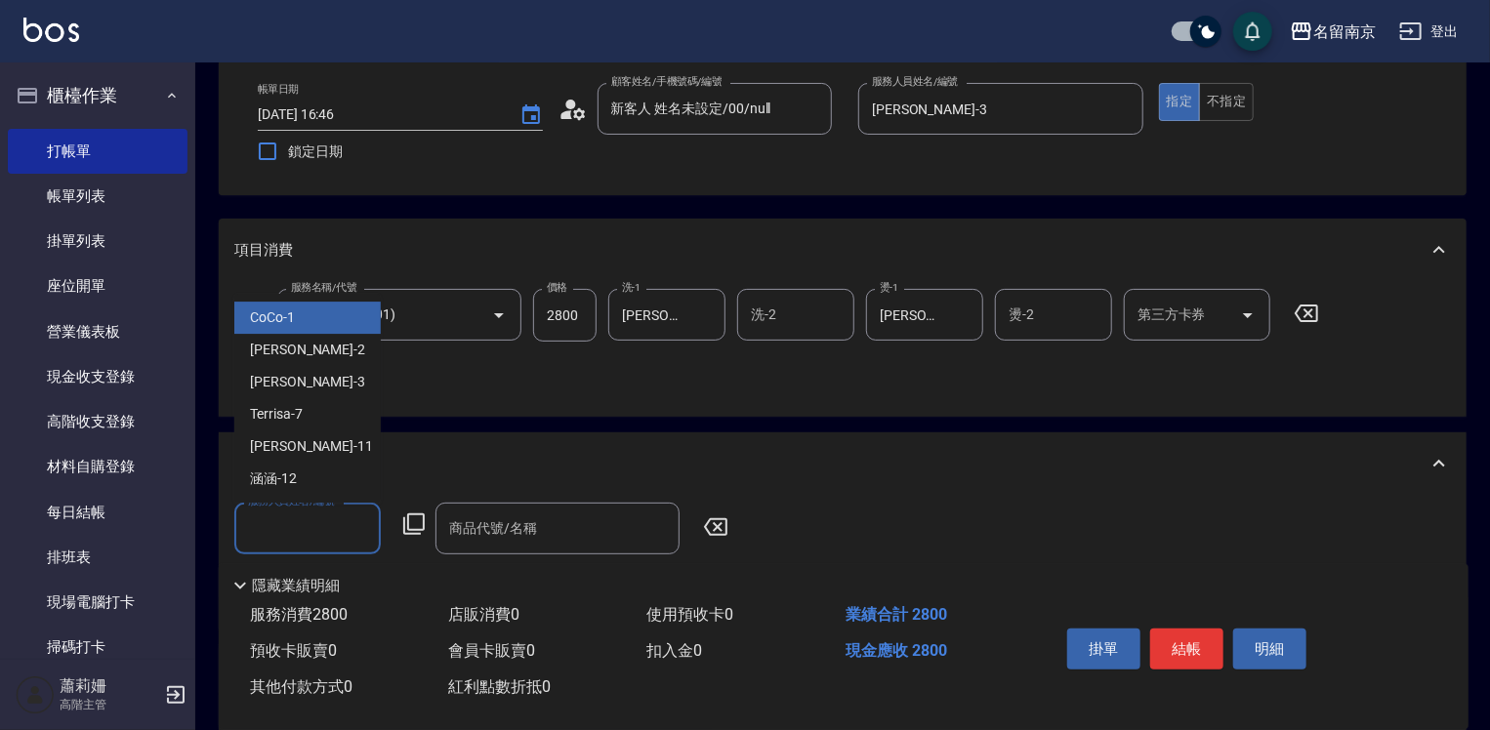
click at [286, 521] on input "服務人員姓名/編號" at bounding box center [307, 529] width 129 height 34
type input "[PERSON_NAME]-3"
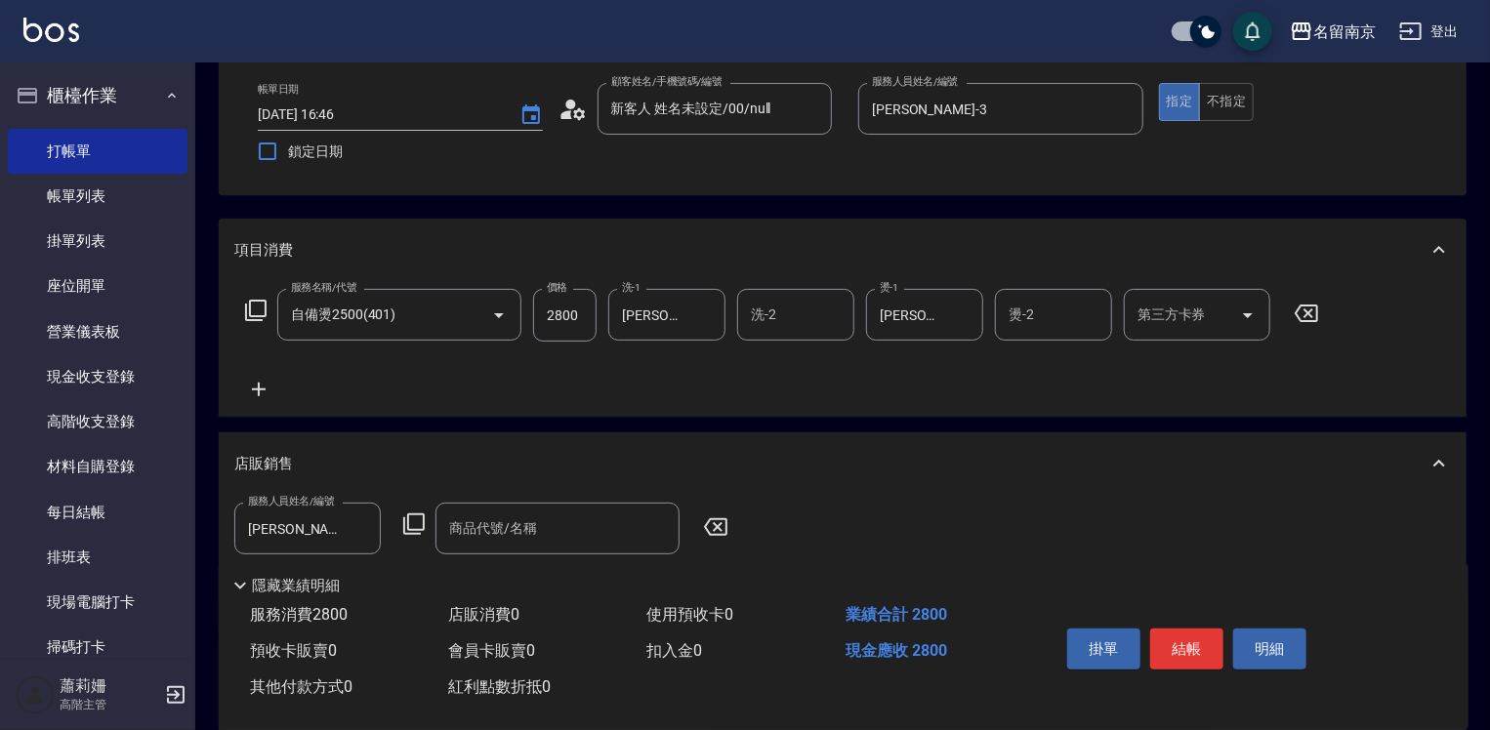
click at [421, 523] on icon at bounding box center [413, 524] width 23 height 23
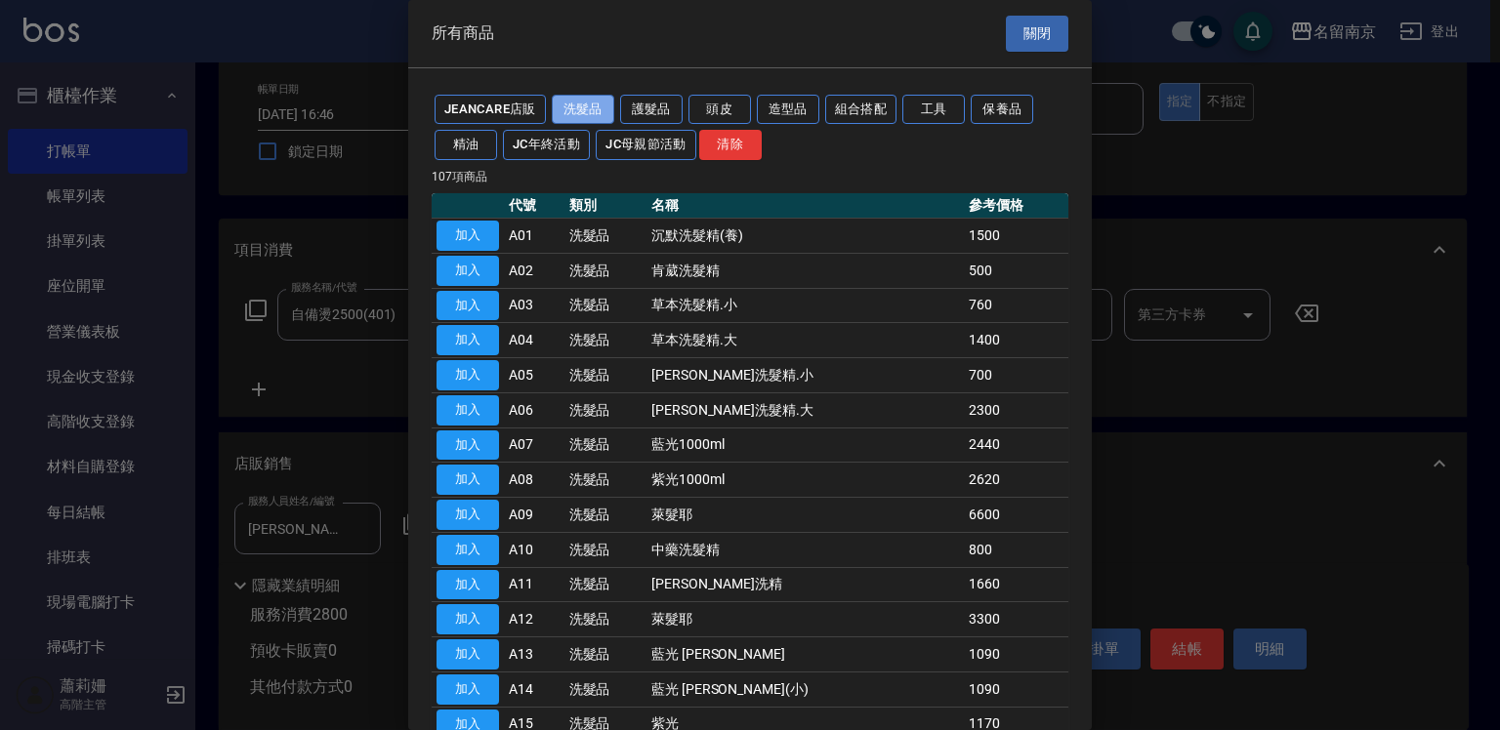
click at [611, 104] on button "洗髮品" at bounding box center [583, 110] width 62 height 30
click at [675, 102] on button "護髮品" at bounding box center [651, 110] width 62 height 30
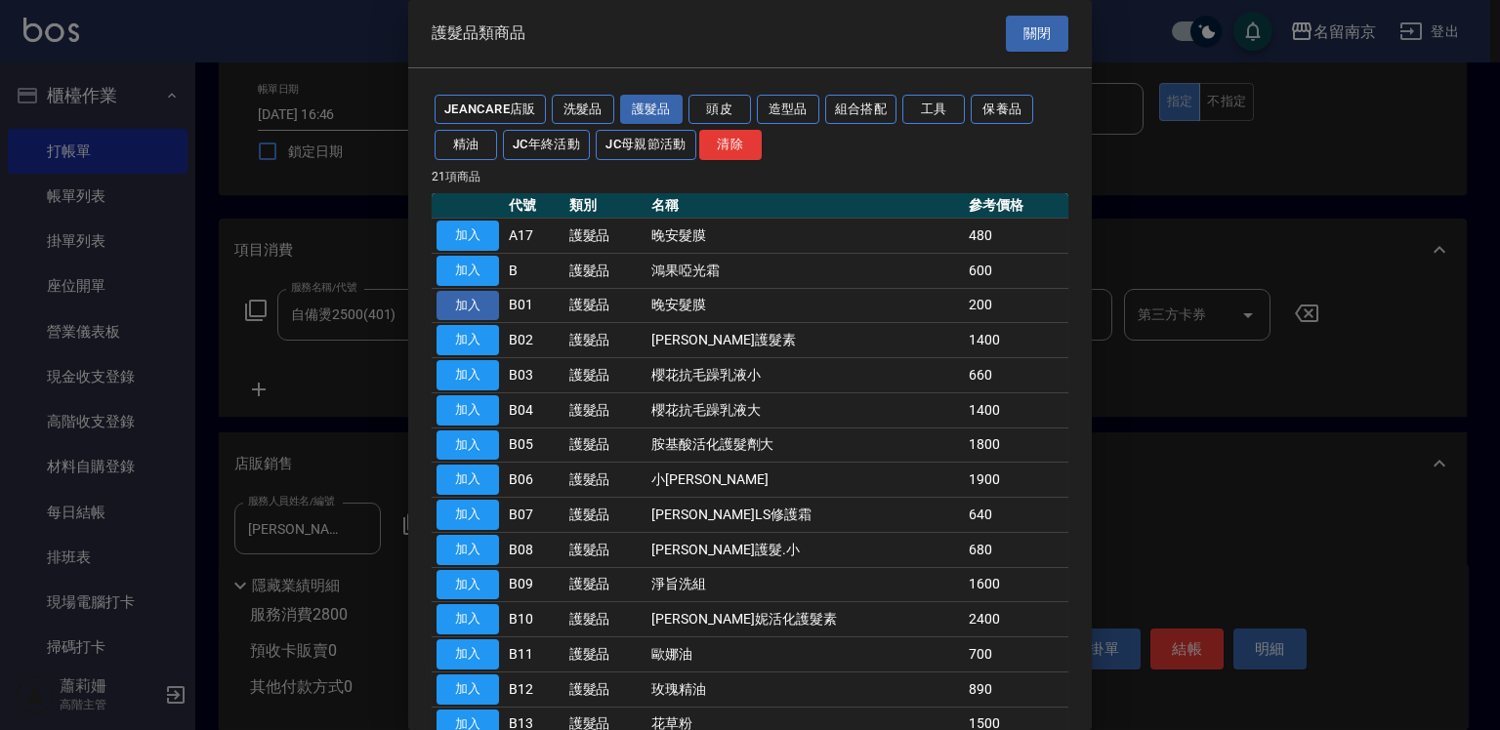
click at [471, 300] on button "加入" at bounding box center [467, 306] width 62 height 30
type input "晚安髮膜"
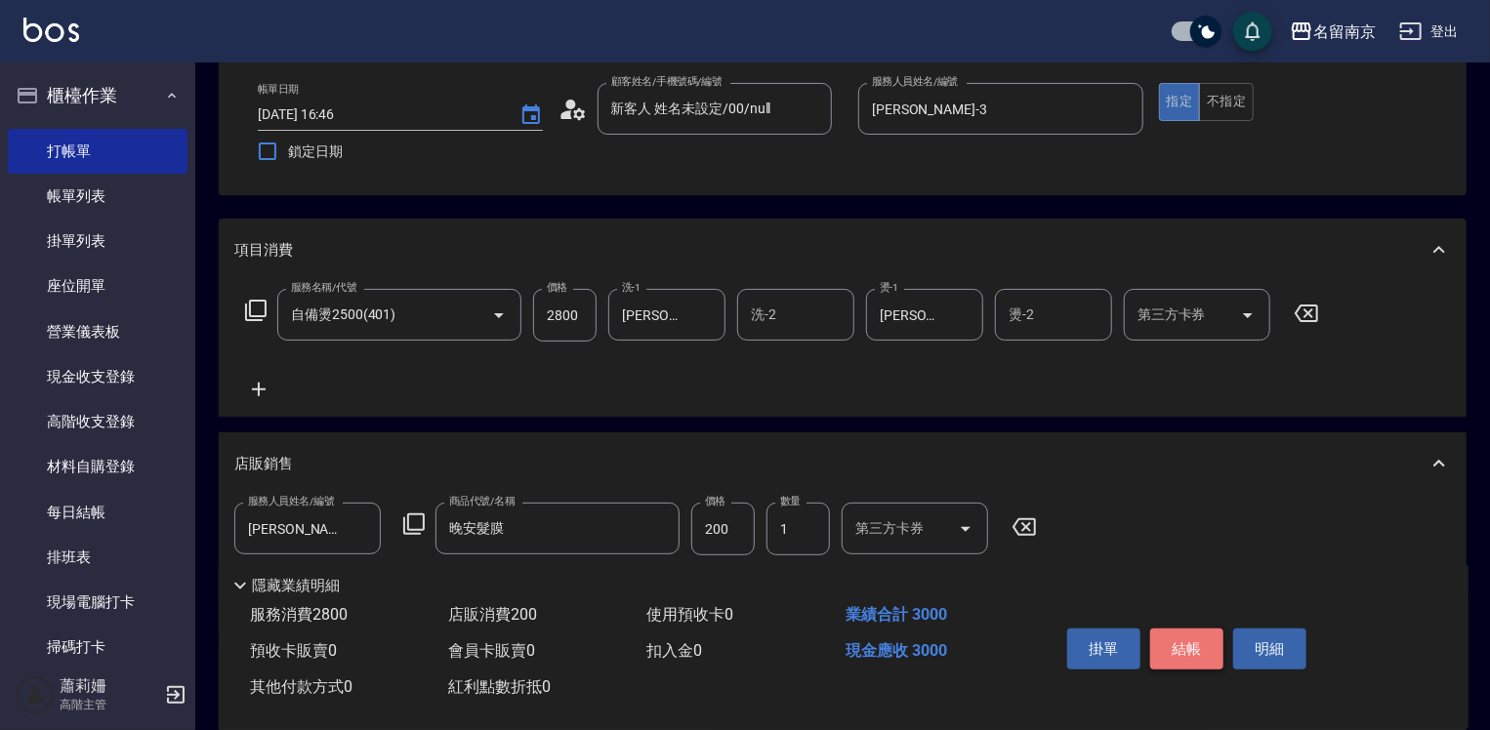
click at [1178, 648] on button "結帳" at bounding box center [1186, 649] width 73 height 41
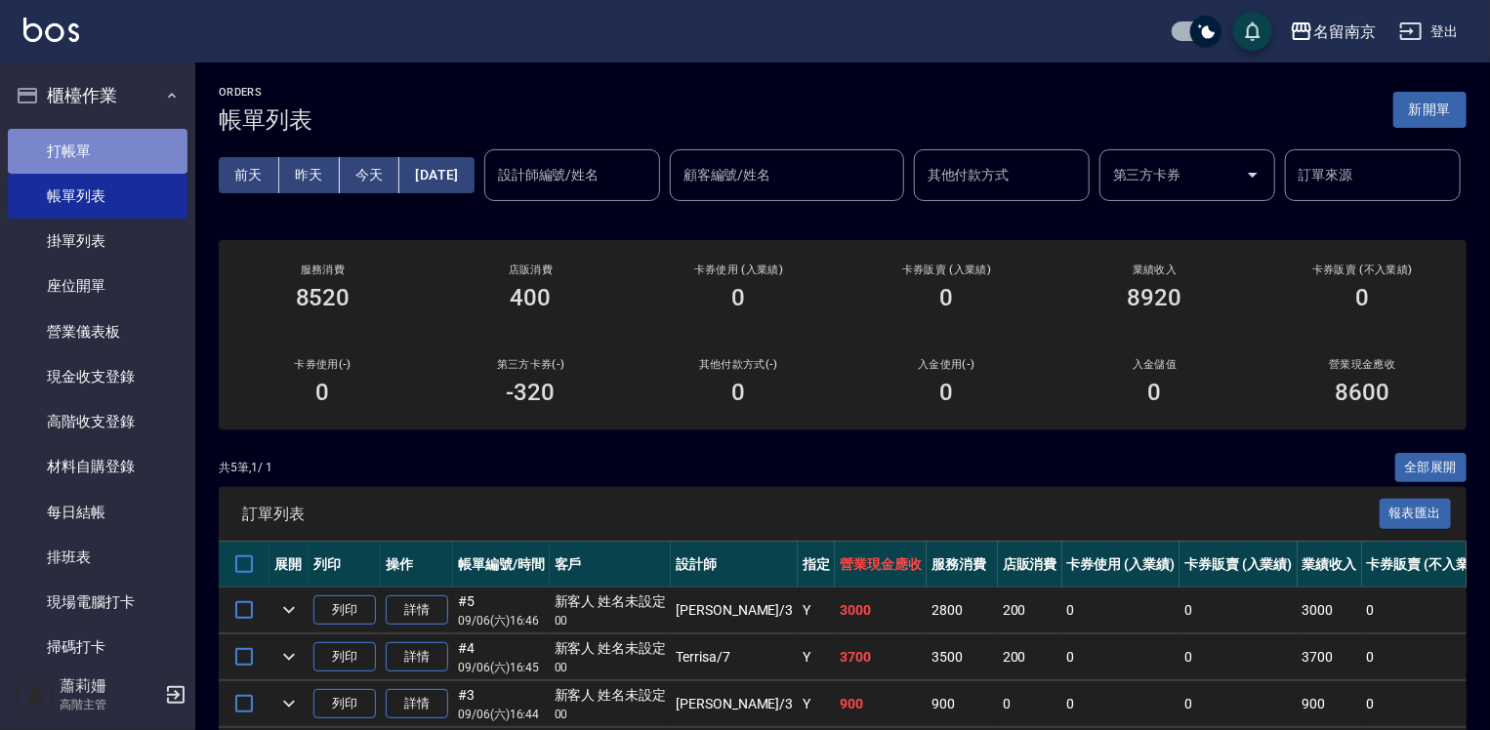
click at [120, 142] on link "打帳單" at bounding box center [98, 151] width 180 height 45
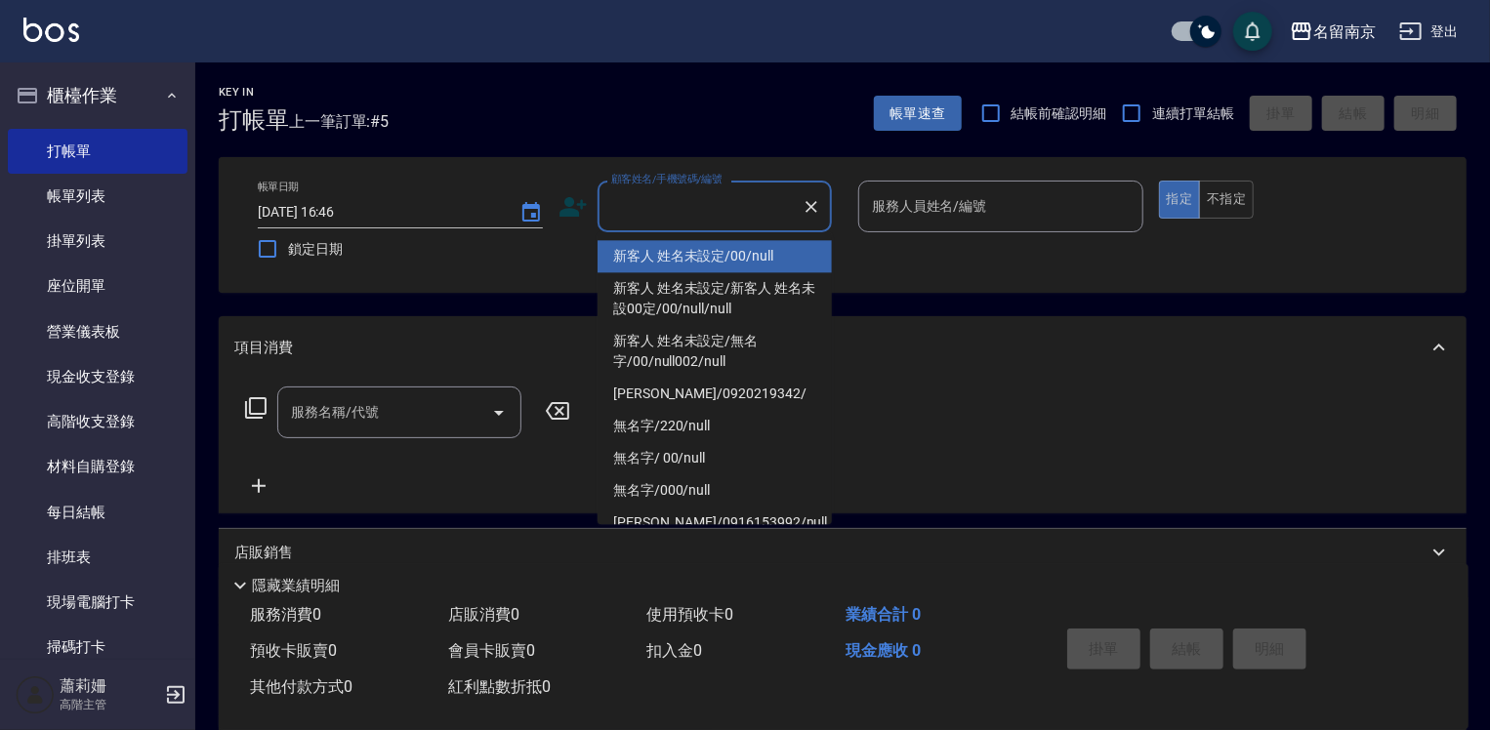
click at [687, 210] on input "顧客姓名/手機號碼/編號" at bounding box center [699, 206] width 187 height 34
type input "新客人 姓名未設定/00/null"
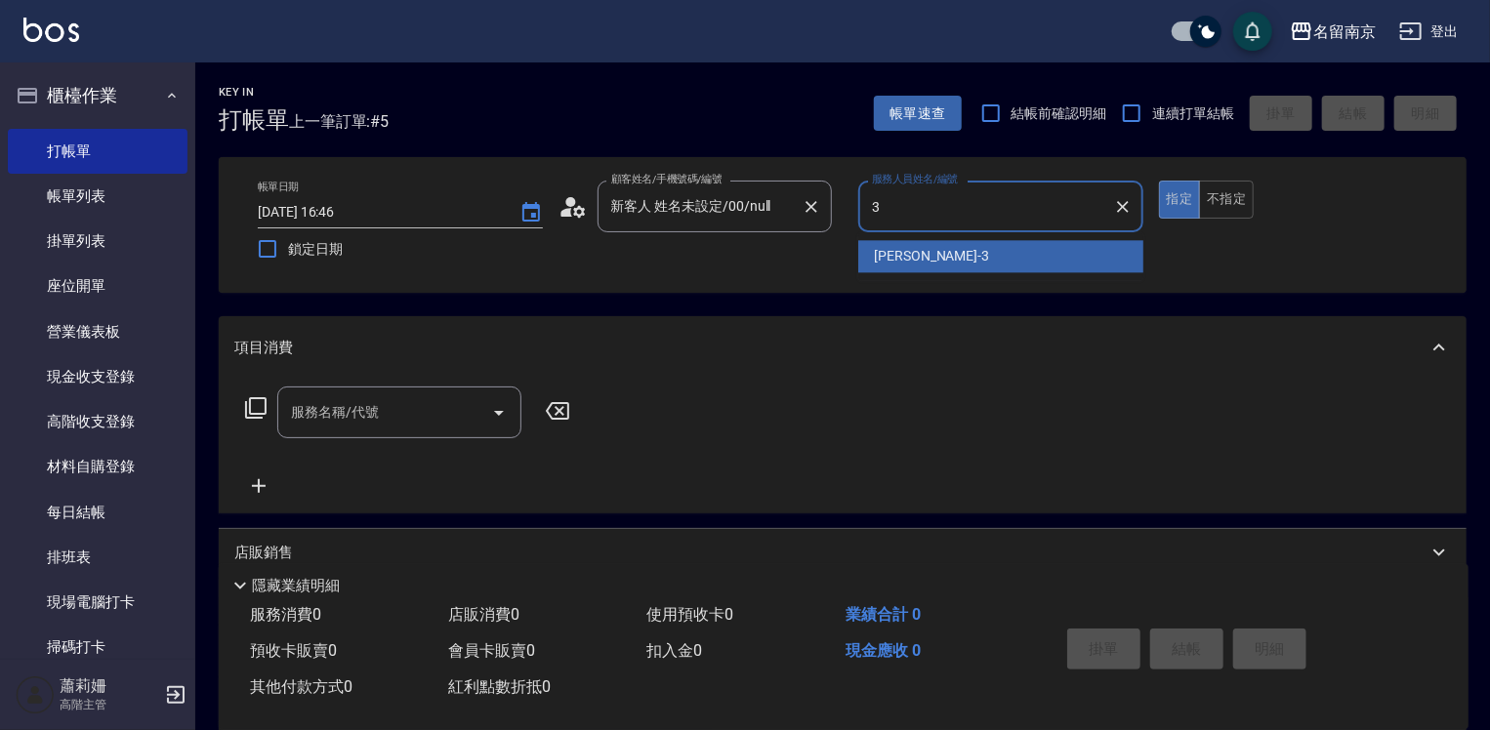
type input "[PERSON_NAME]-3"
type button "true"
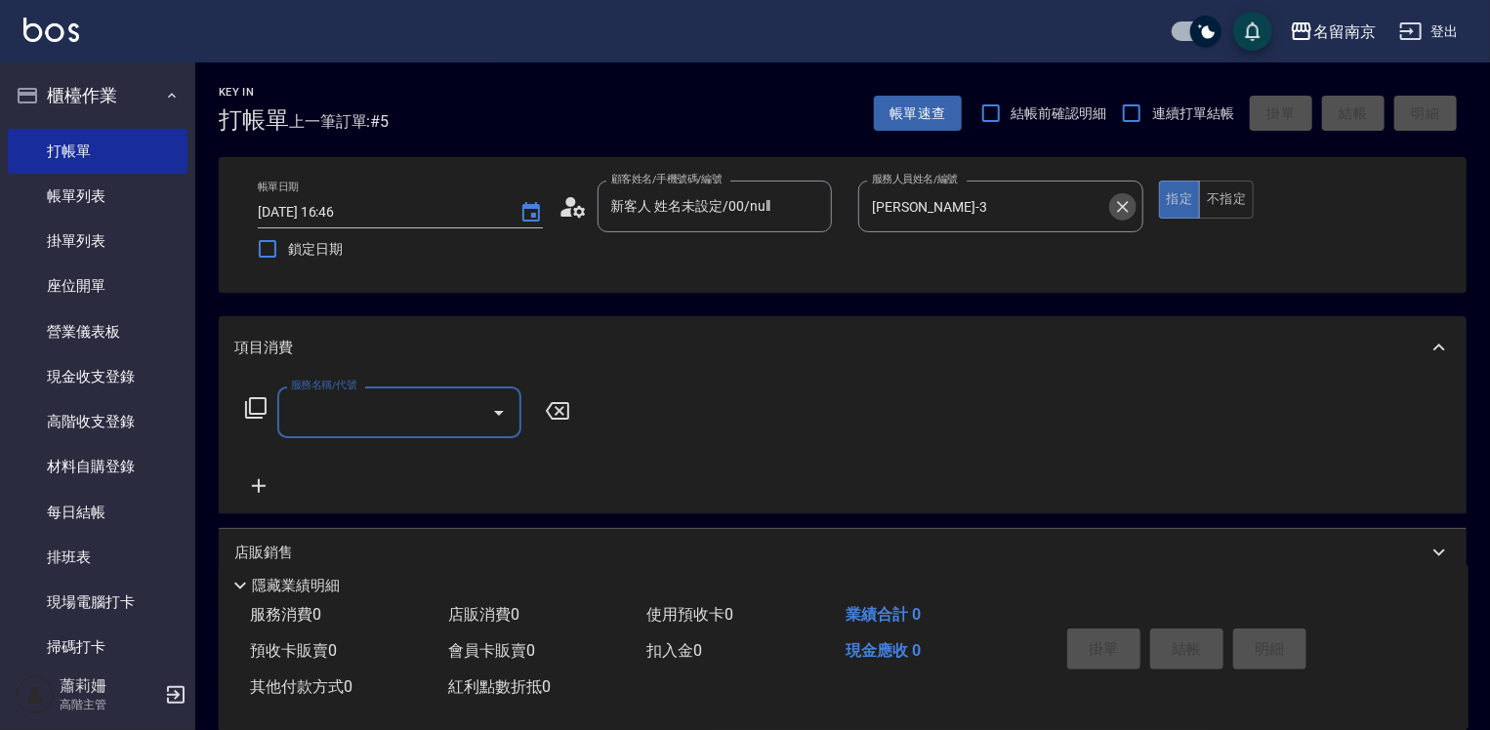
click at [1113, 207] on button "Clear" at bounding box center [1122, 206] width 27 height 27
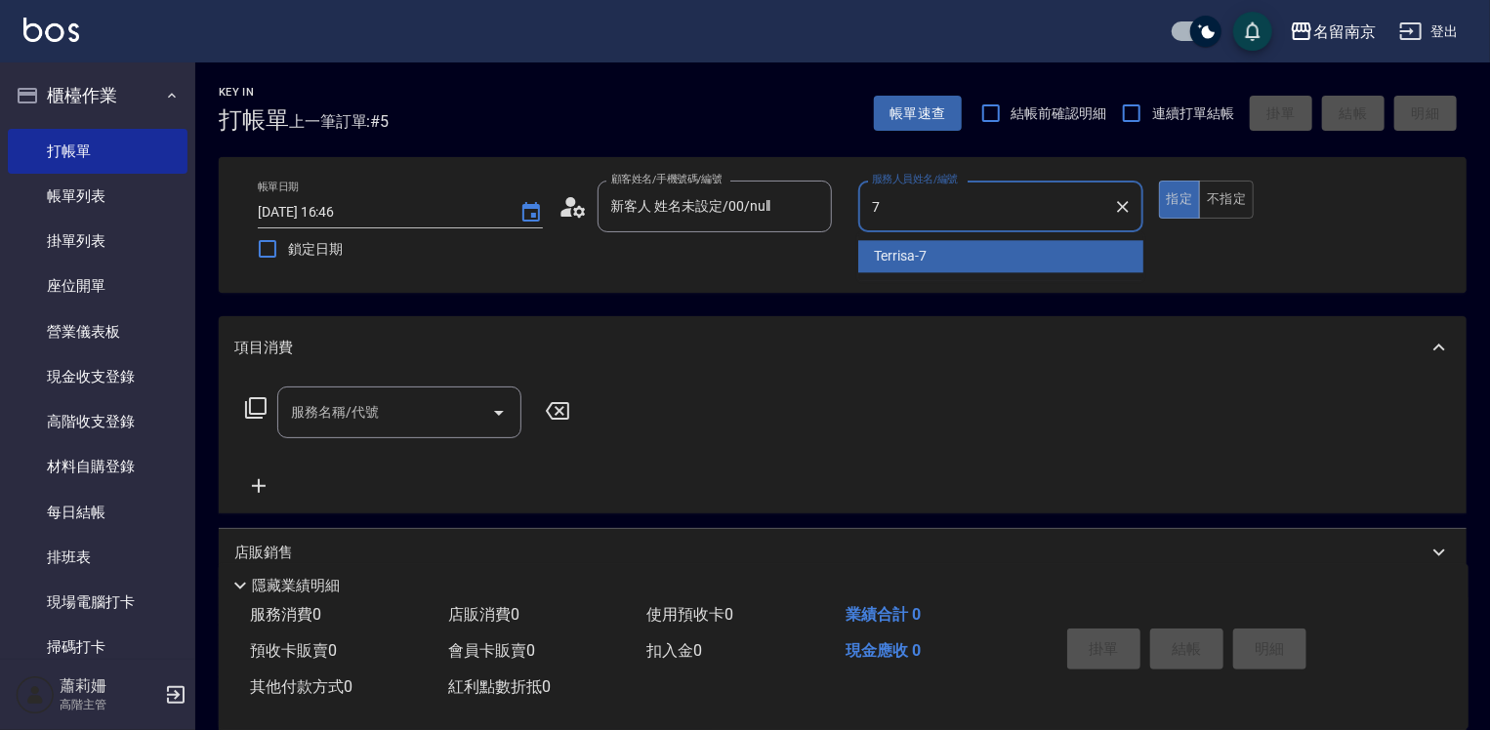
type input "Terrisa-7"
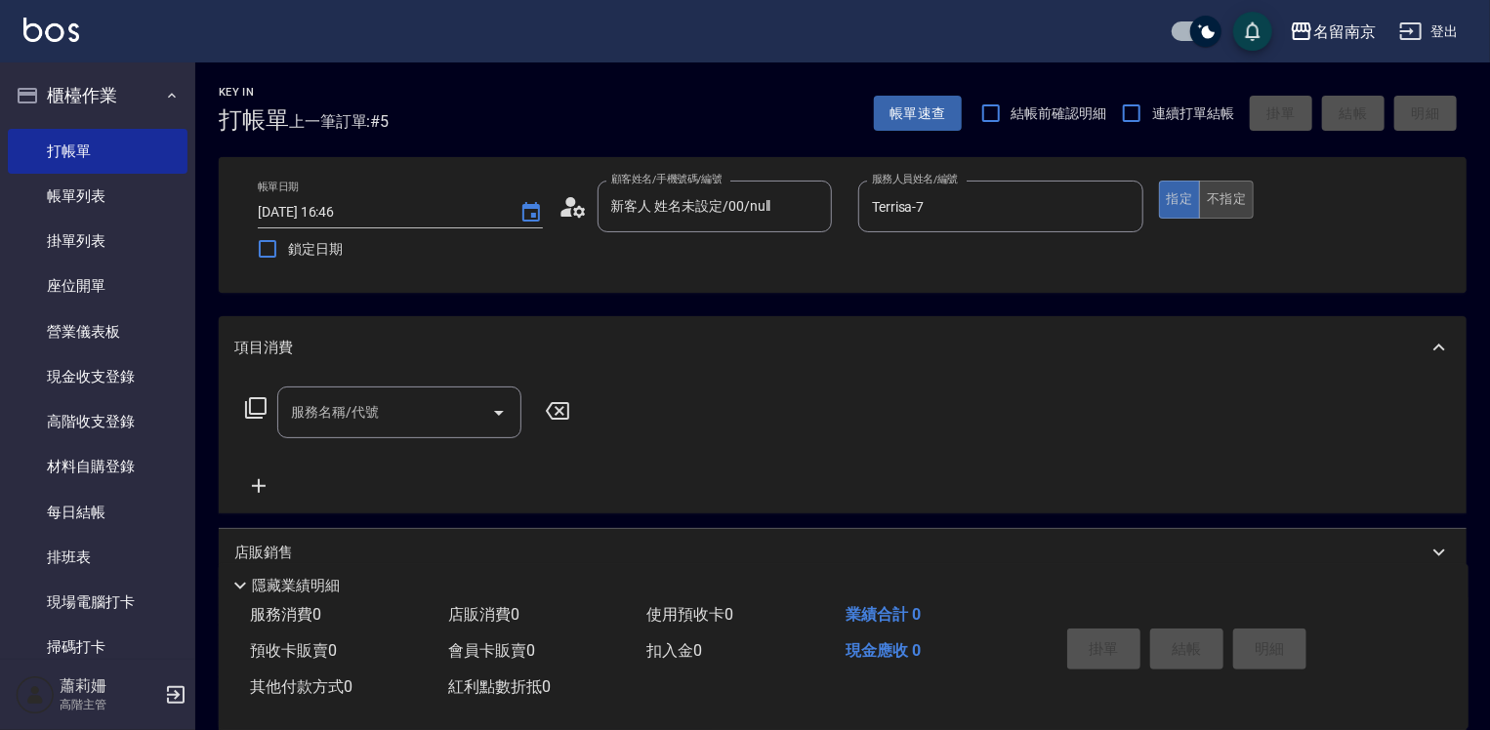
click at [1214, 188] on button "不指定" at bounding box center [1226, 200] width 55 height 38
click at [413, 416] on input "服務名稱/代號" at bounding box center [384, 412] width 197 height 34
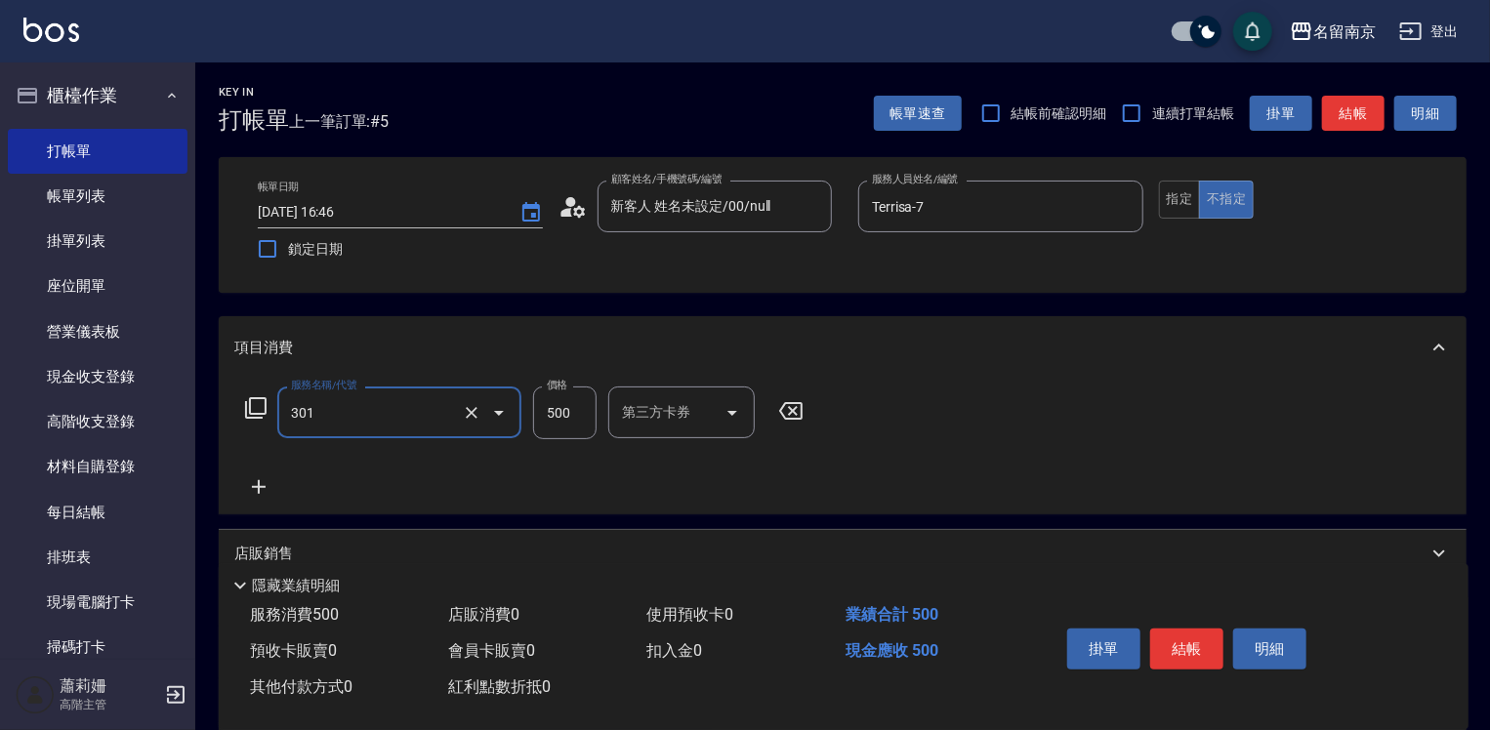
type input "剪髮(301)"
type input "650"
click at [1156, 631] on button "結帳" at bounding box center [1186, 649] width 73 height 41
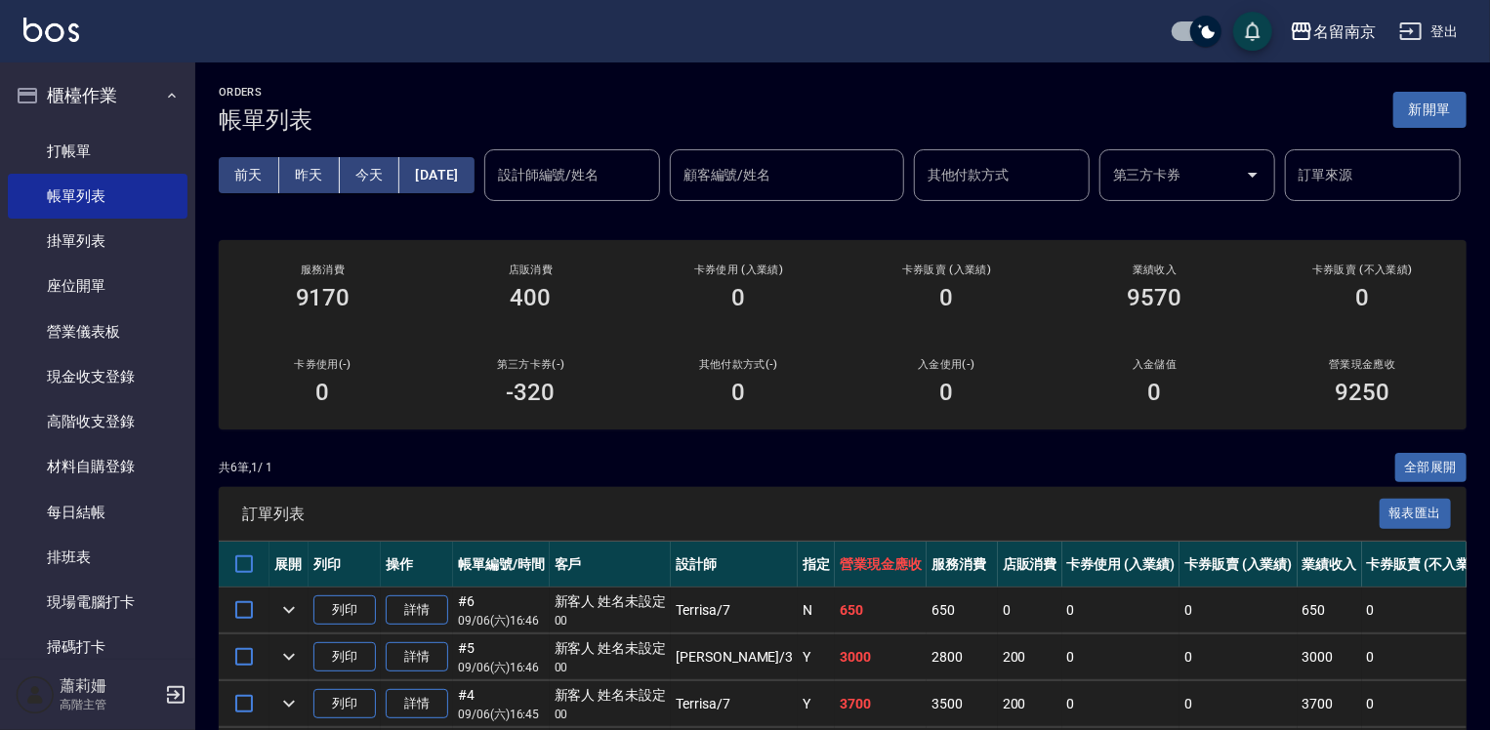
scroll to position [293, 0]
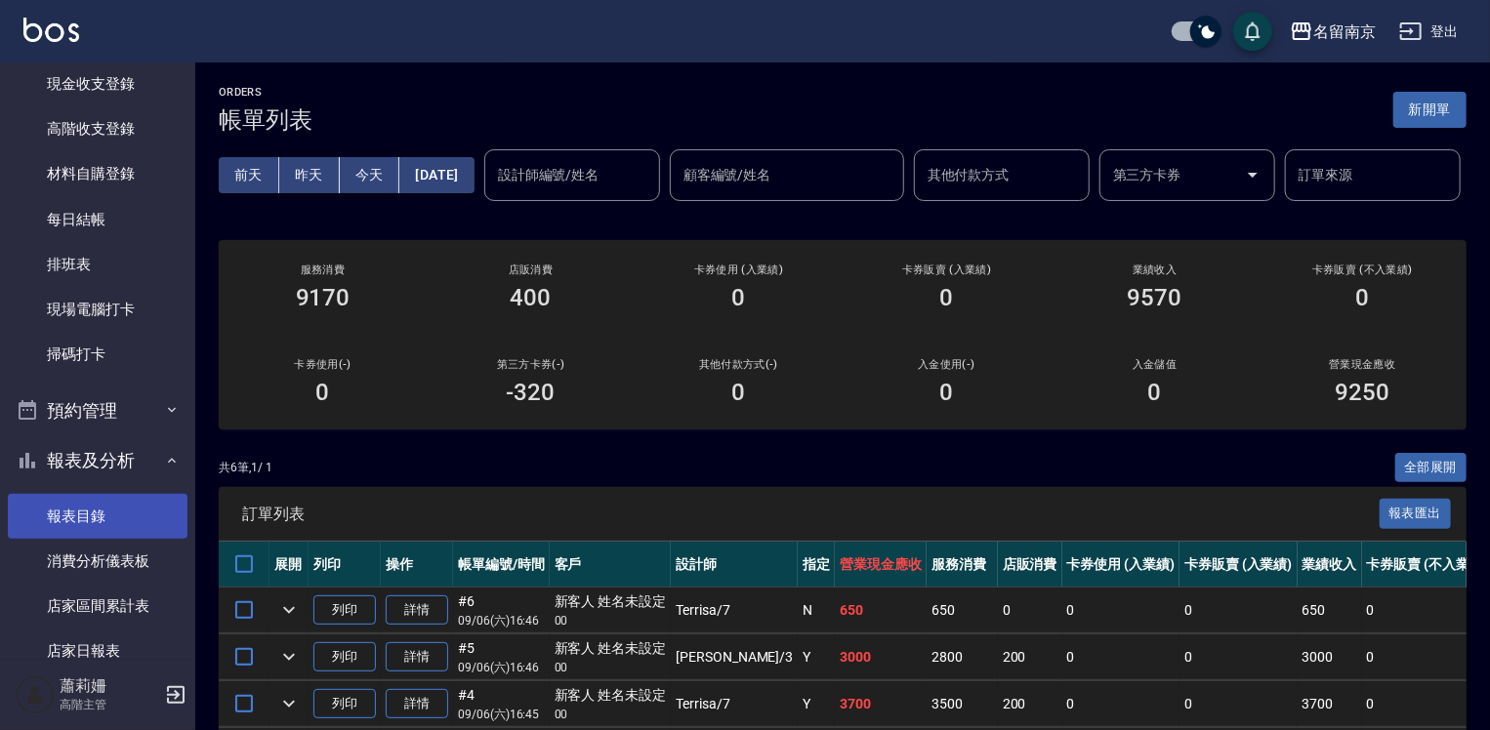
click at [109, 503] on link "報表目錄" at bounding box center [98, 516] width 180 height 45
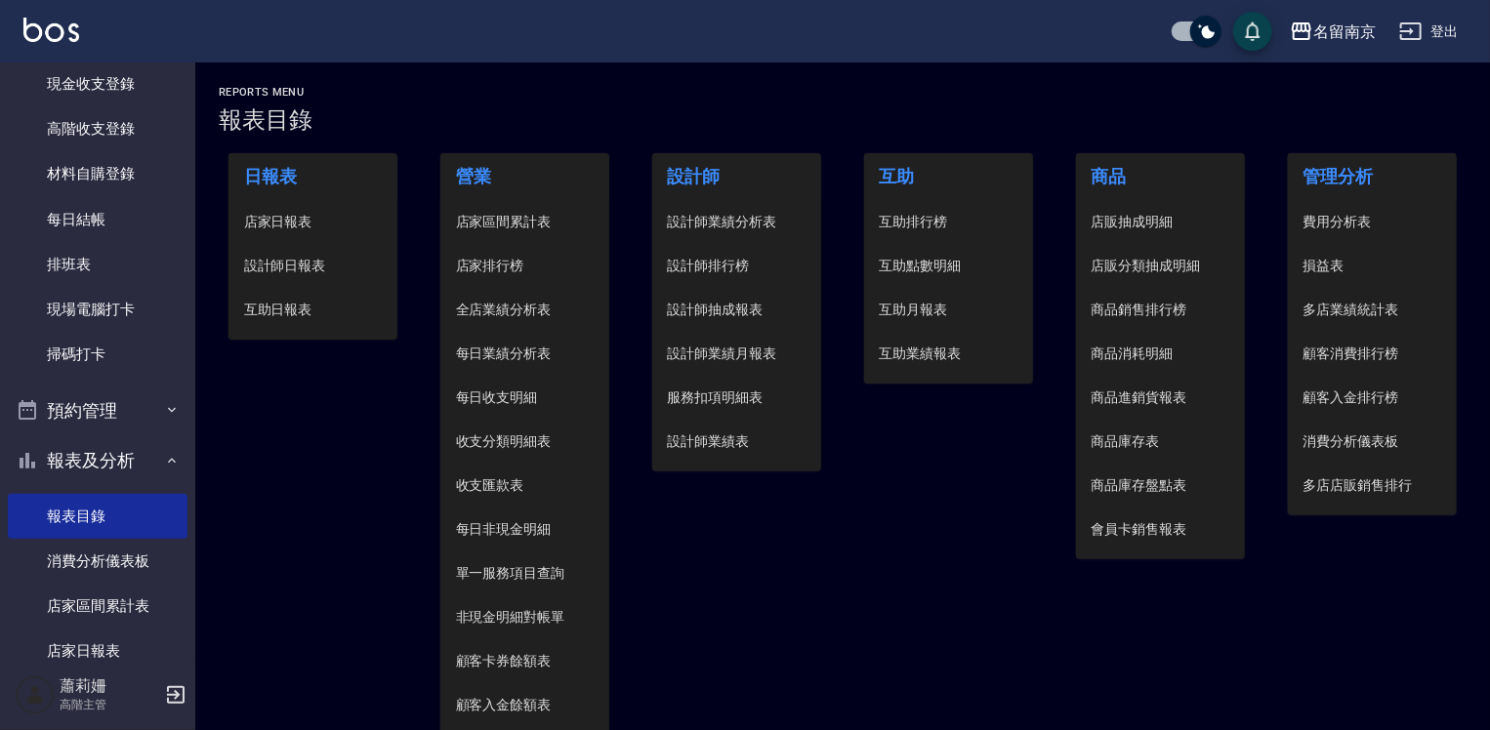
click at [331, 270] on span "設計師日報表" at bounding box center [313, 266] width 139 height 21
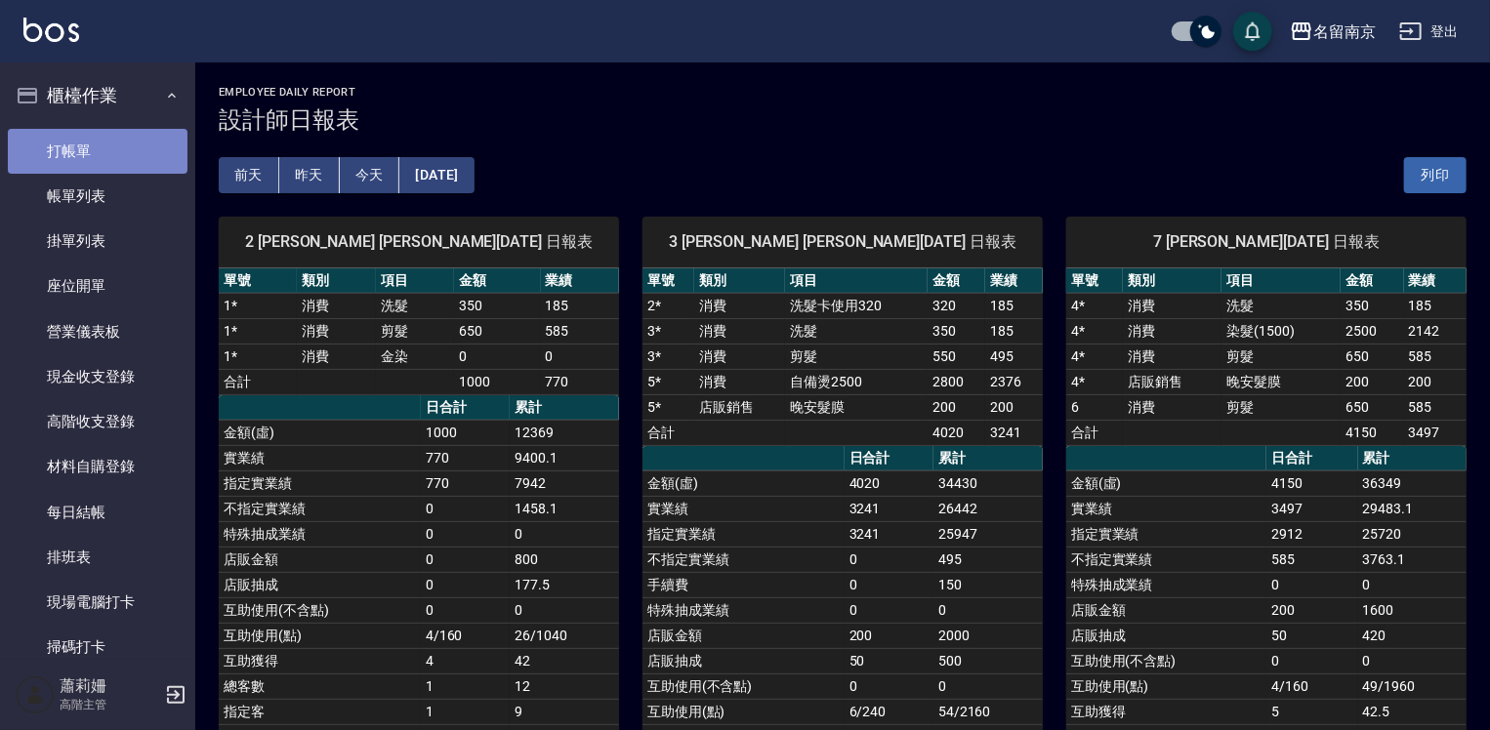
click at [120, 143] on link "打帳單" at bounding box center [98, 151] width 180 height 45
